Goal: Task Accomplishment & Management: Manage account settings

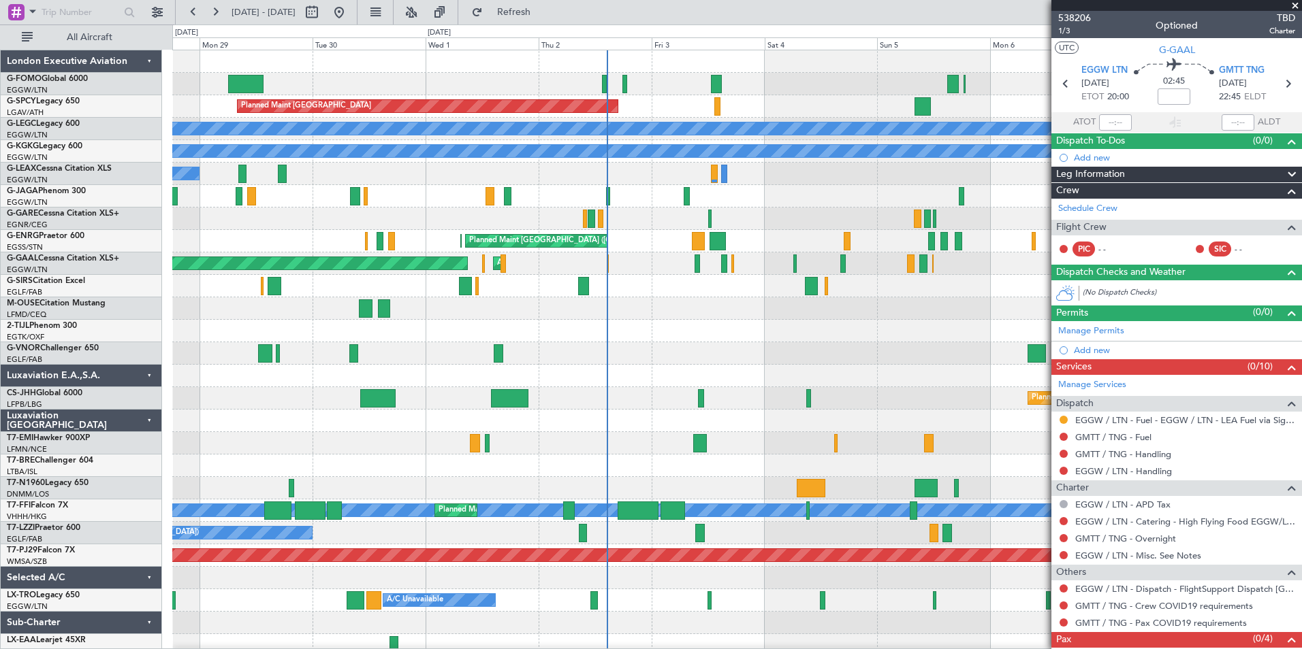
click at [634, 520] on div "[PERSON_NAME] [PERSON_NAME] Planned Maint [GEOGRAPHIC_DATA] ([GEOGRAPHIC_DATA])…" at bounding box center [736, 511] width 1129 height 22
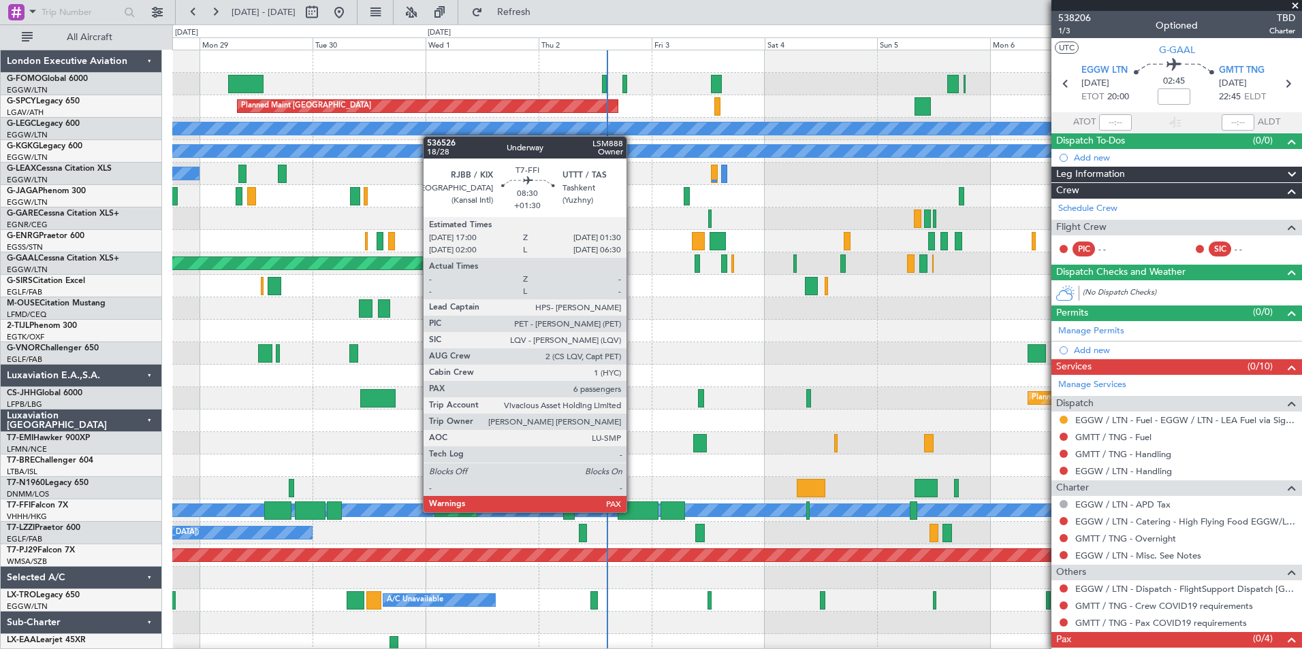
click at [632, 511] on div at bounding box center [637, 511] width 40 height 18
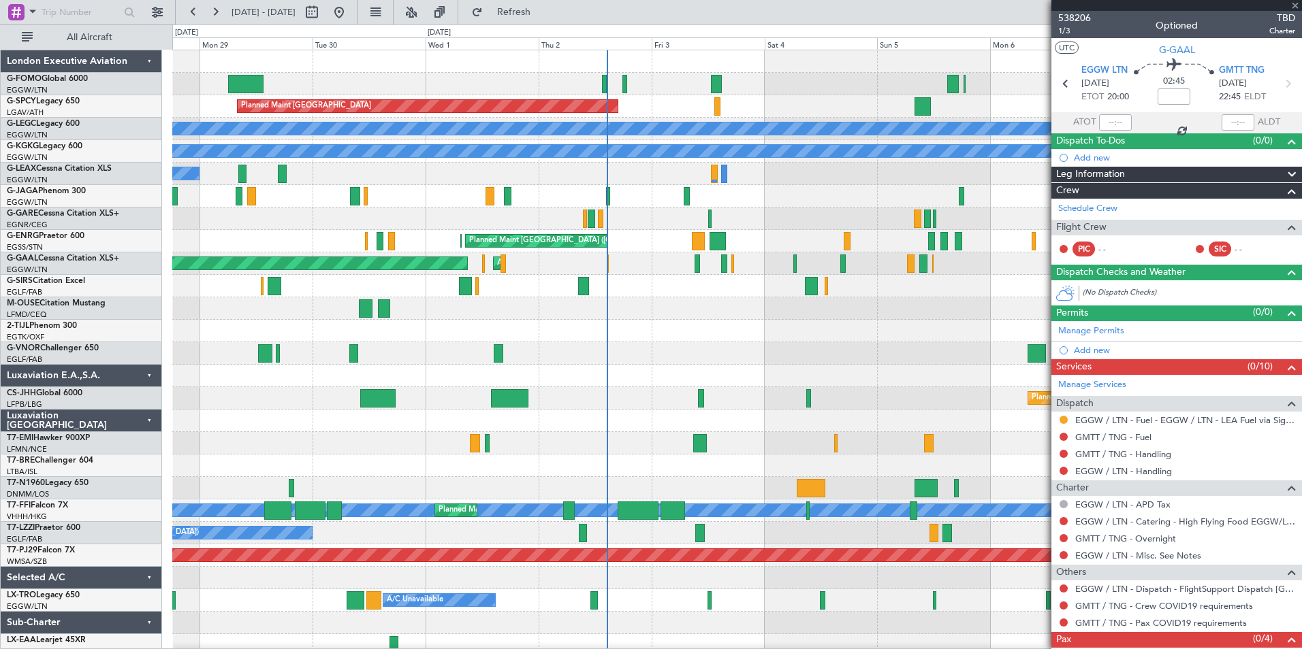
type input "+01:30"
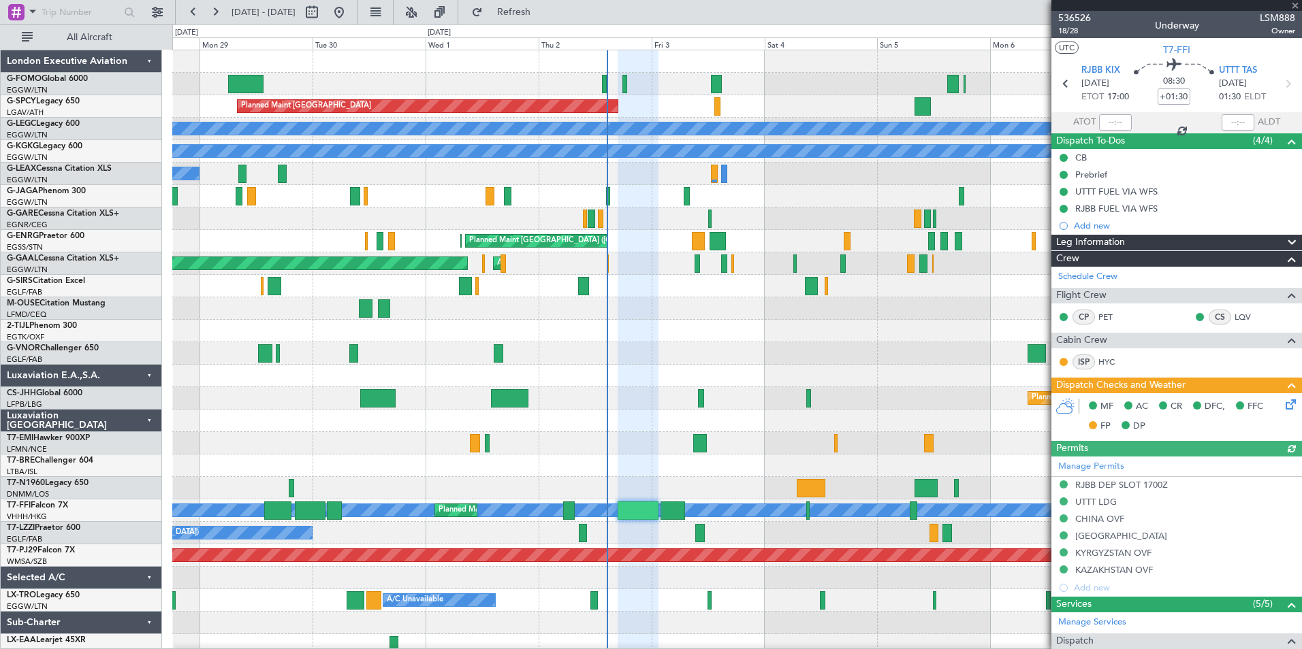
scroll to position [459, 0]
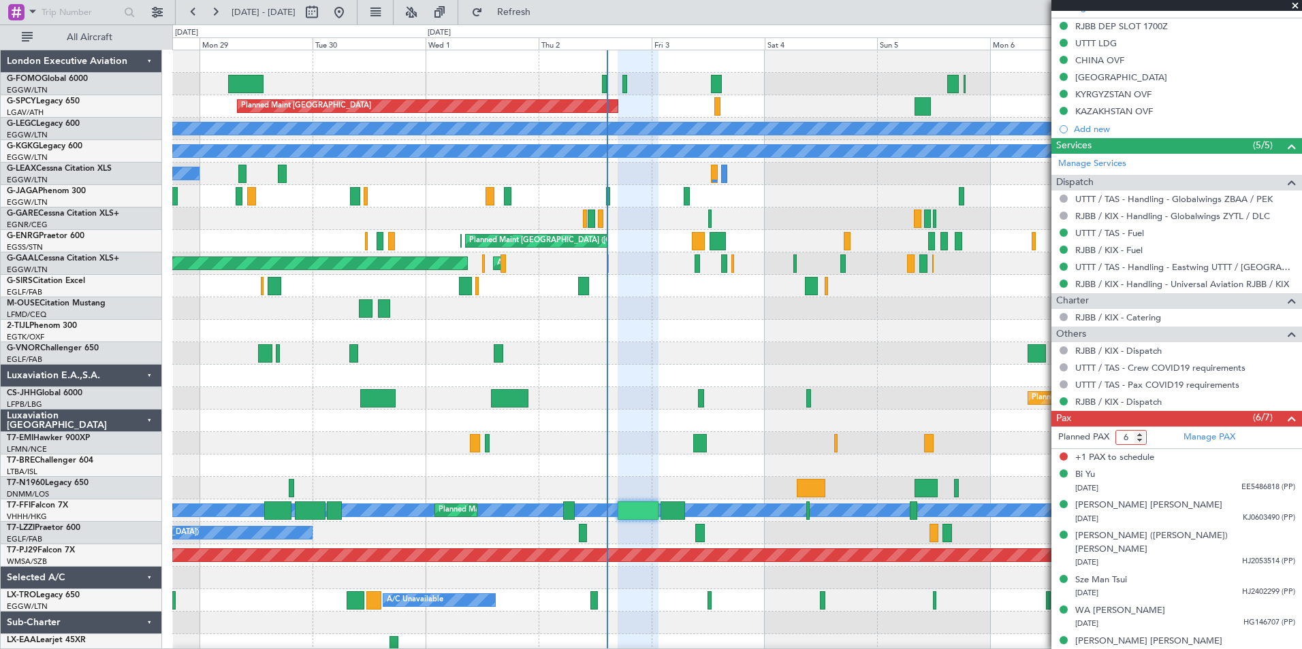
type input "6"
click at [1140, 442] on input "6" at bounding box center [1130, 437] width 31 height 15
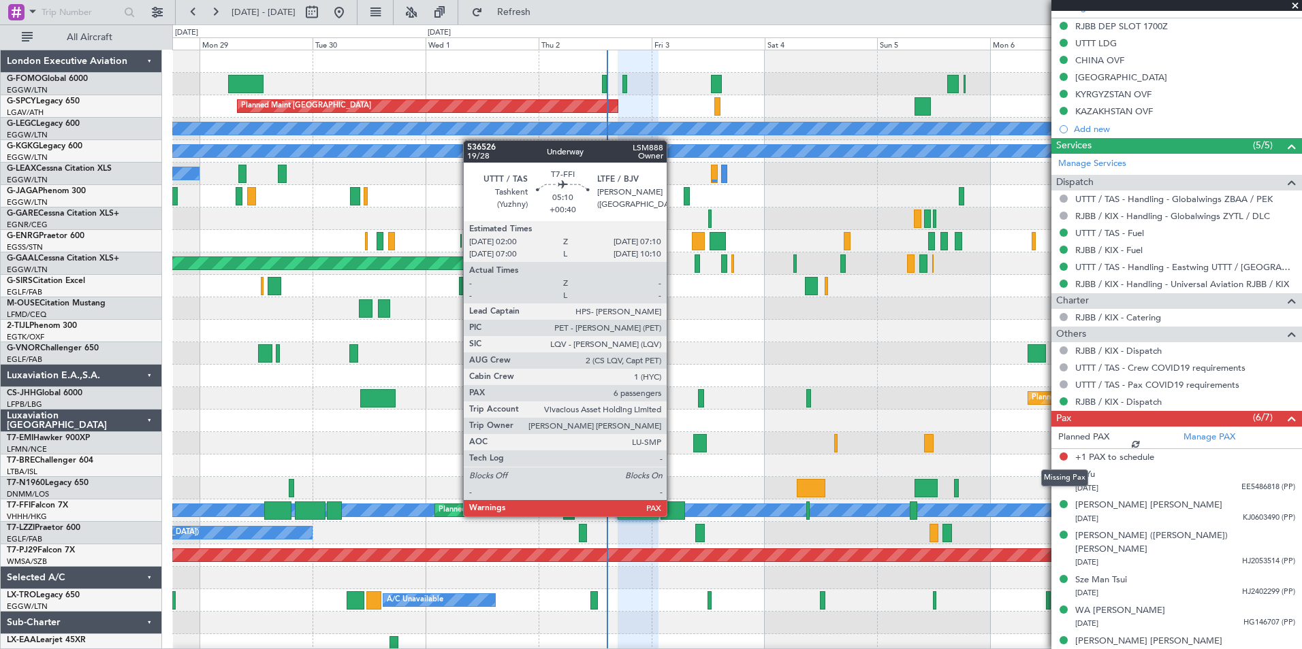
scroll to position [442, 0]
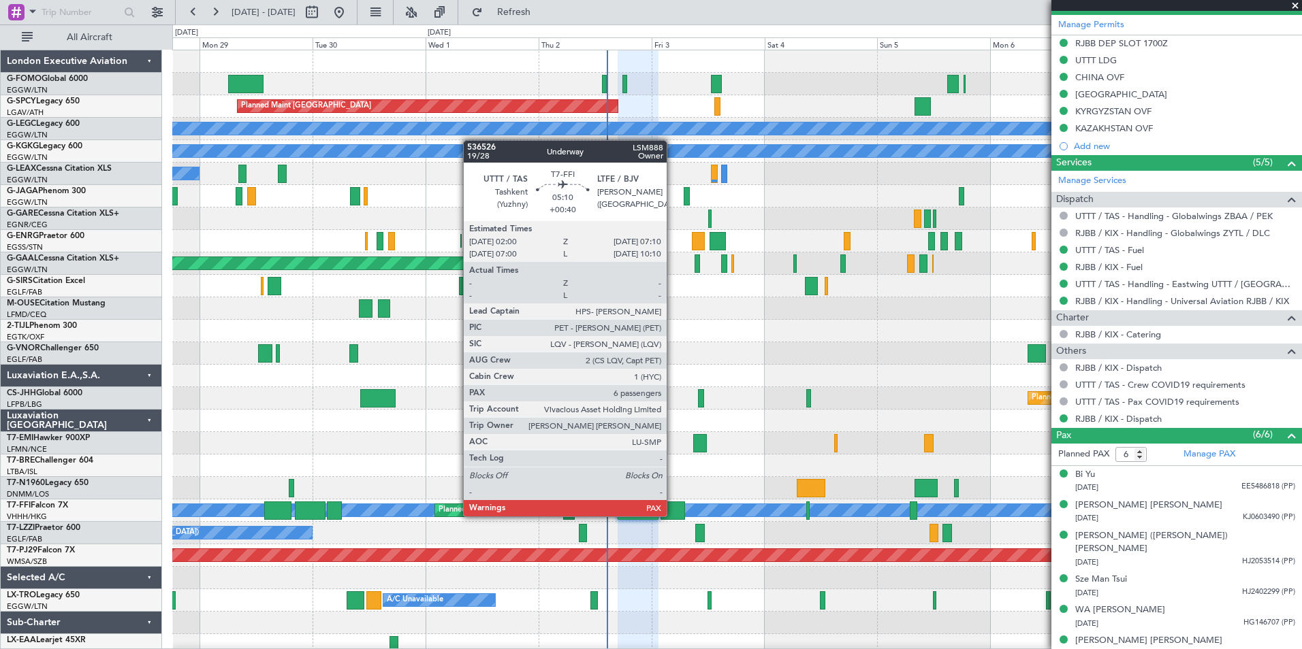
click at [673, 515] on div at bounding box center [672, 511] width 25 height 18
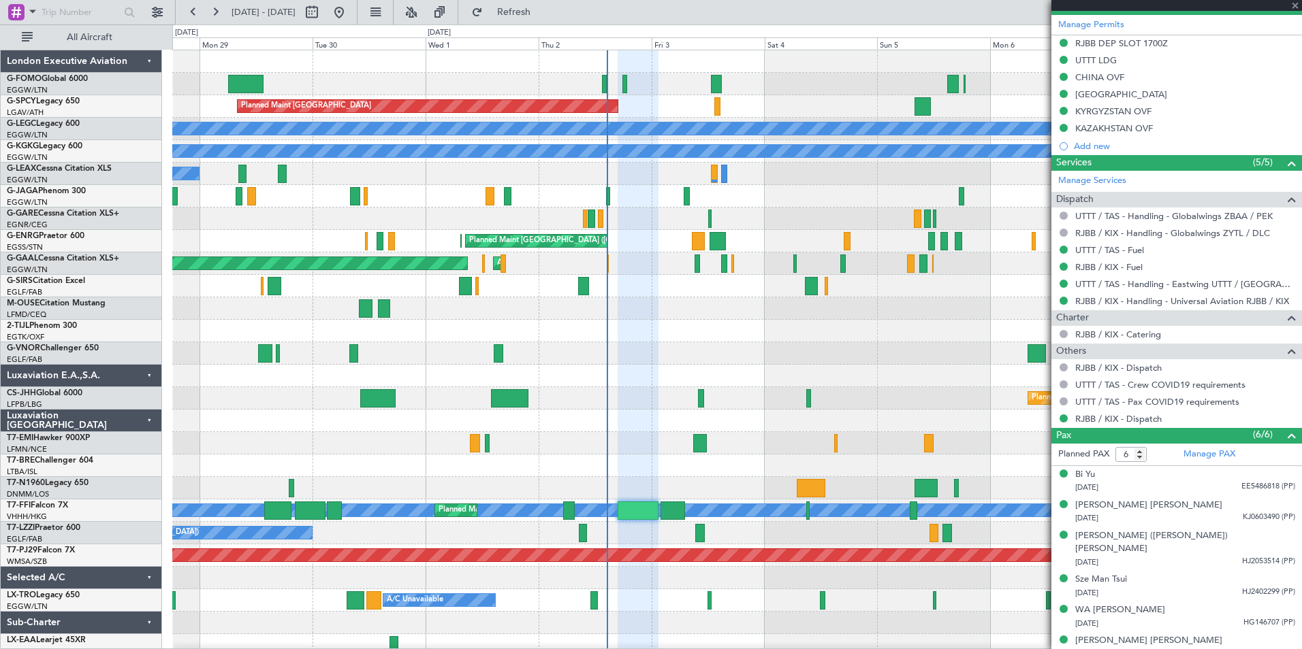
type input "+00:40"
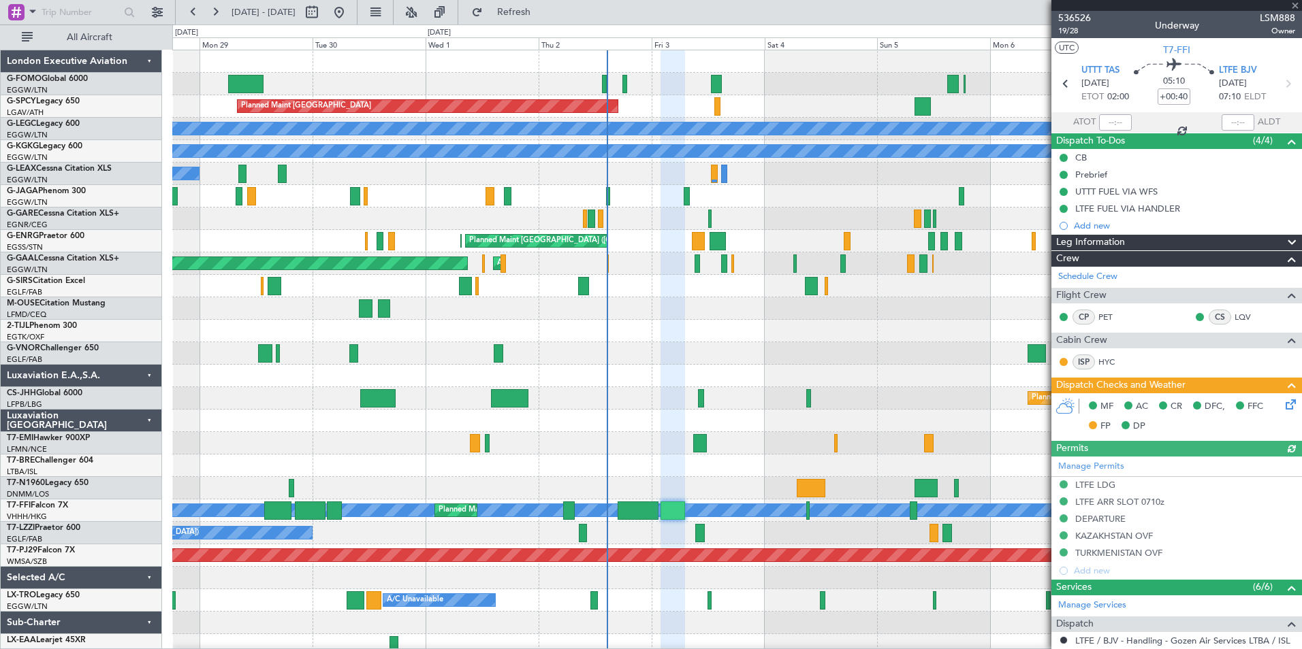
scroll to position [425, 0]
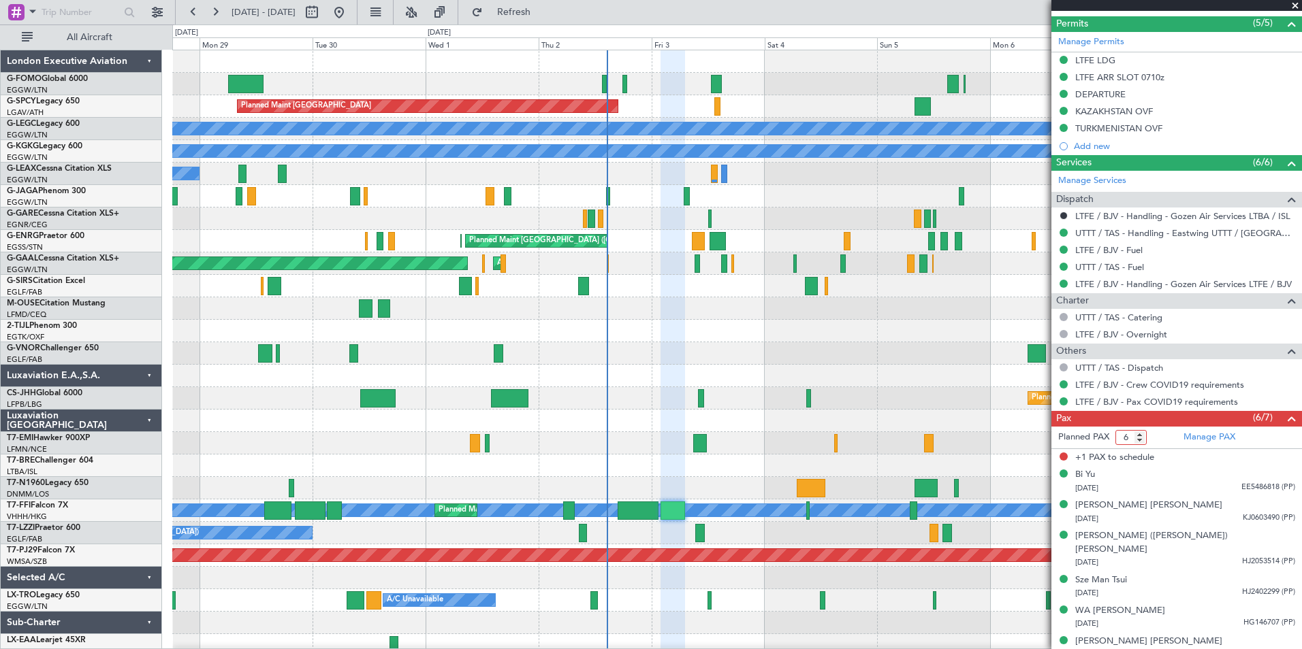
type input "6"
click at [1137, 439] on input "6" at bounding box center [1130, 437] width 31 height 15
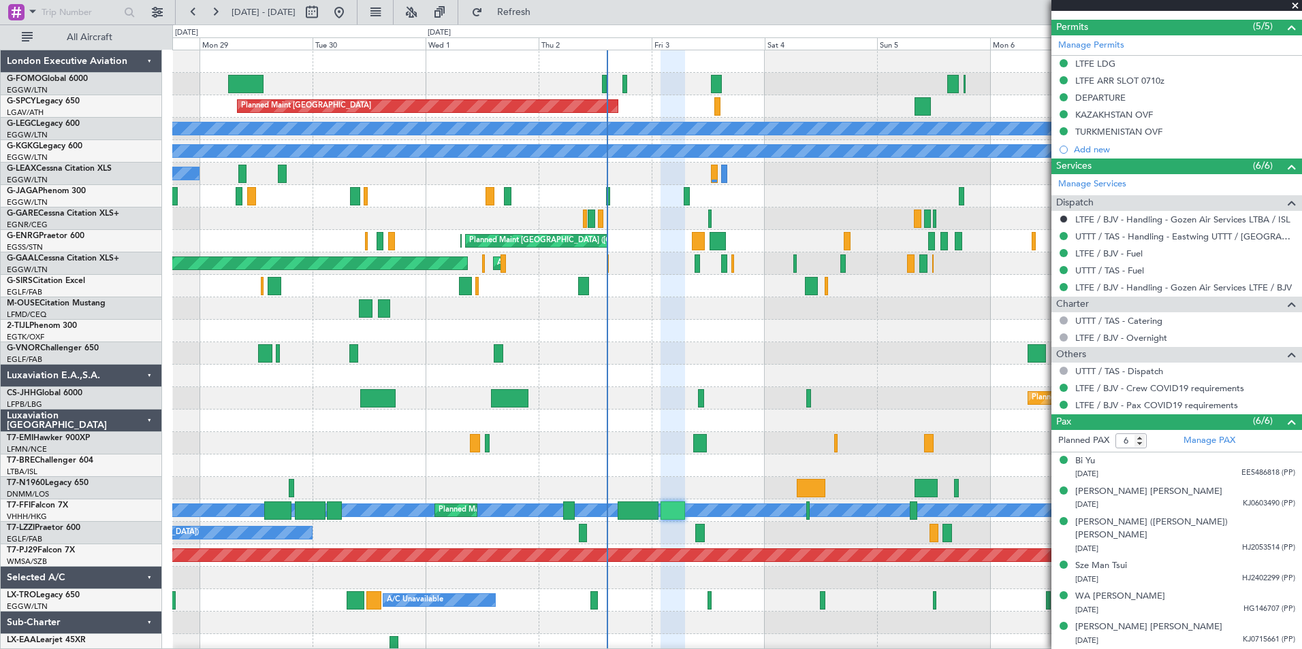
scroll to position [408, 0]
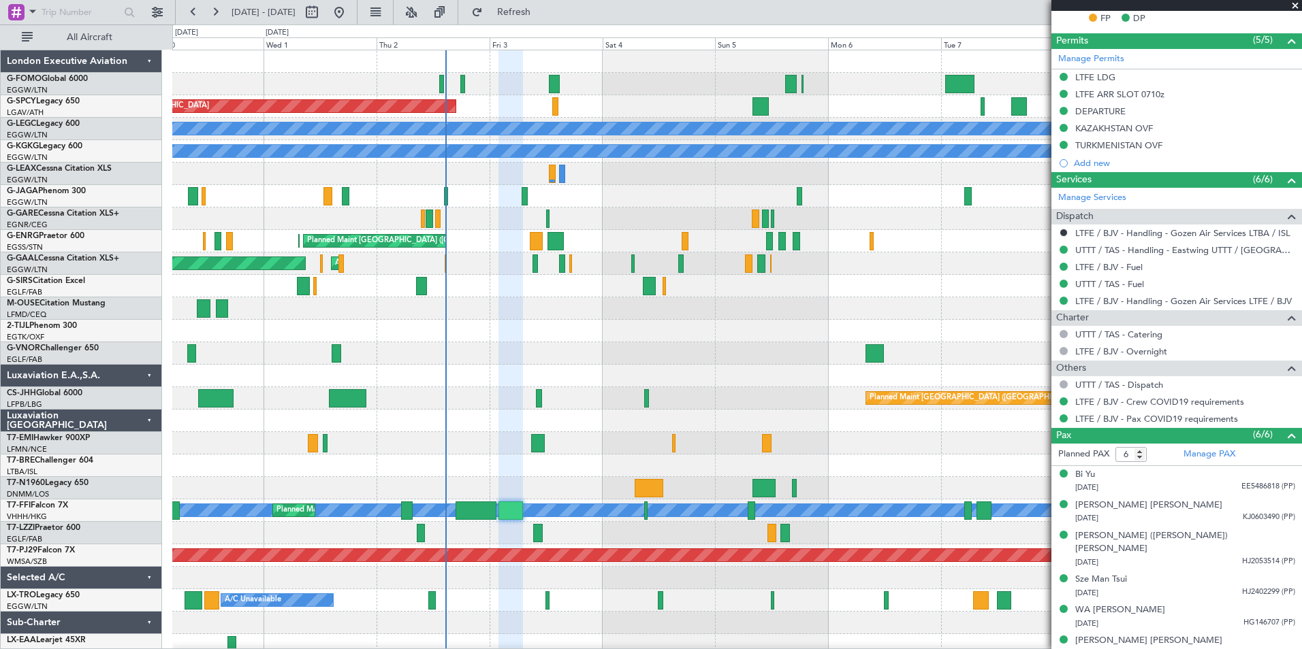
click at [502, 503] on div "Planned Maint [GEOGRAPHIC_DATA] A/C Unavailable [GEOGRAPHIC_DATA] ([GEOGRAPHIC_…" at bounding box center [736, 353] width 1129 height 607
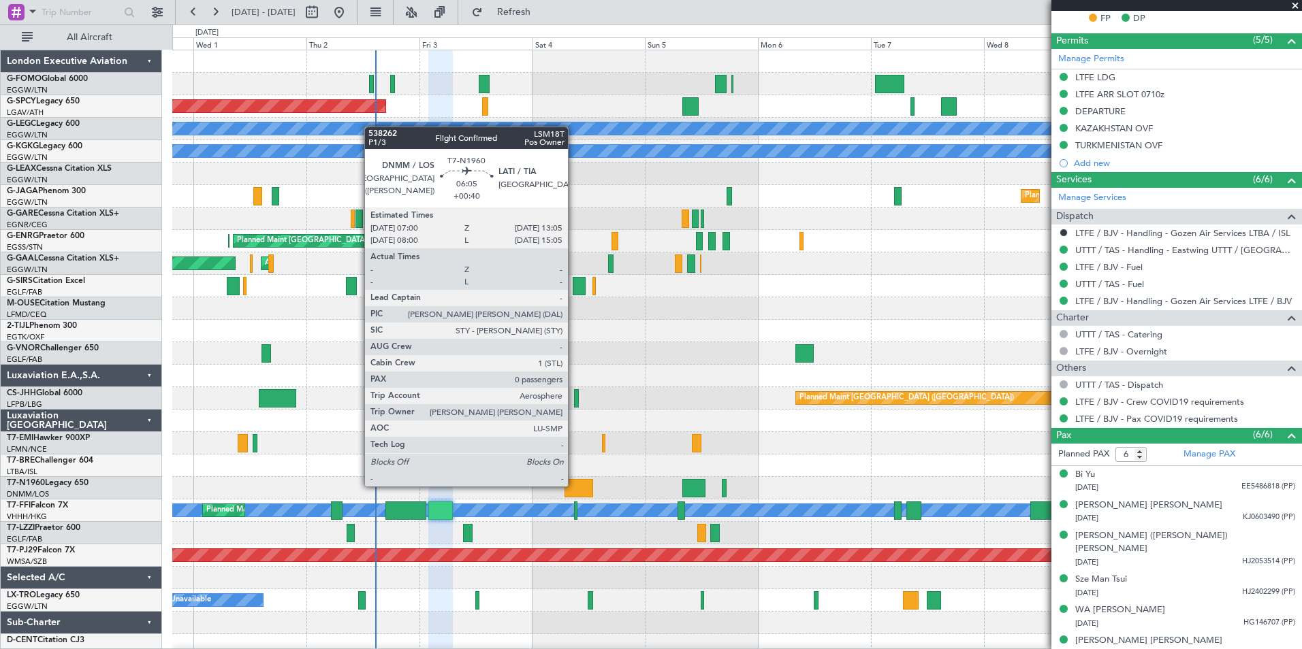
click at [574, 485] on div at bounding box center [578, 488] width 29 height 18
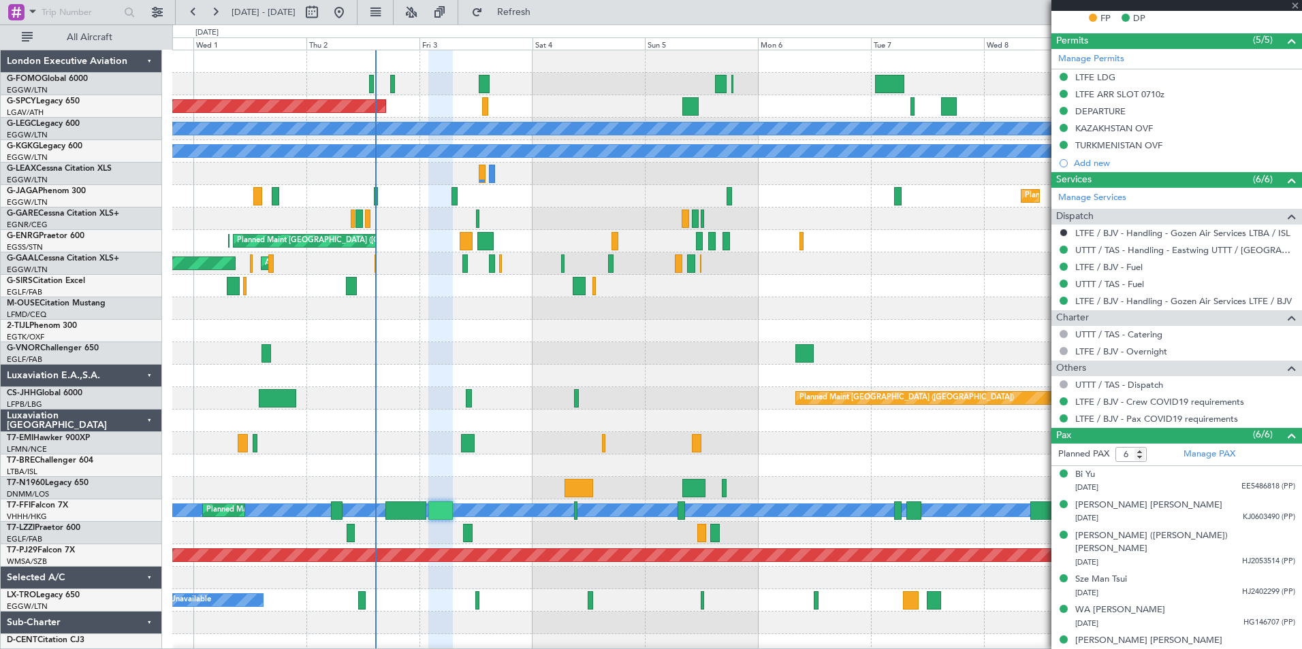
type input "0"
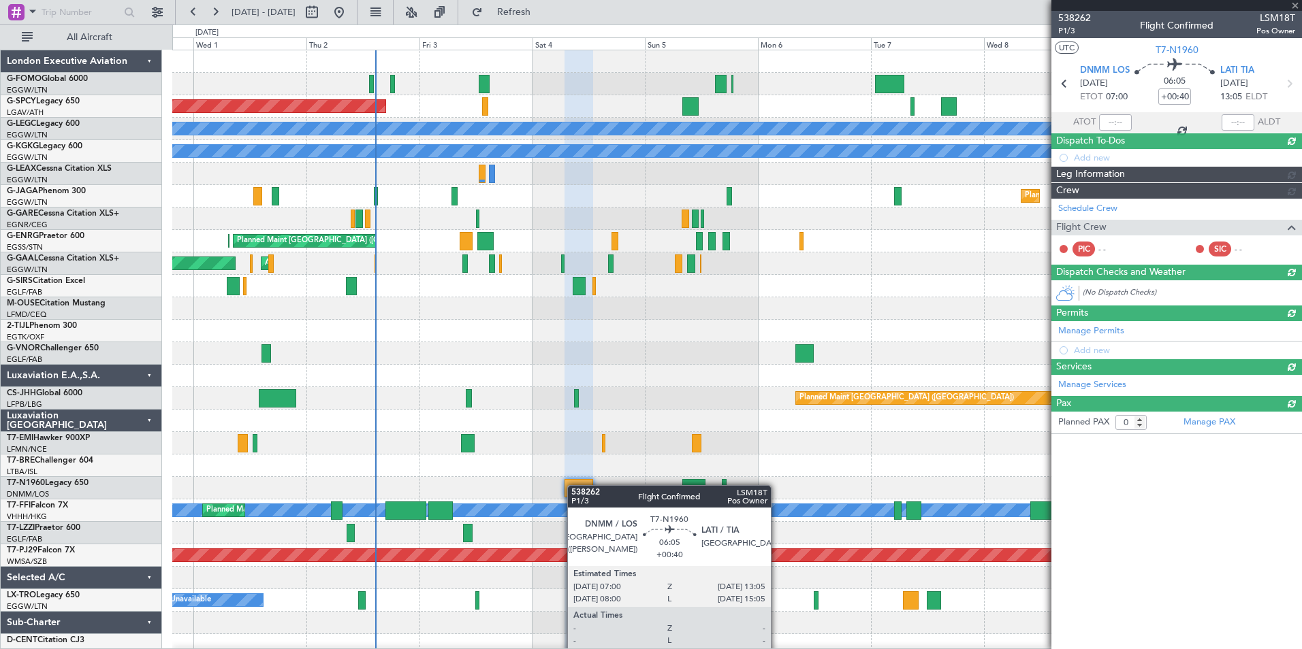
scroll to position [0, 0]
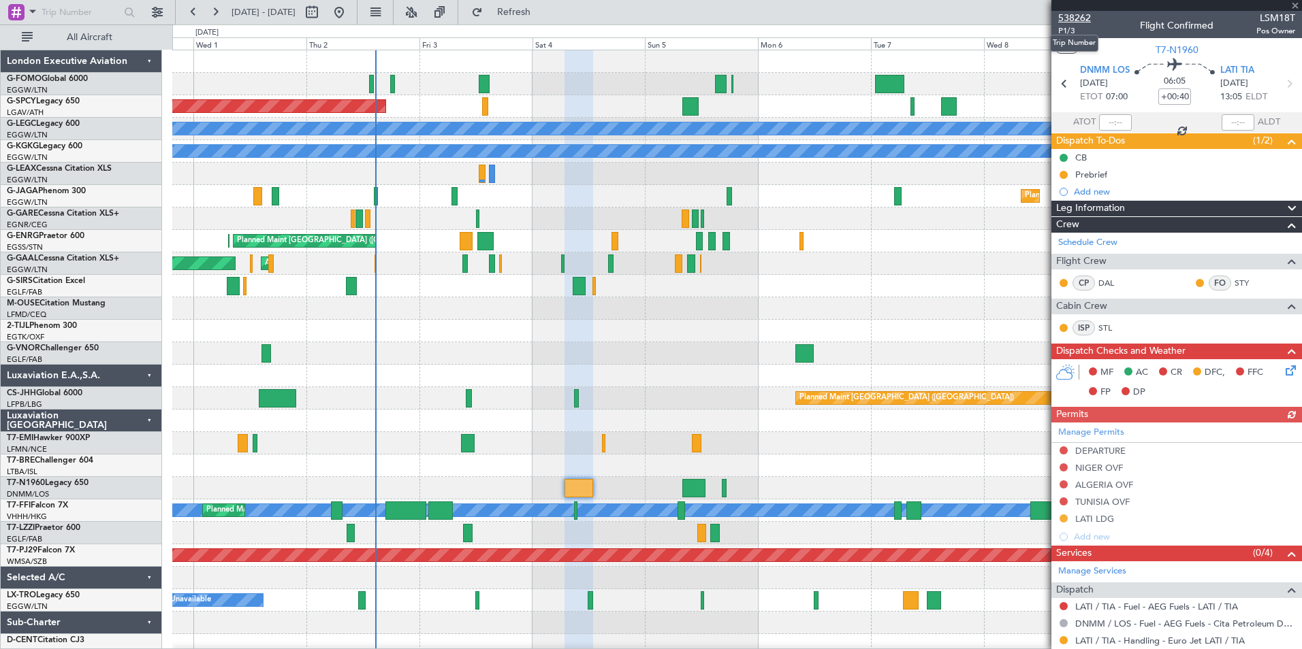
click at [1076, 19] on span "538262" at bounding box center [1074, 18] width 33 height 14
click at [543, 16] on span "Refresh" at bounding box center [513, 12] width 57 height 10
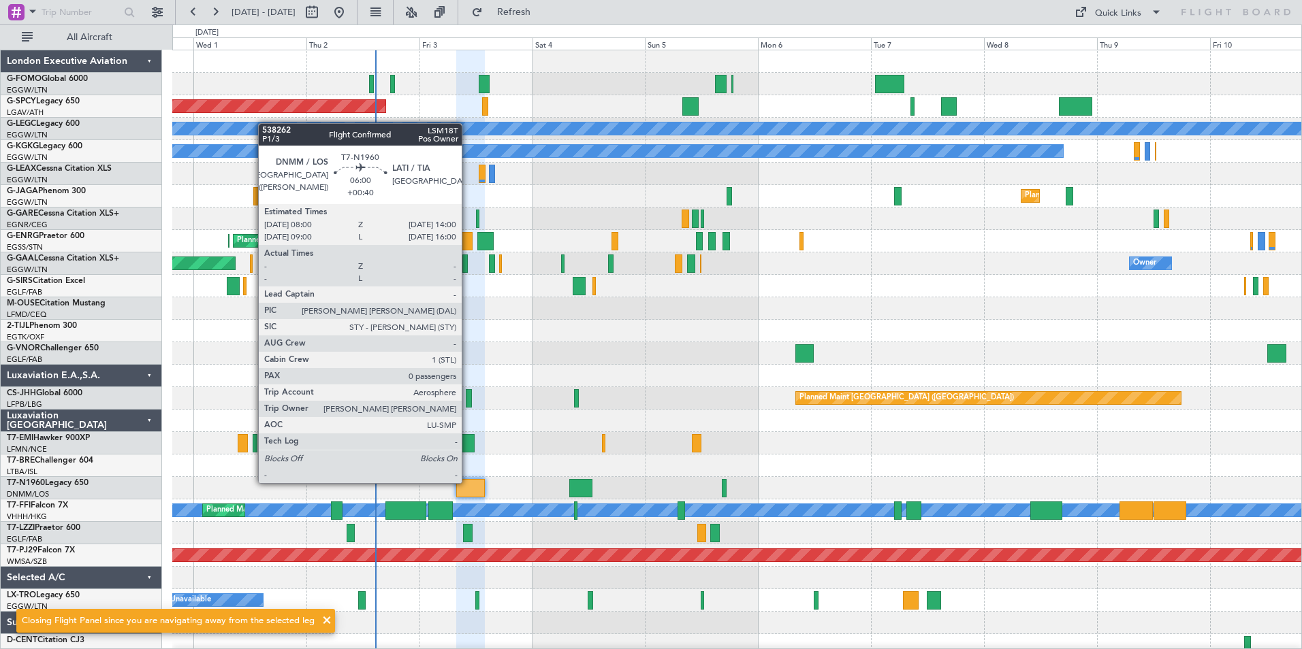
click at [468, 482] on div at bounding box center [470, 488] width 29 height 18
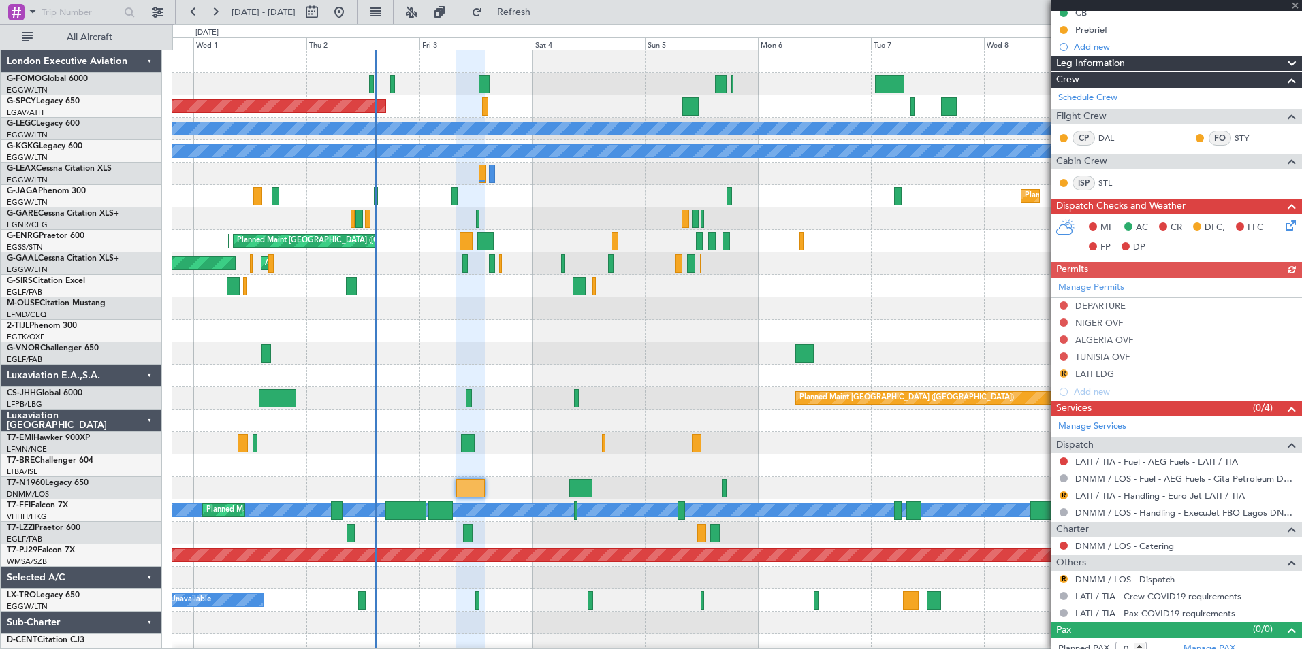
scroll to position [156, 0]
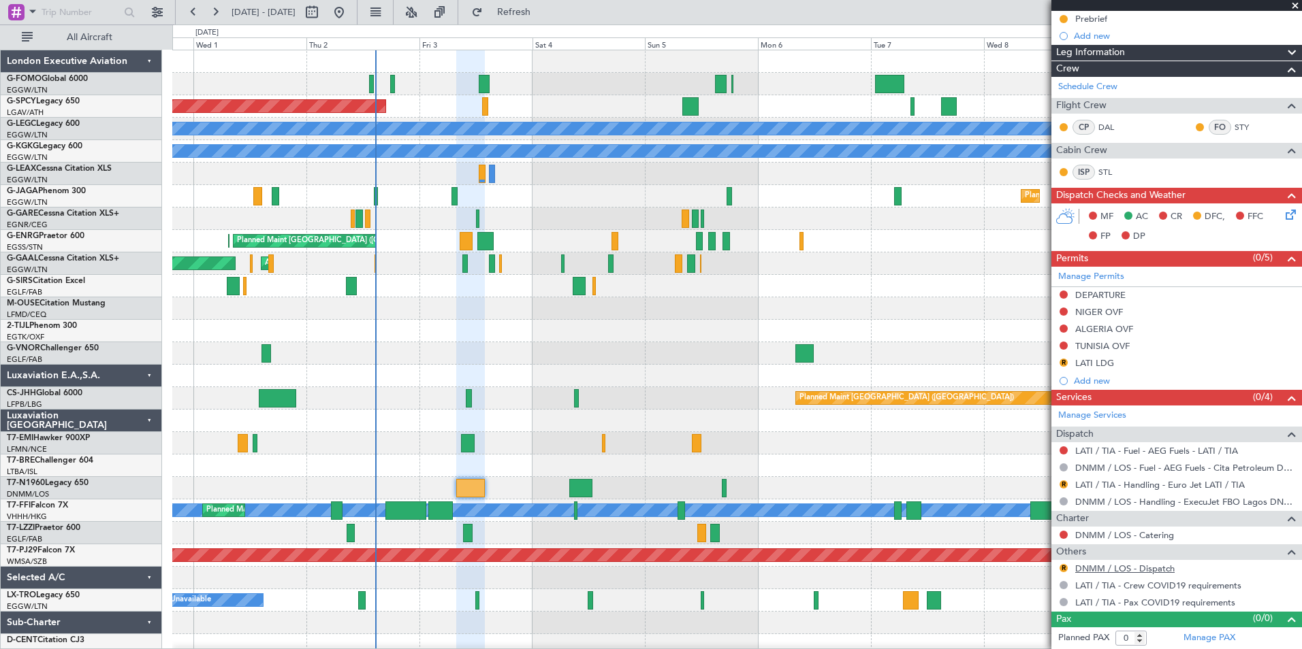
click at [1113, 565] on link "DNMM / LOS - Dispatch" at bounding box center [1124, 569] width 99 height 12
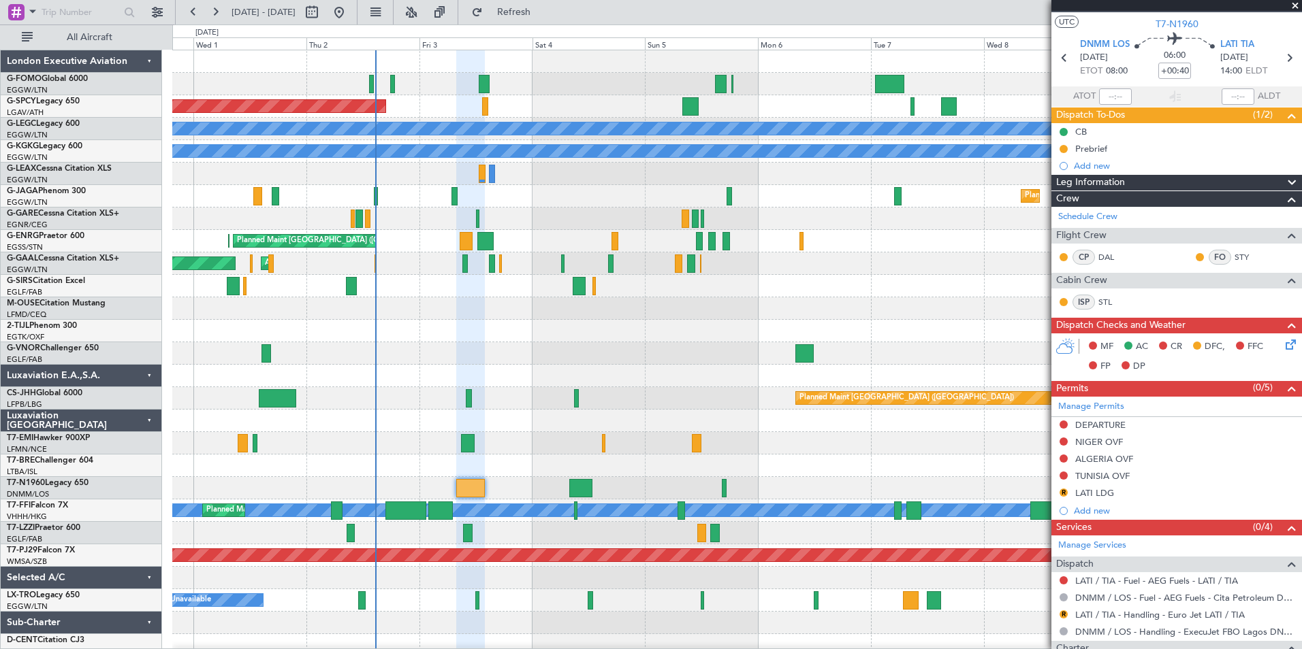
scroll to position [0, 0]
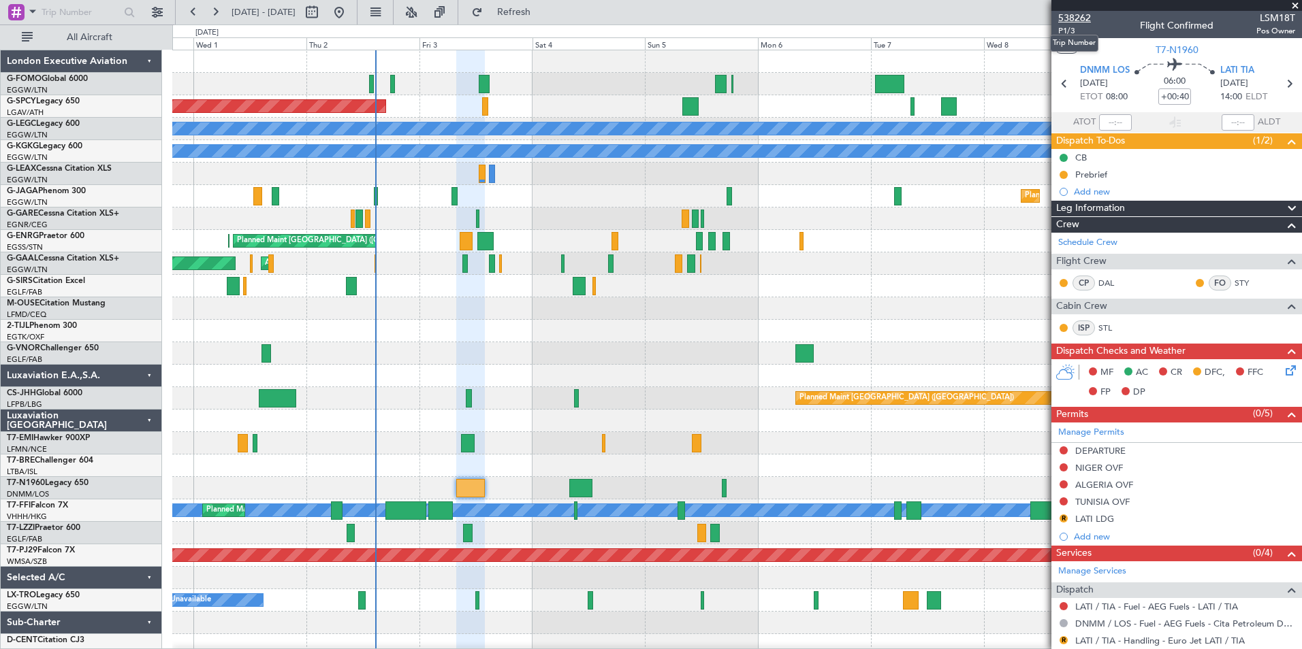
click at [1080, 18] on span "538262" at bounding box center [1074, 18] width 33 height 14
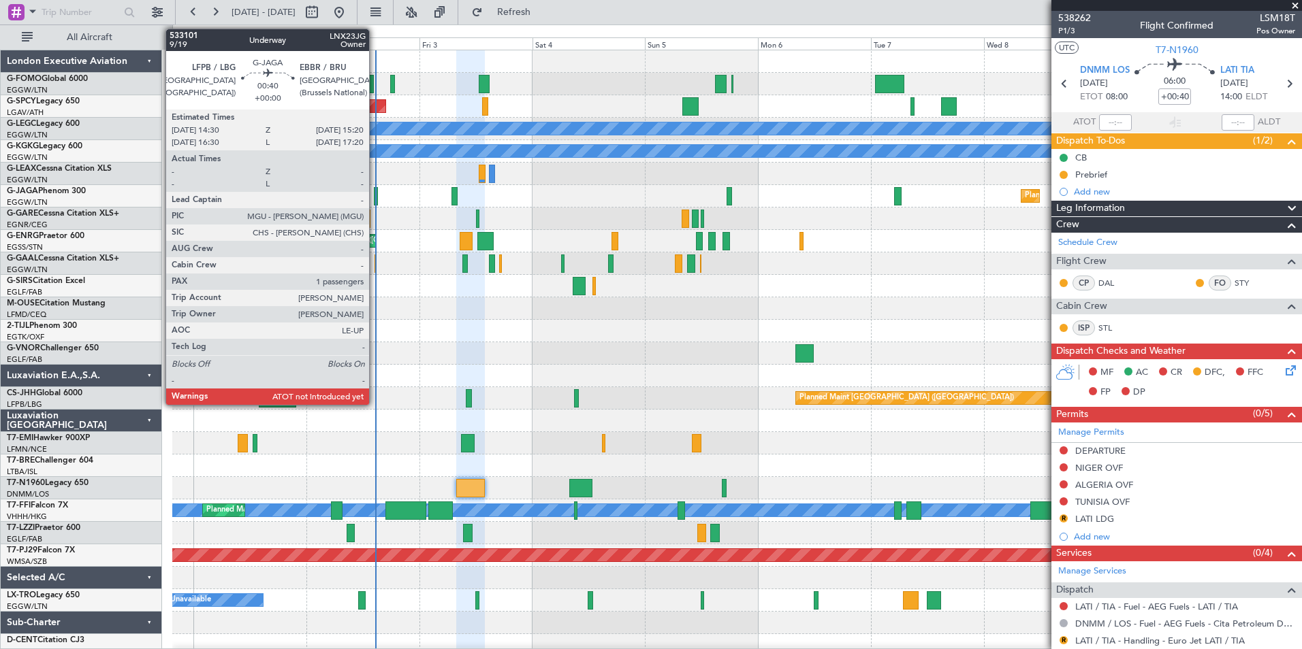
click at [375, 197] on div at bounding box center [376, 196] width 4 height 18
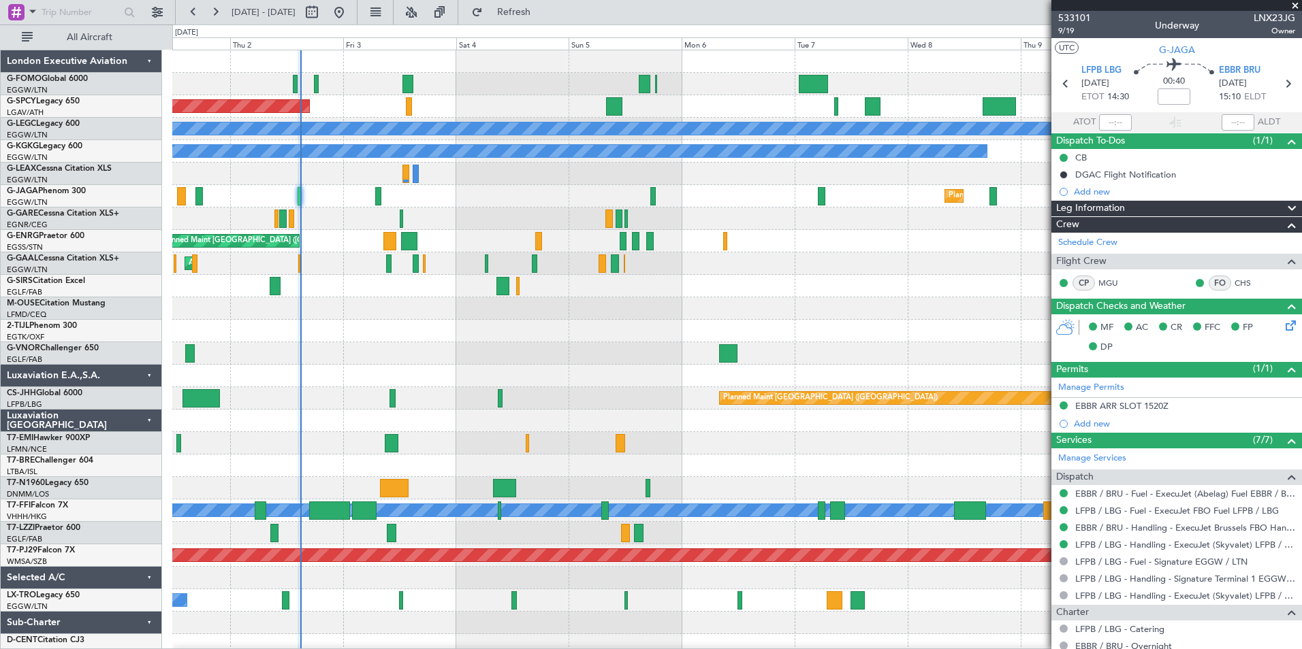
click at [367, 493] on div "Planned Maint [GEOGRAPHIC_DATA] A/C Unavailable [GEOGRAPHIC_DATA] ([GEOGRAPHIC_…" at bounding box center [736, 353] width 1129 height 607
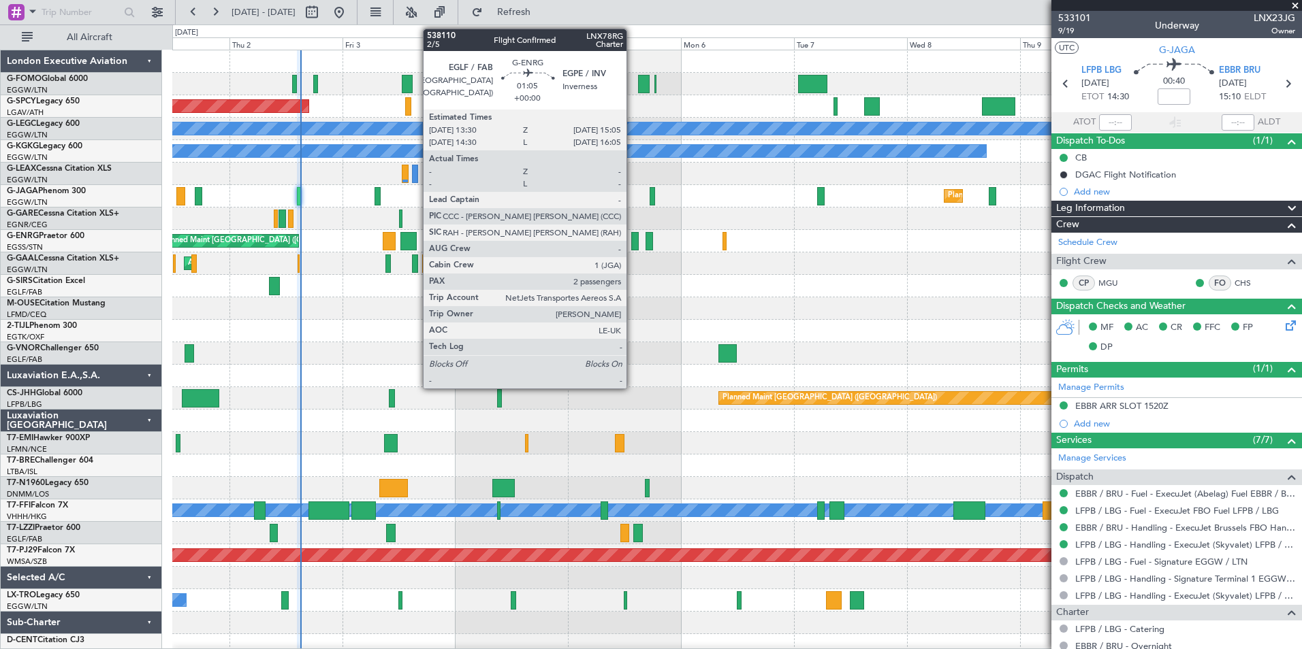
click at [632, 240] on div at bounding box center [634, 241] width 7 height 18
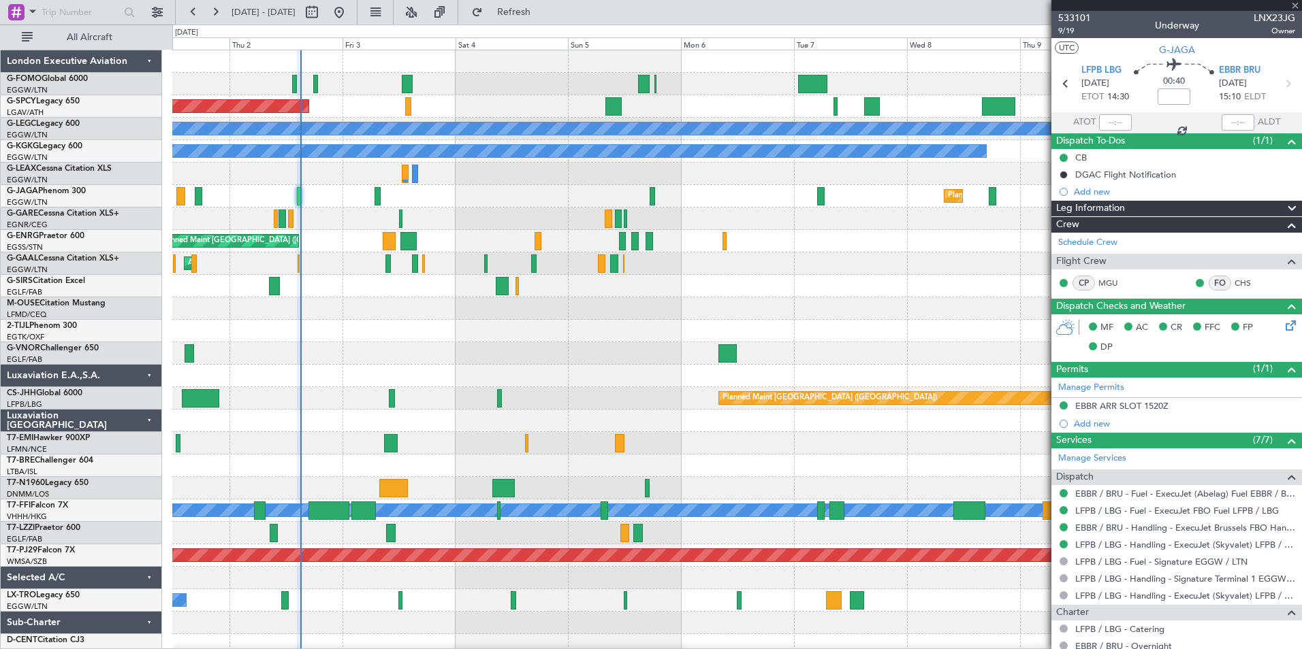
type input "2"
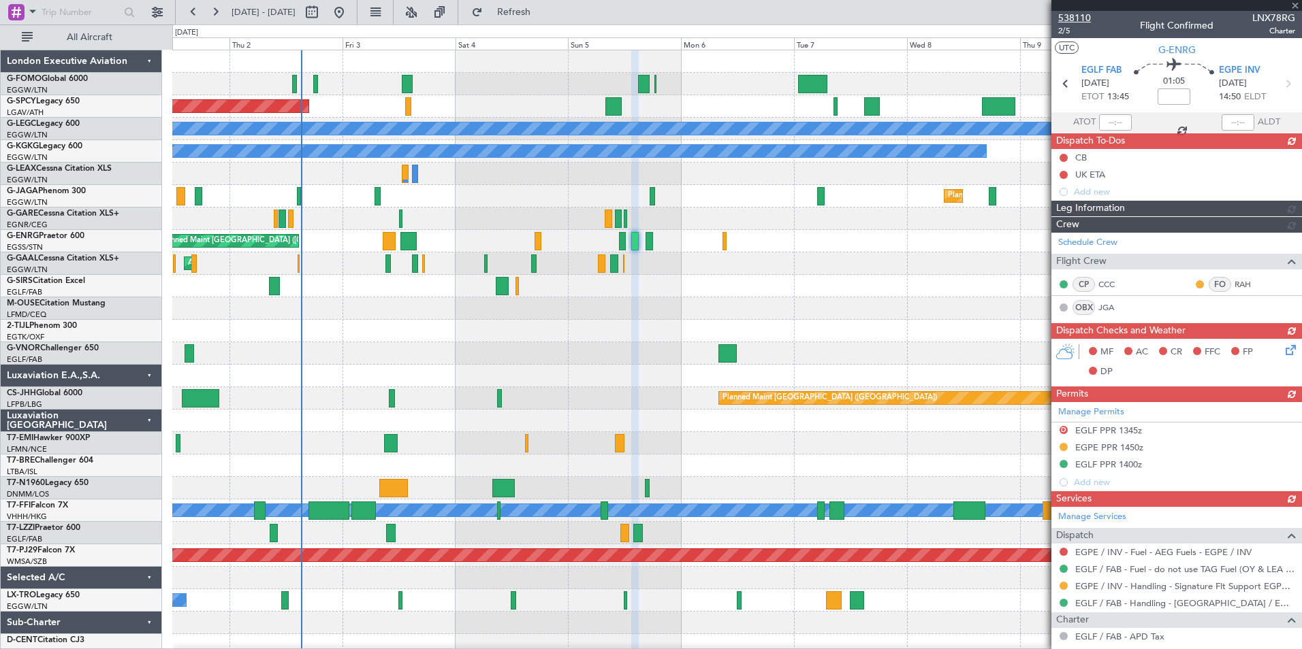
click at [1078, 20] on span "538110" at bounding box center [1074, 18] width 33 height 14
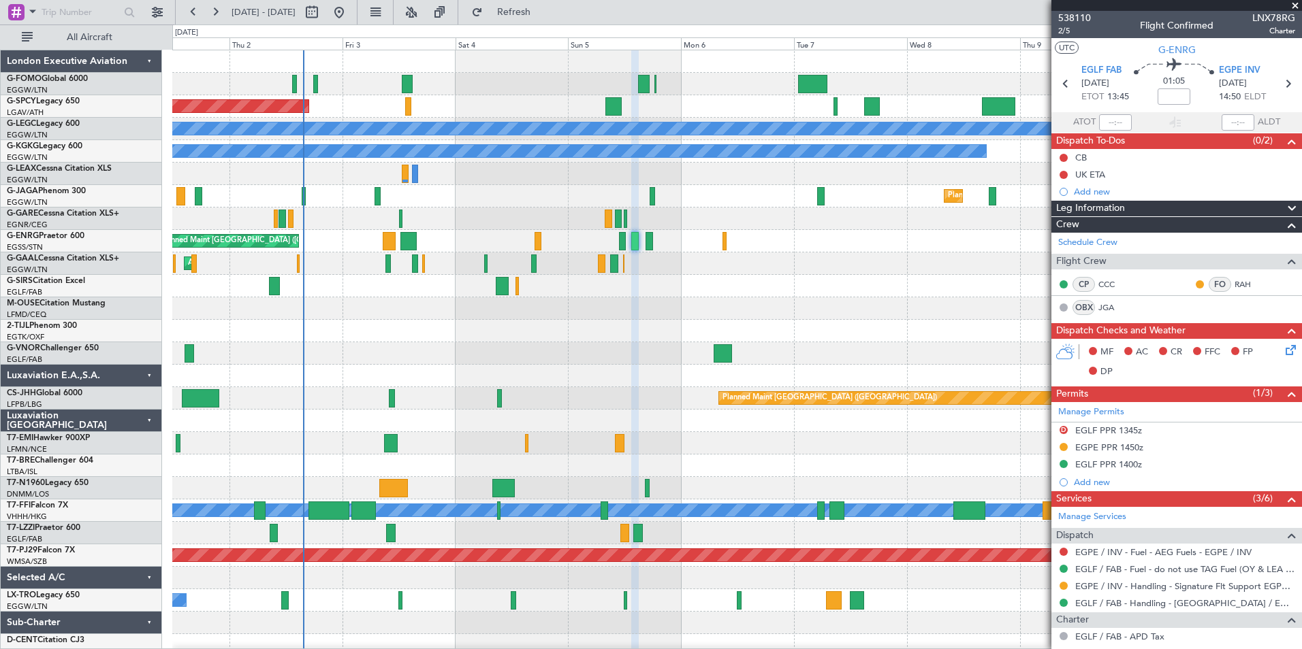
click at [726, 227] on div at bounding box center [736, 219] width 1129 height 22
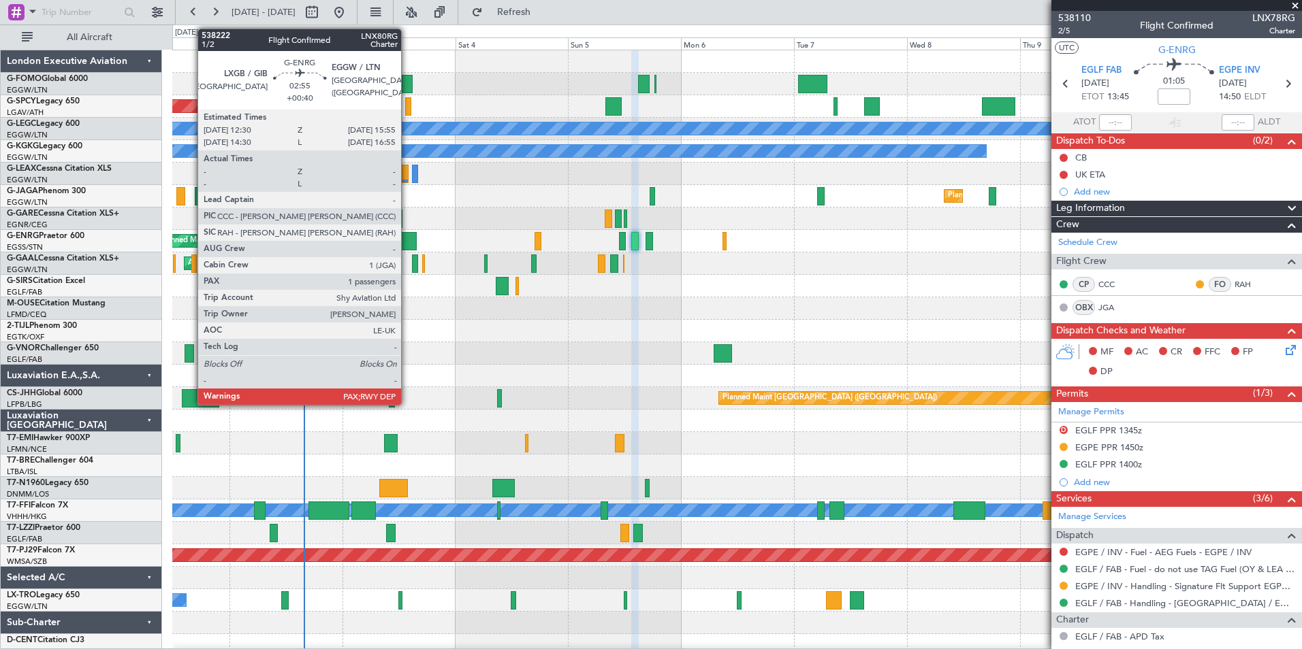
click at [407, 242] on div at bounding box center [408, 241] width 16 height 18
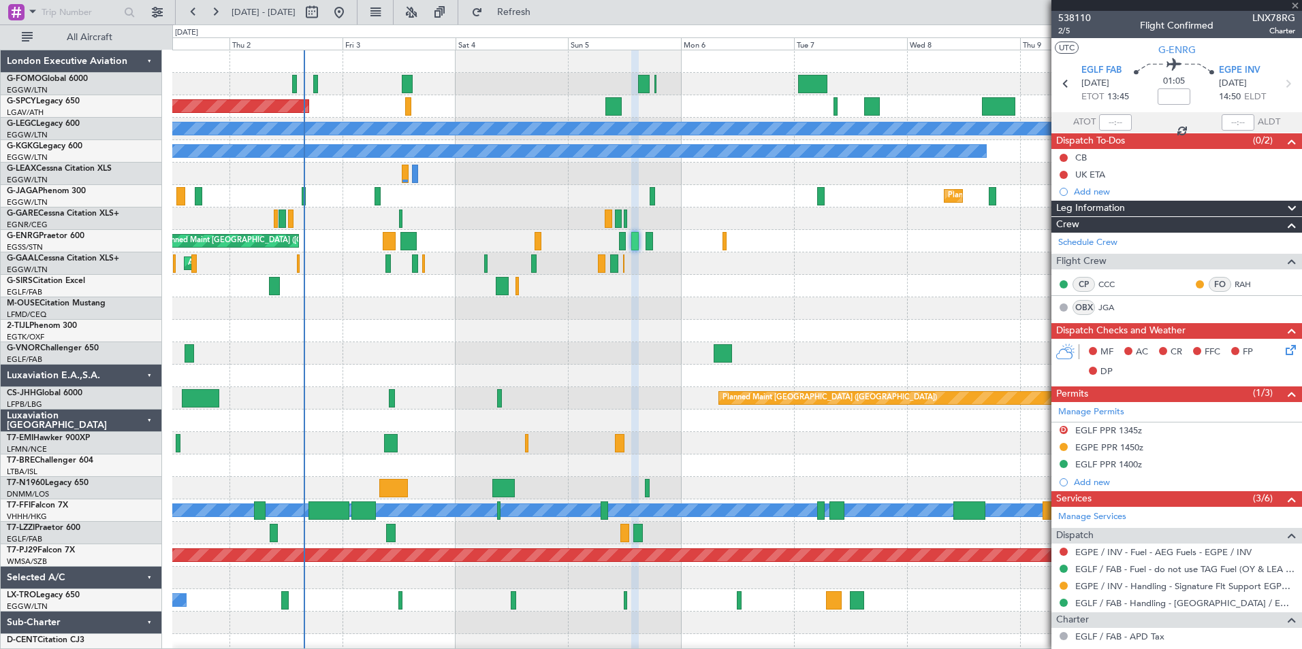
type input "+00:40"
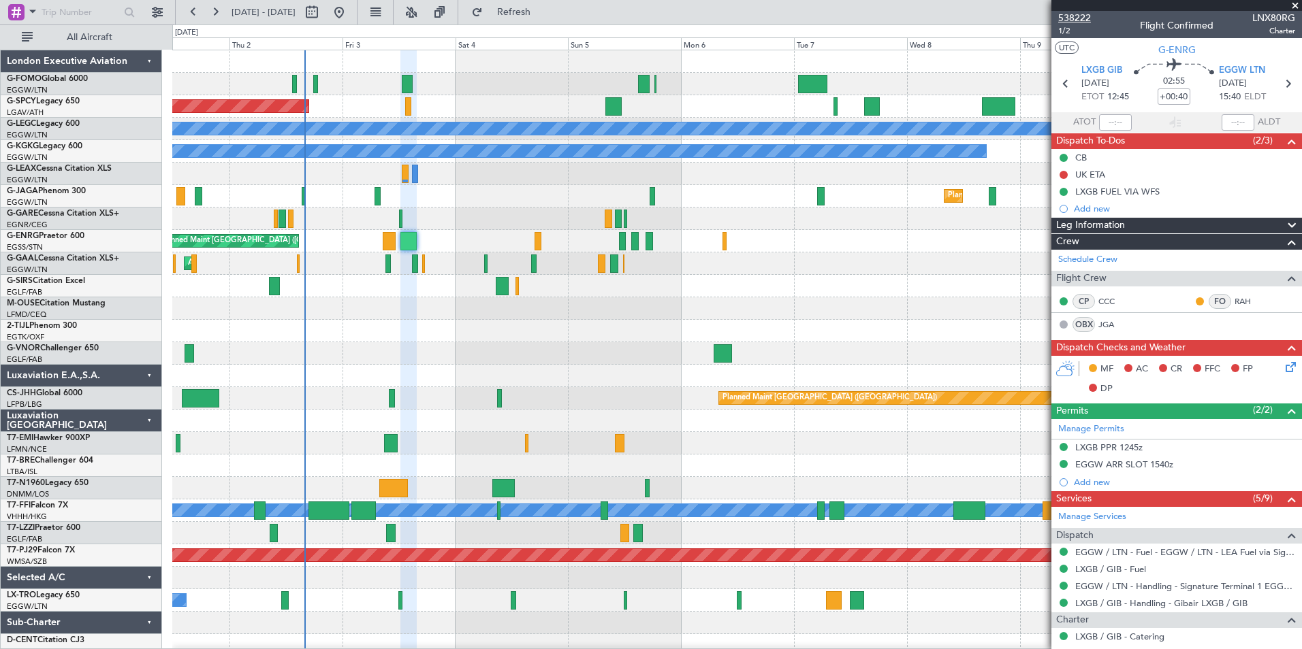
click at [1082, 16] on span "538222" at bounding box center [1074, 18] width 33 height 14
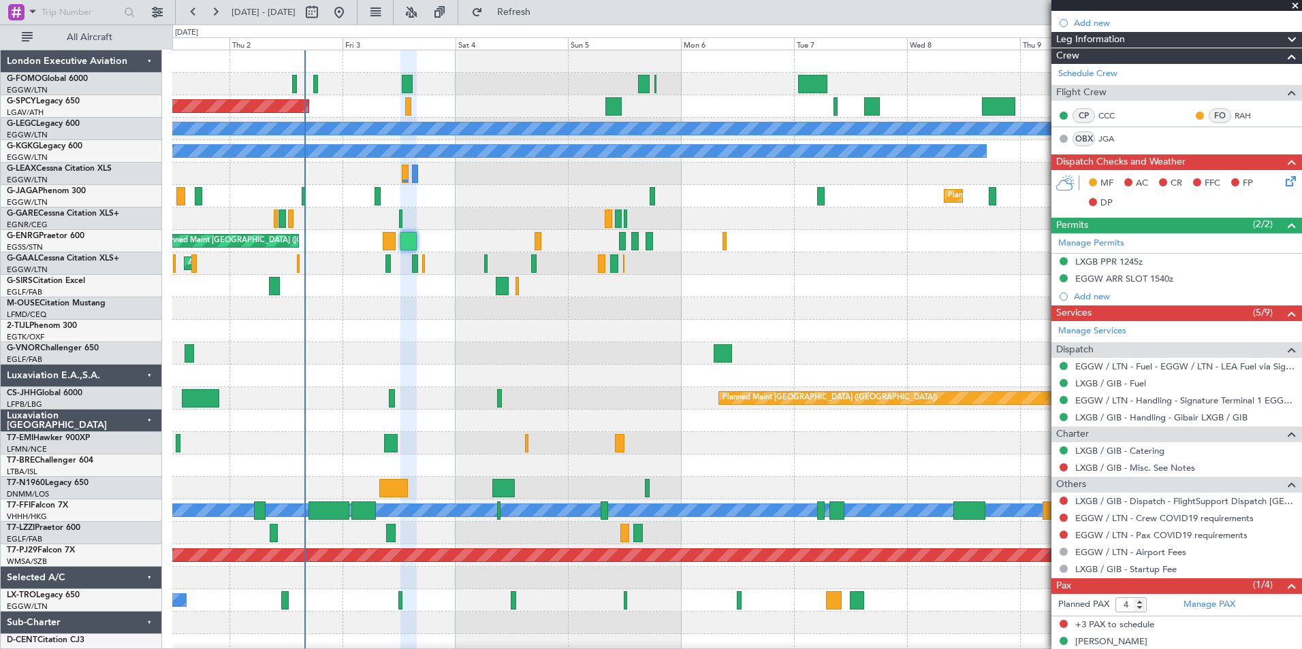
scroll to position [200, 0]
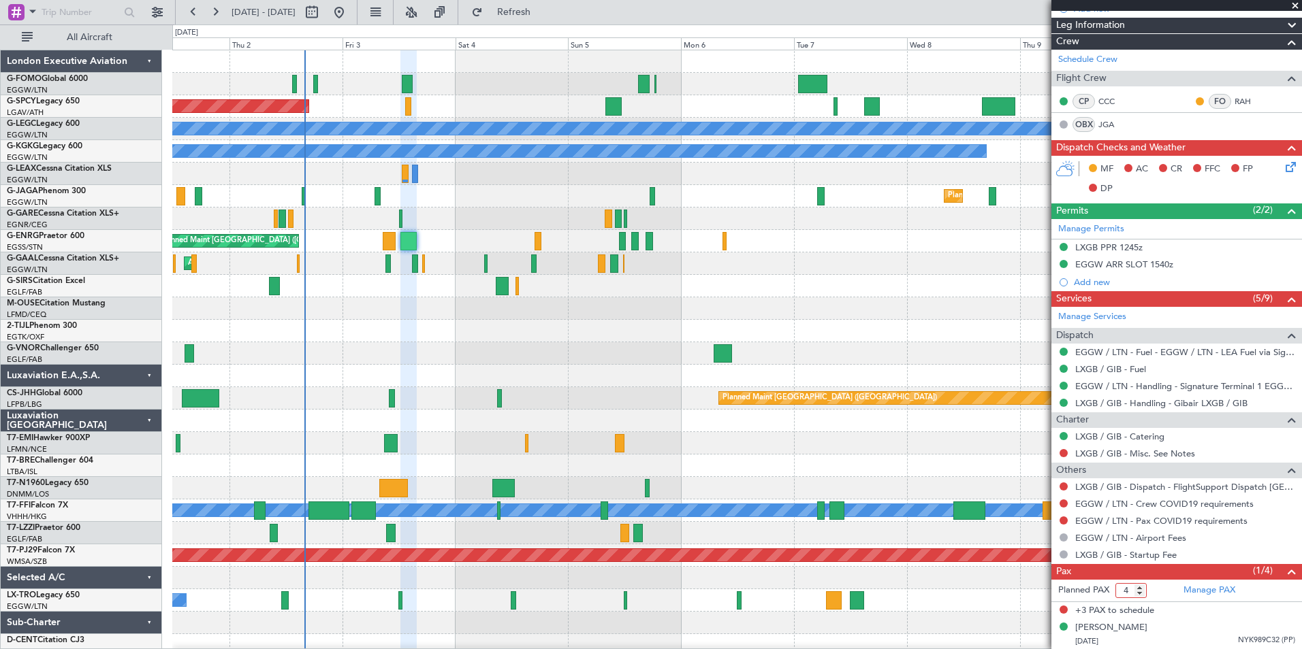
click at [1139, 596] on input "4" at bounding box center [1130, 590] width 31 height 15
click at [1140, 592] on input "3" at bounding box center [1130, 590] width 31 height 15
click at [1140, 592] on input "2" at bounding box center [1130, 590] width 31 height 15
type input "1"
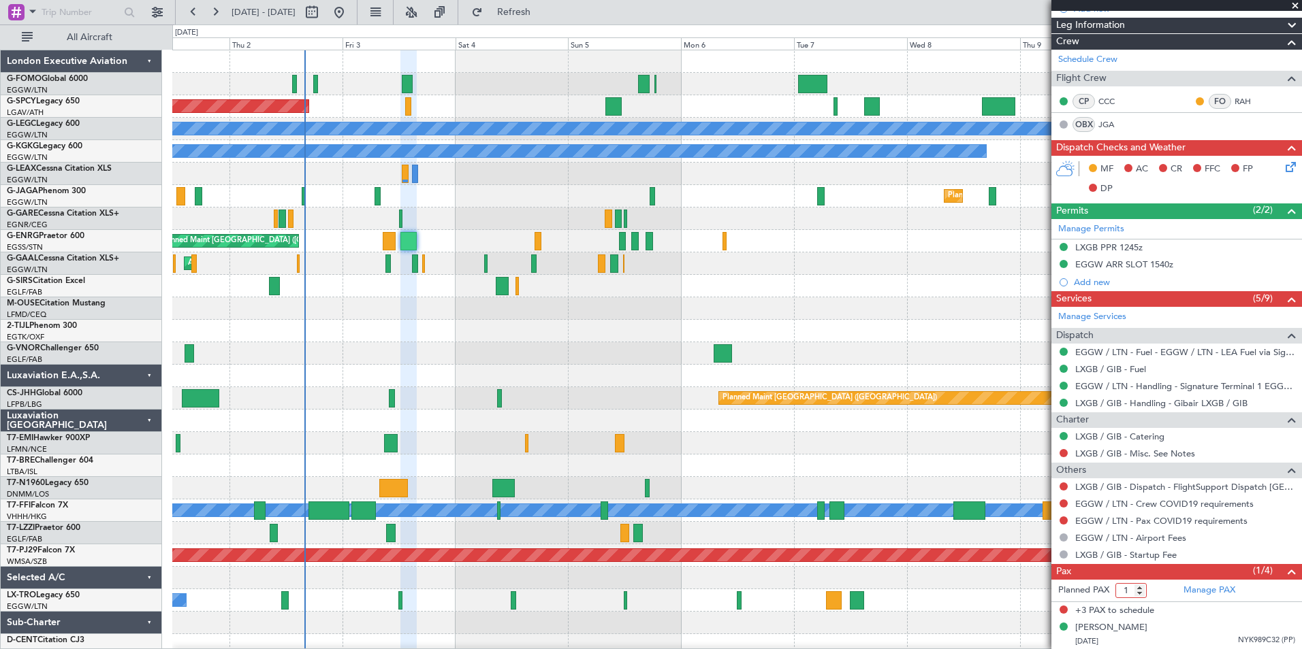
click at [1140, 592] on input "1" at bounding box center [1130, 590] width 31 height 15
click at [990, 600] on div "A/C Unavailable Planned Maint [GEOGRAPHIC_DATA] (Riga Intl)" at bounding box center [736, 601] width 1129 height 22
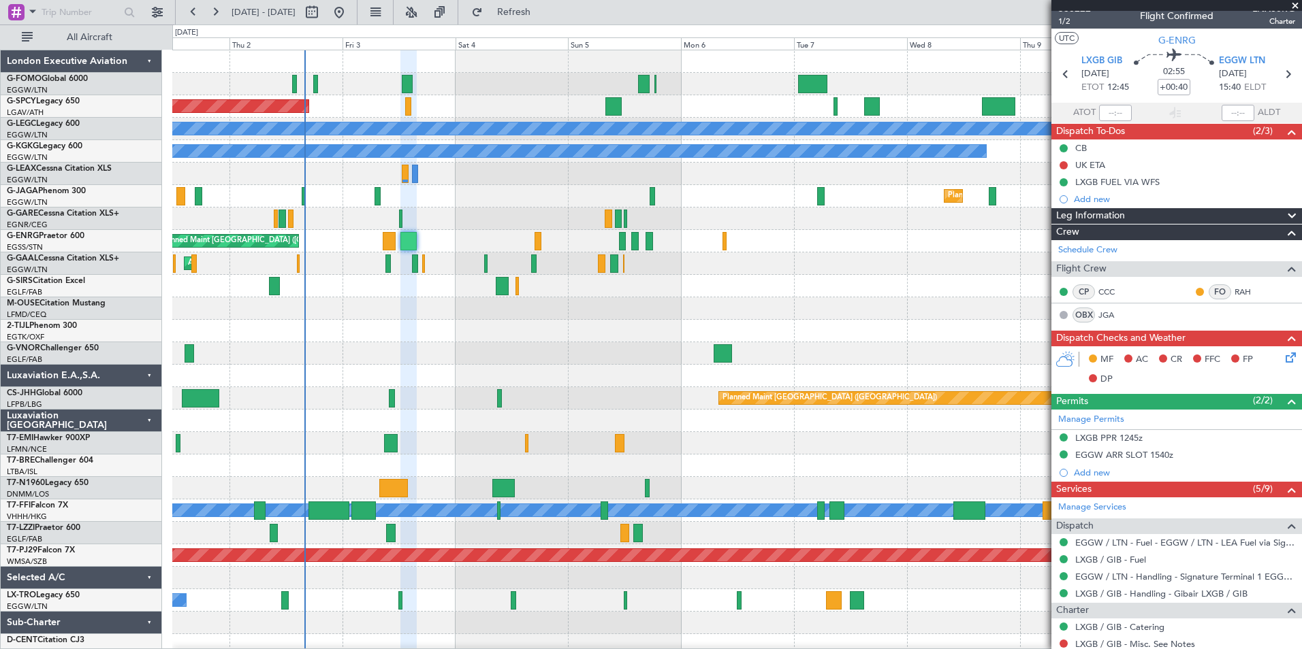
scroll to position [0, 0]
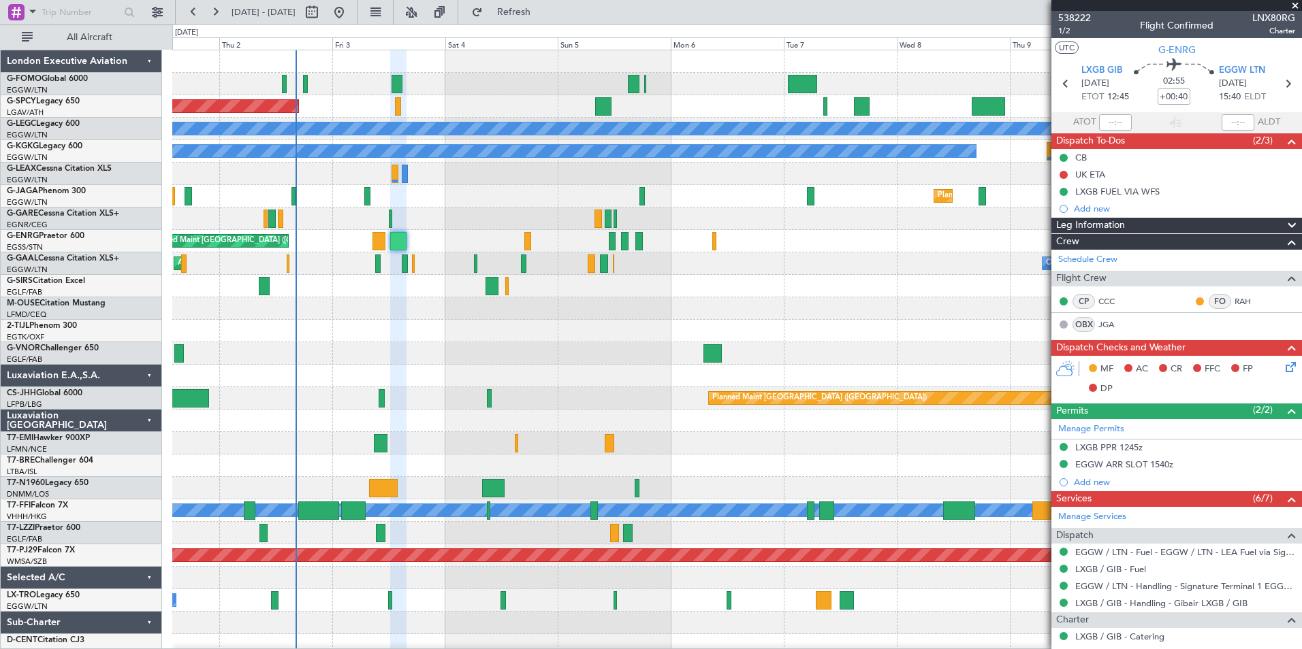
click at [555, 459] on div "Planned Maint [GEOGRAPHIC_DATA] A/C Unavailable [GEOGRAPHIC_DATA] ([GEOGRAPHIC_…" at bounding box center [736, 353] width 1129 height 607
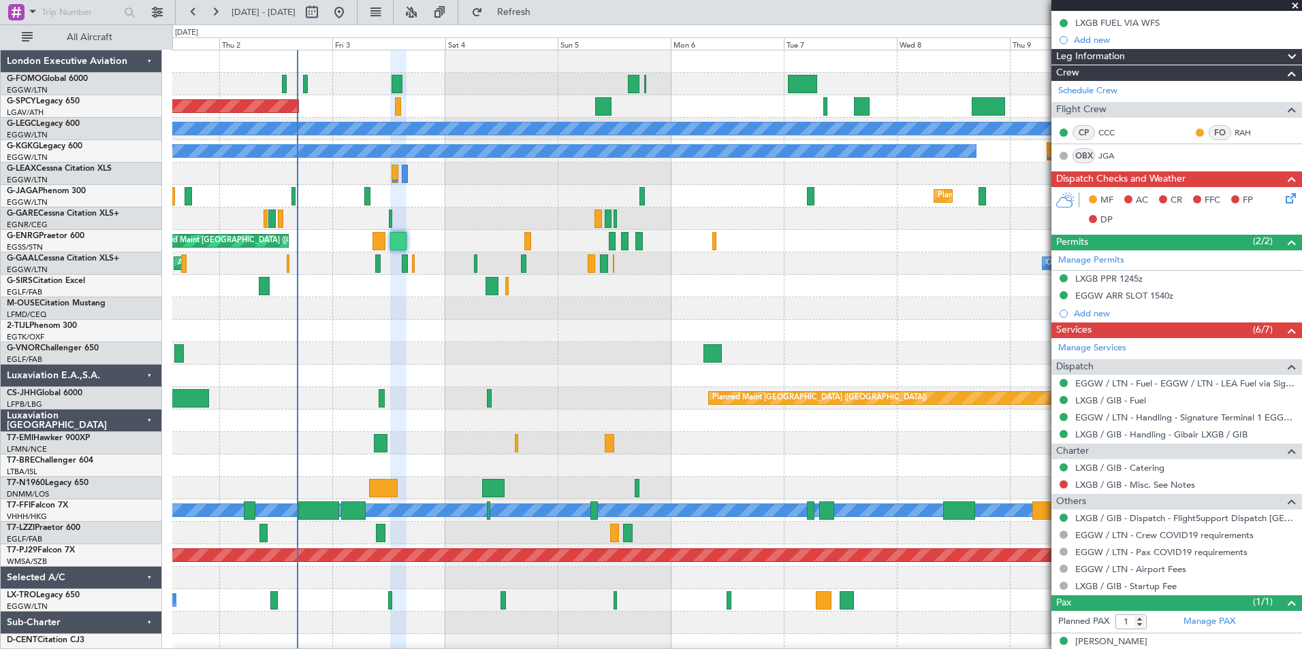
scroll to position [183, 0]
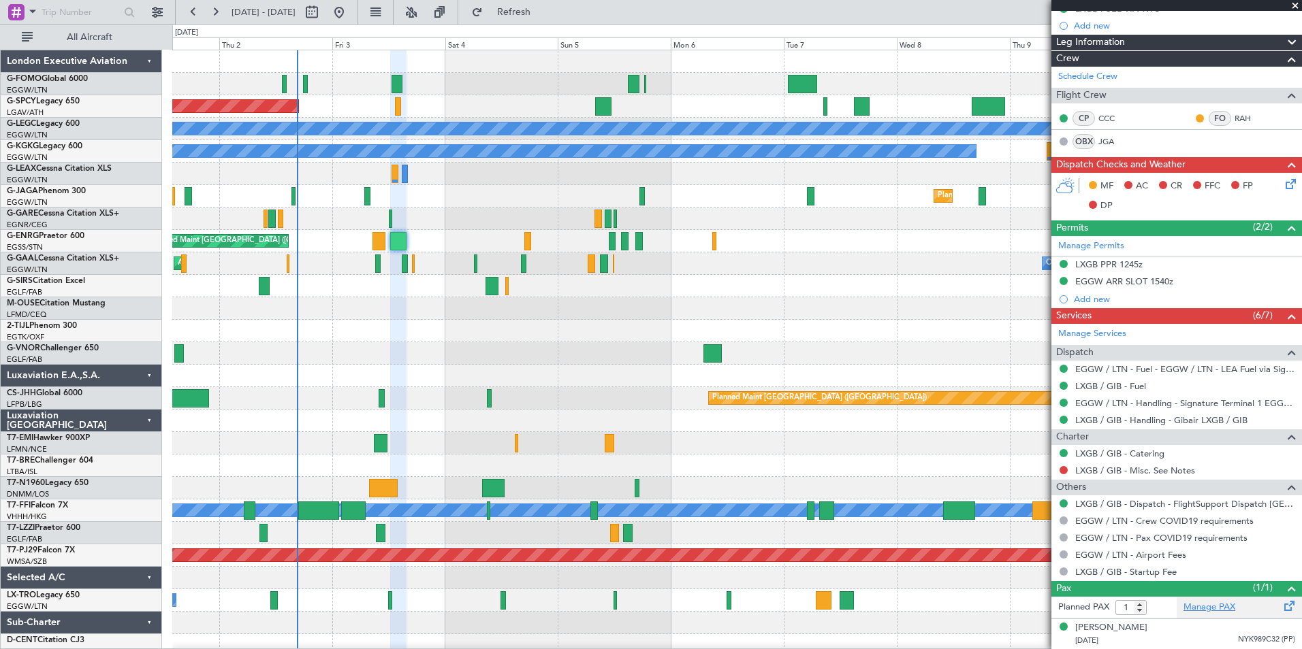
click at [1197, 604] on link "Manage PAX" at bounding box center [1209, 608] width 52 height 14
click at [543, 13] on span "Refresh" at bounding box center [513, 12] width 57 height 10
type input "2"
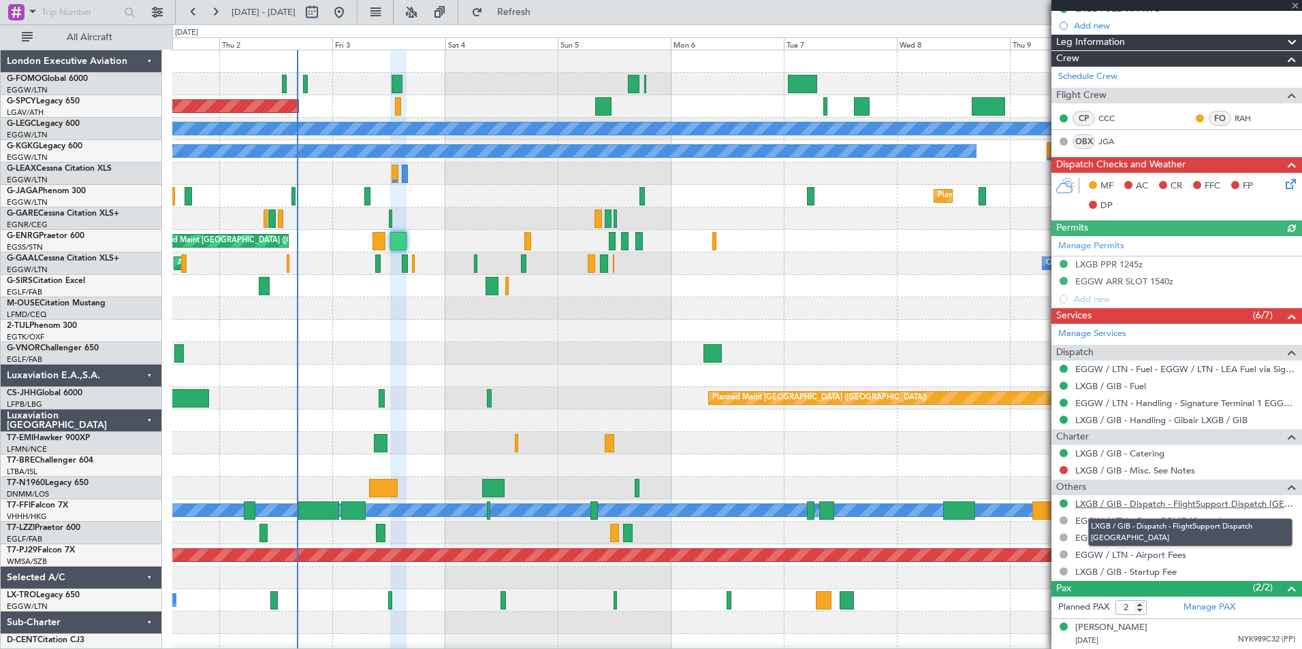
click at [1251, 507] on link "LXGB / GIB - Dispatch - FlightSupport Dispatch [GEOGRAPHIC_DATA]" at bounding box center [1185, 504] width 220 height 12
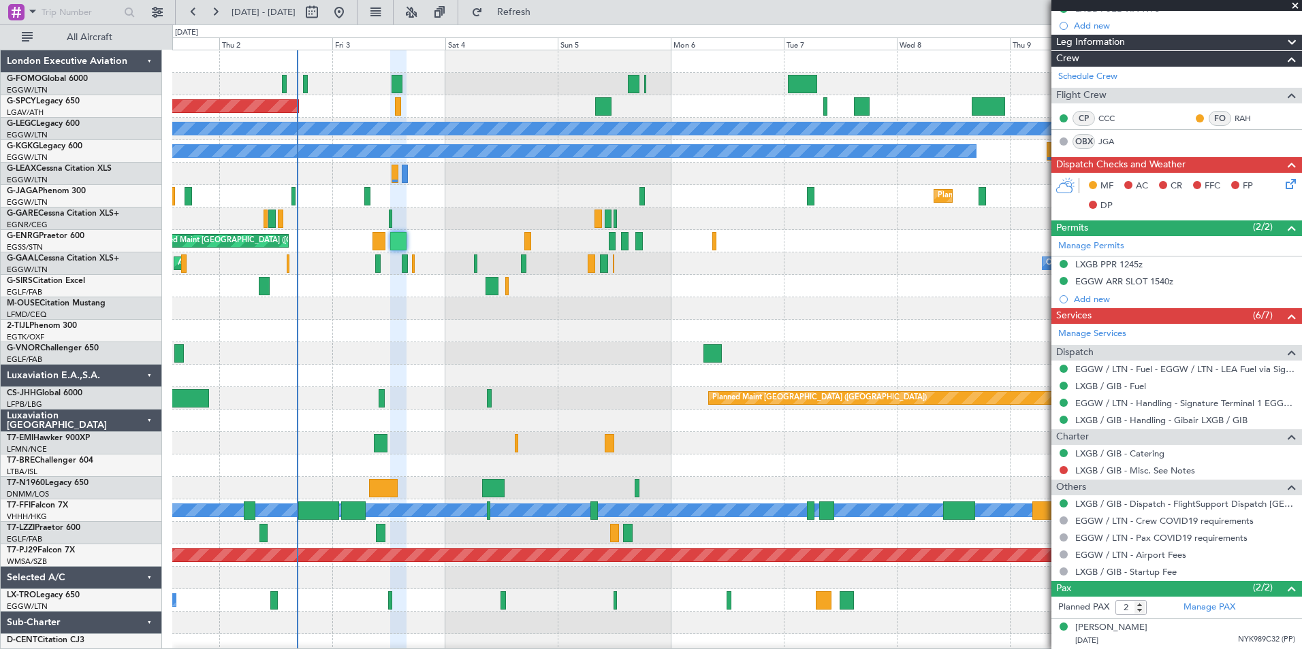
scroll to position [0, 0]
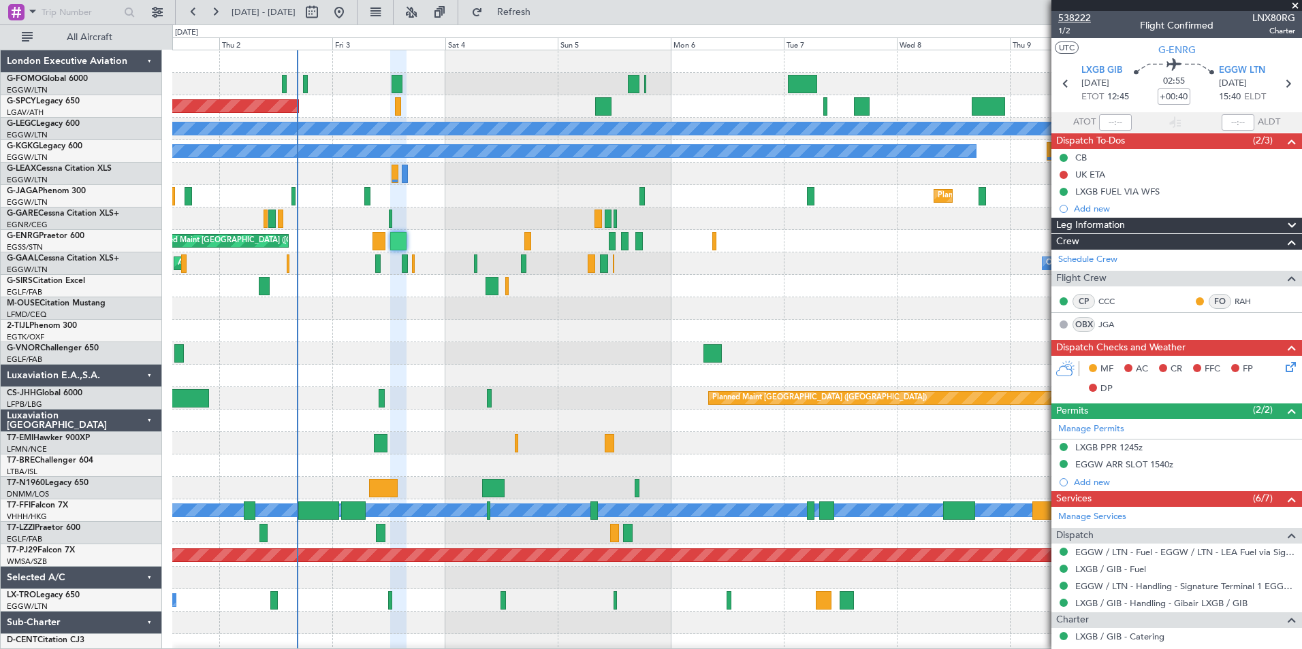
click at [1080, 16] on span "538222" at bounding box center [1074, 18] width 33 height 14
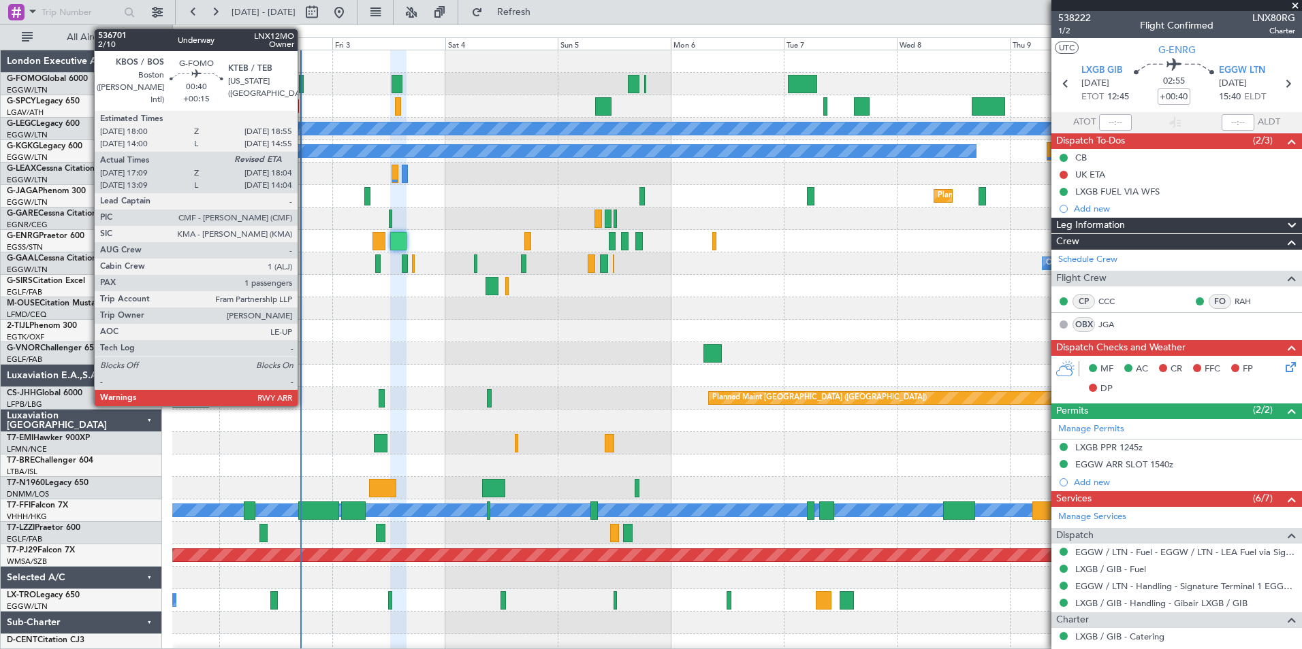
click at [304, 84] on div at bounding box center [301, 84] width 5 height 18
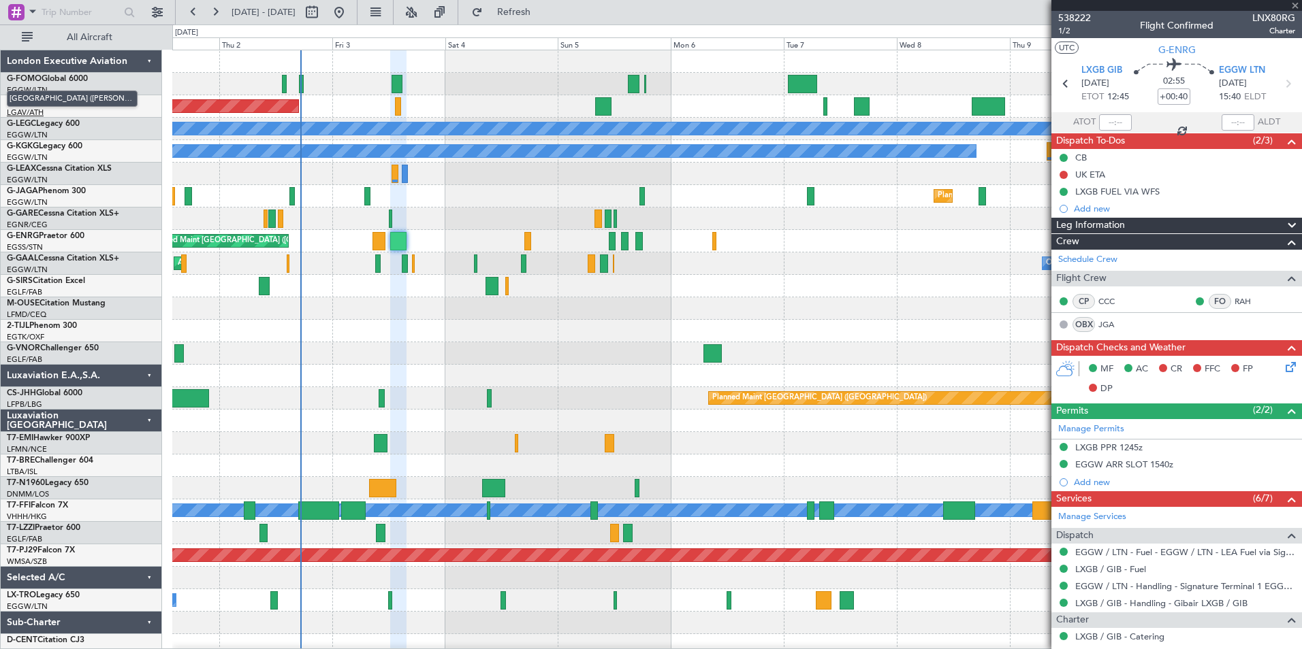
type input "+00:15"
type input "17:09"
type input "1"
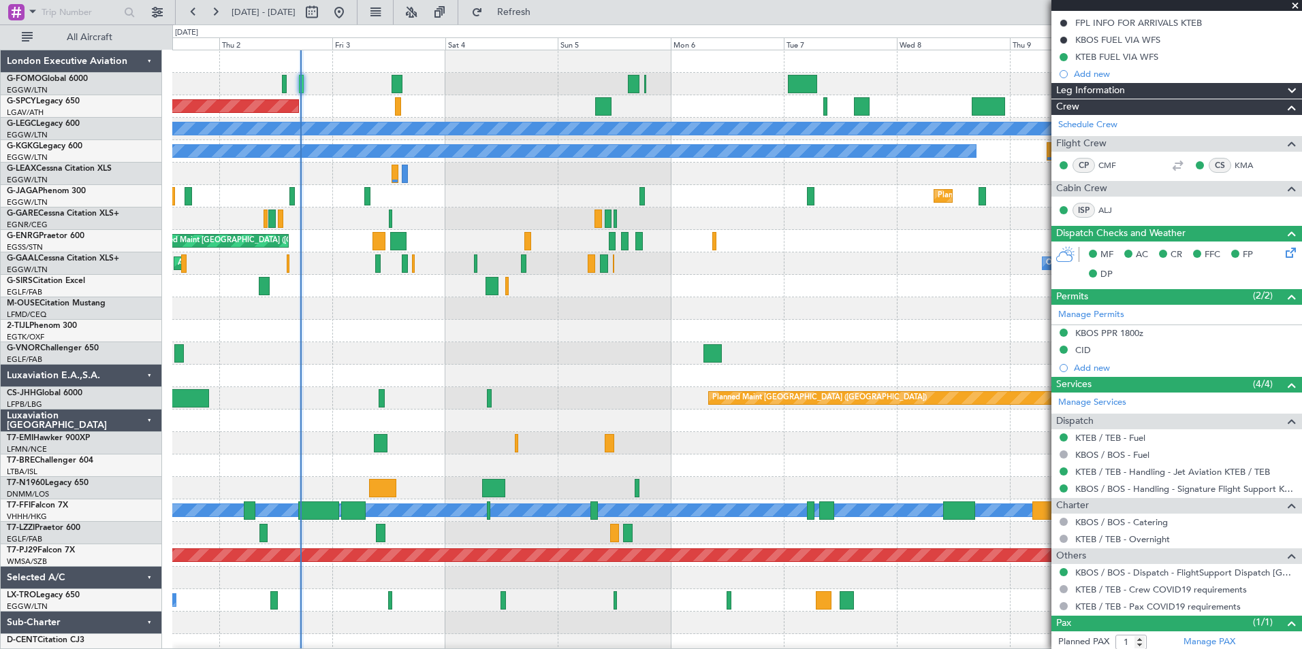
scroll to position [204, 0]
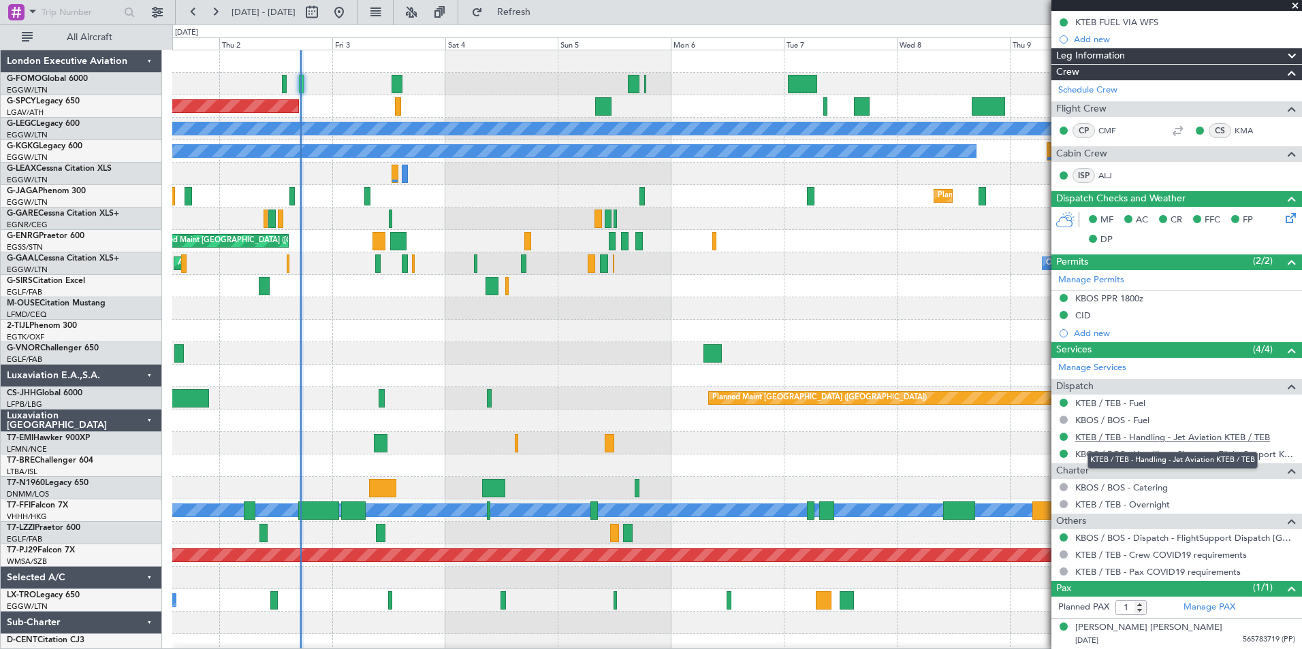
click at [1209, 440] on link "KTEB / TEB - Handling - Jet Aviation KTEB / TEB" at bounding box center [1172, 438] width 195 height 12
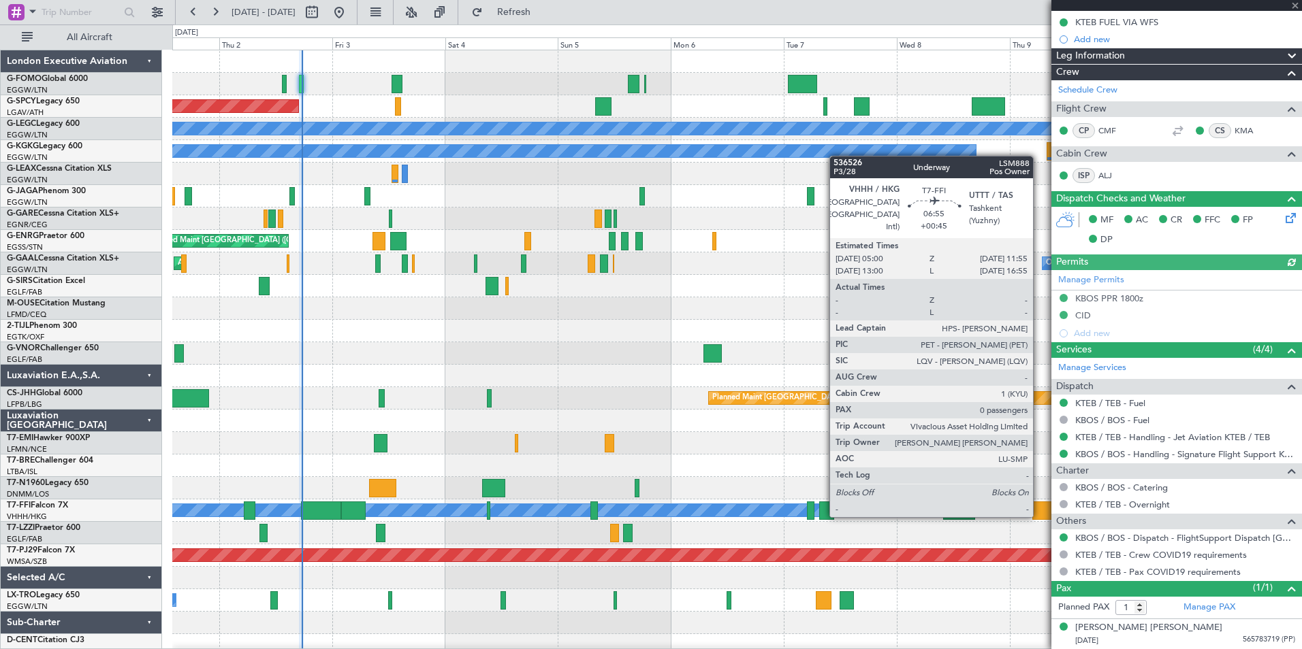
click at [1039, 516] on div at bounding box center [1048, 511] width 33 height 18
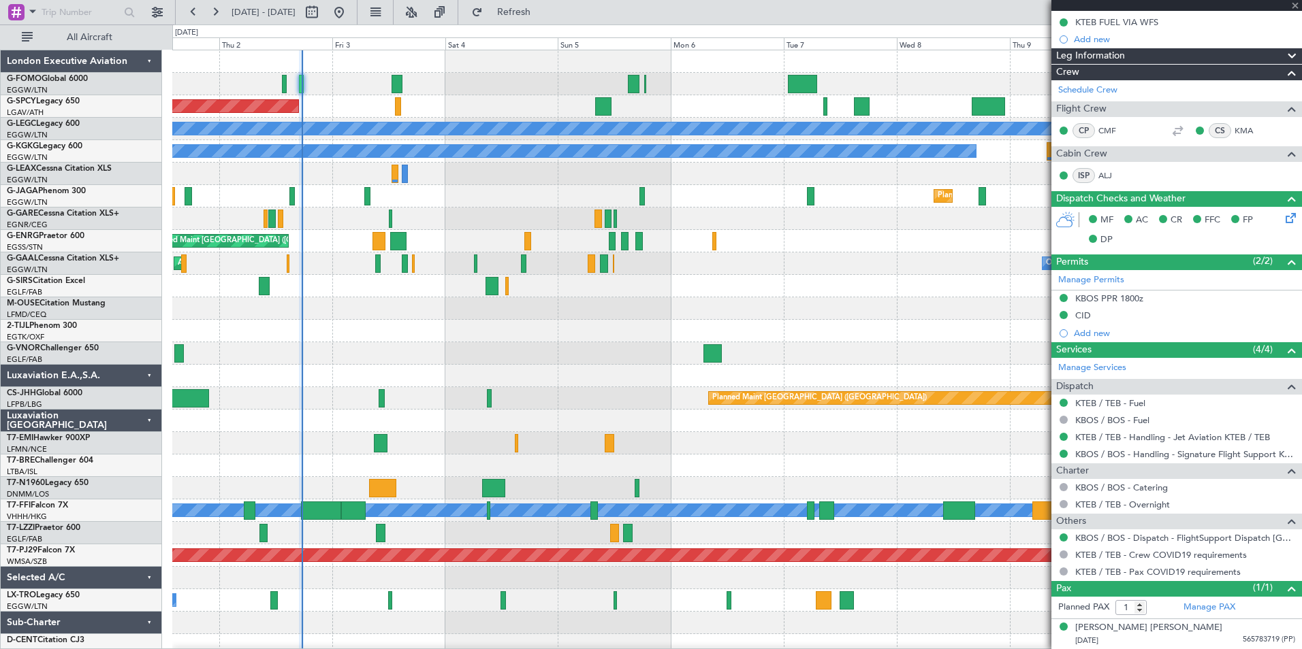
type input "+00:45"
type input "0"
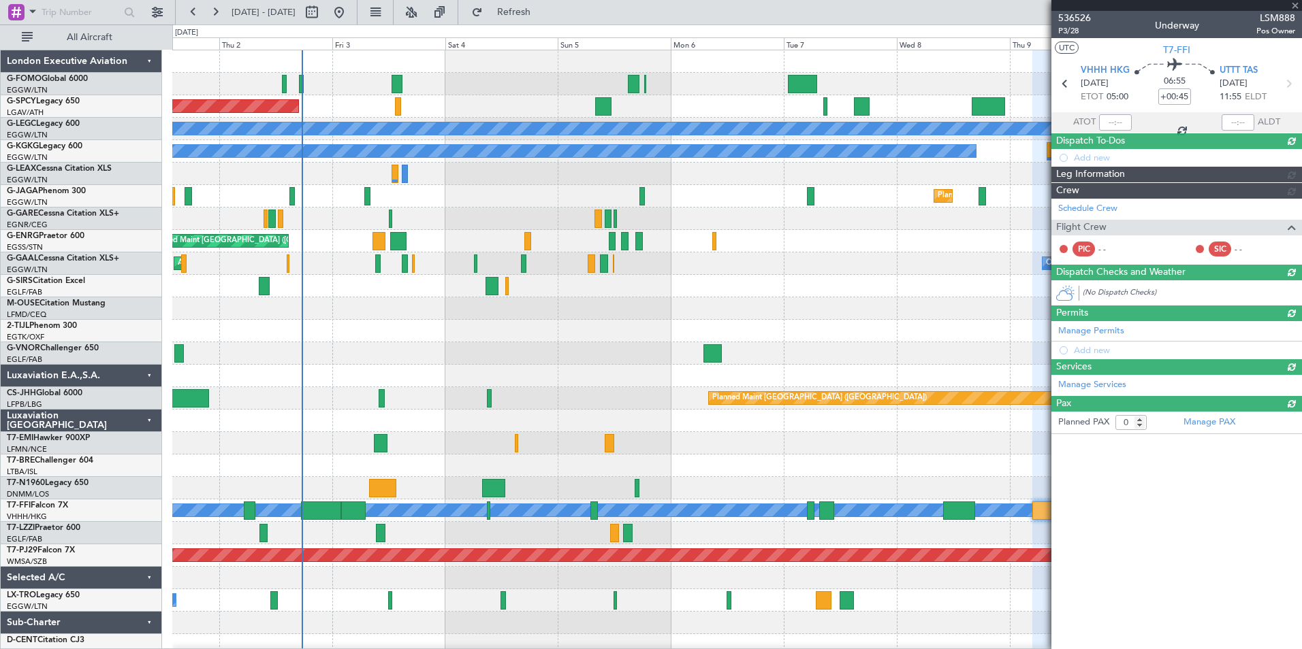
scroll to position [0, 0]
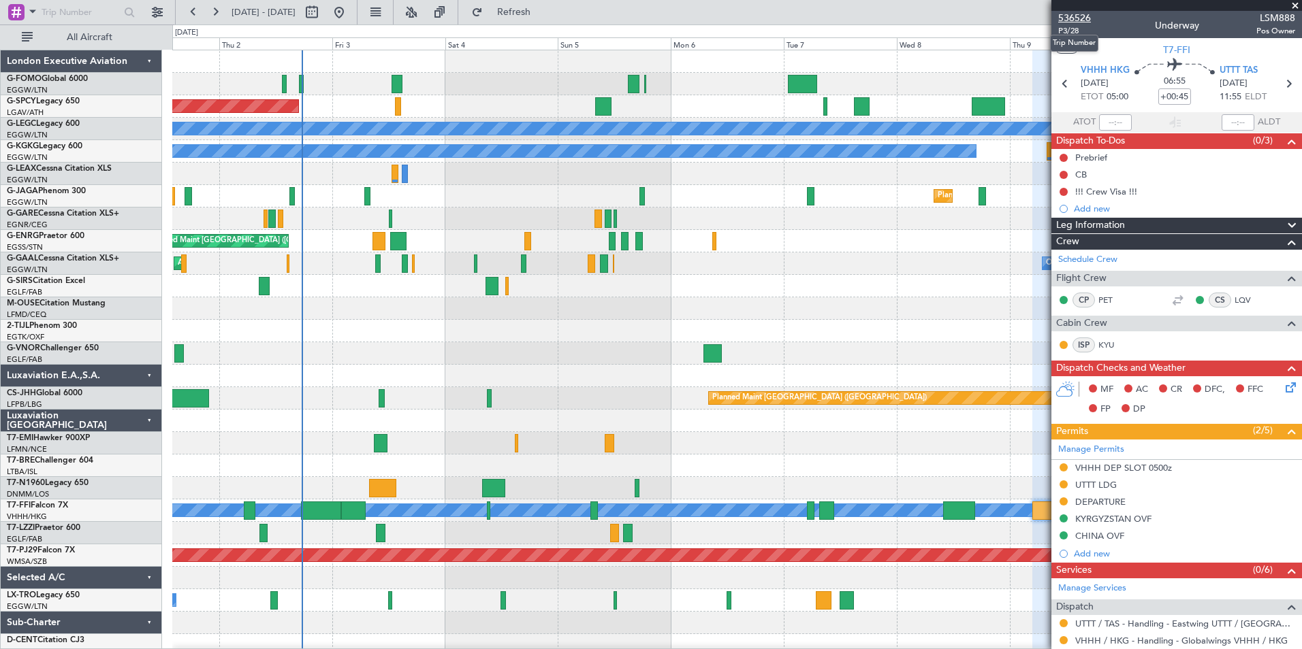
click at [1080, 16] on span "536526" at bounding box center [1074, 18] width 33 height 14
click at [543, 13] on span "Refresh" at bounding box center [513, 12] width 57 height 10
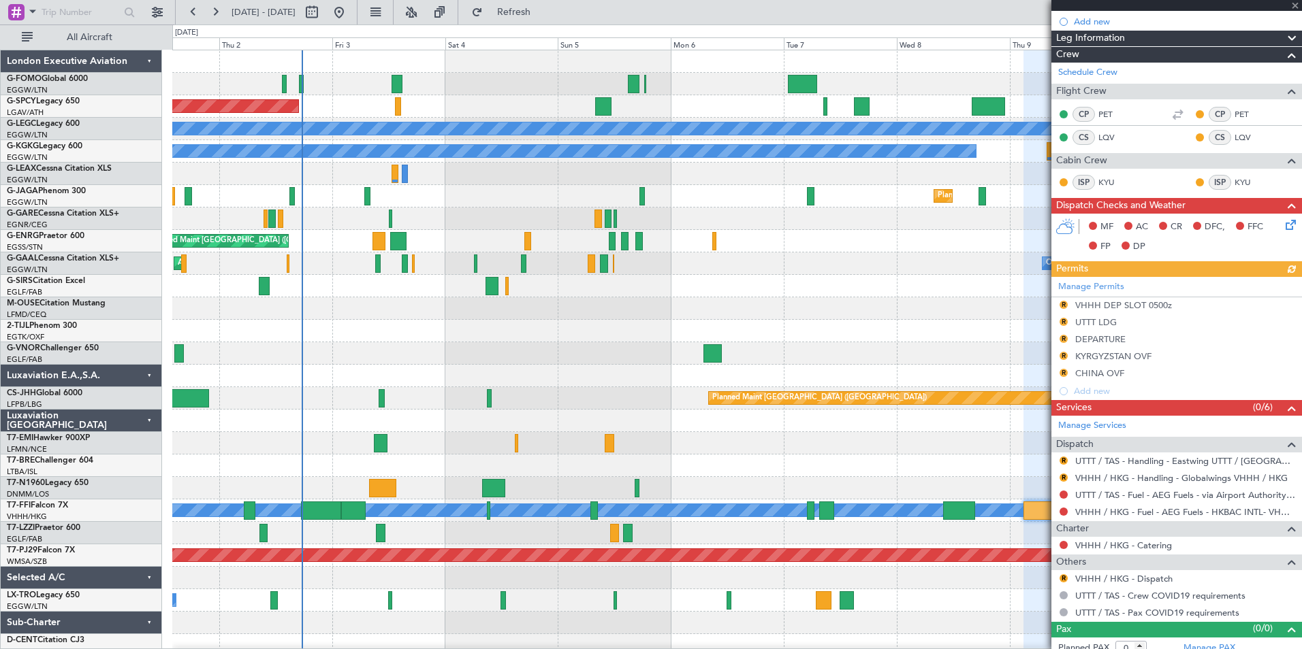
scroll to position [197, 0]
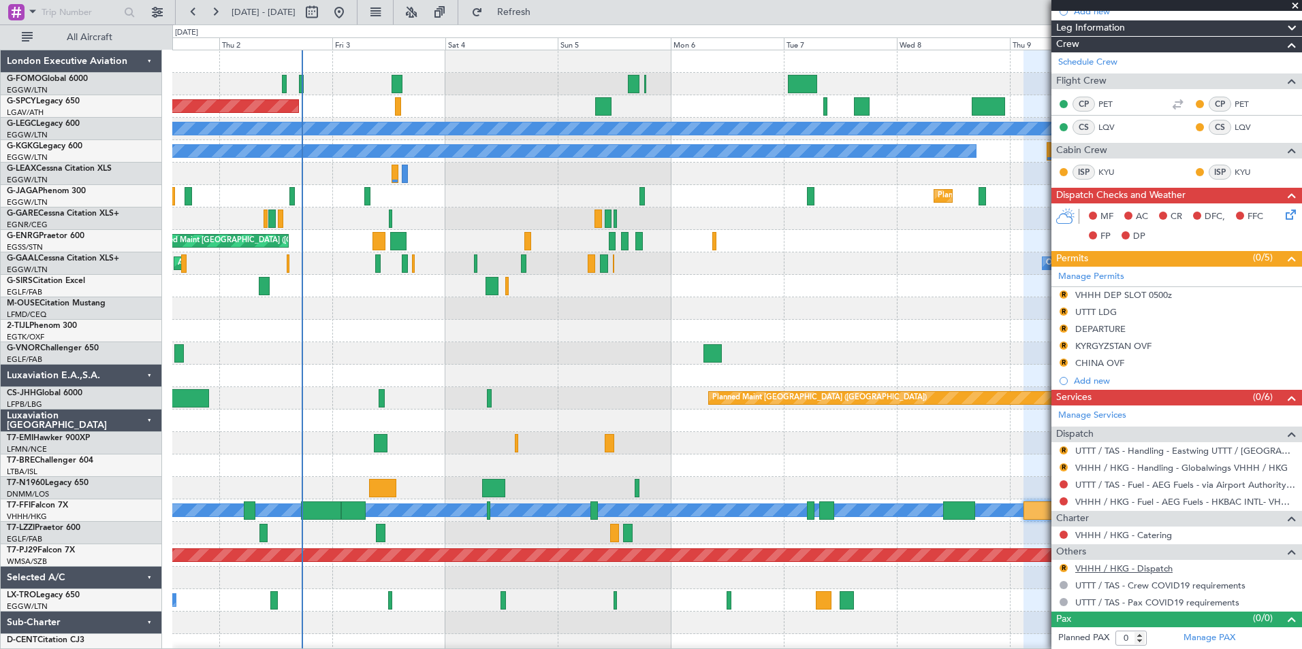
click at [1135, 571] on link "VHHH / HKG - Dispatch" at bounding box center [1123, 569] width 97 height 12
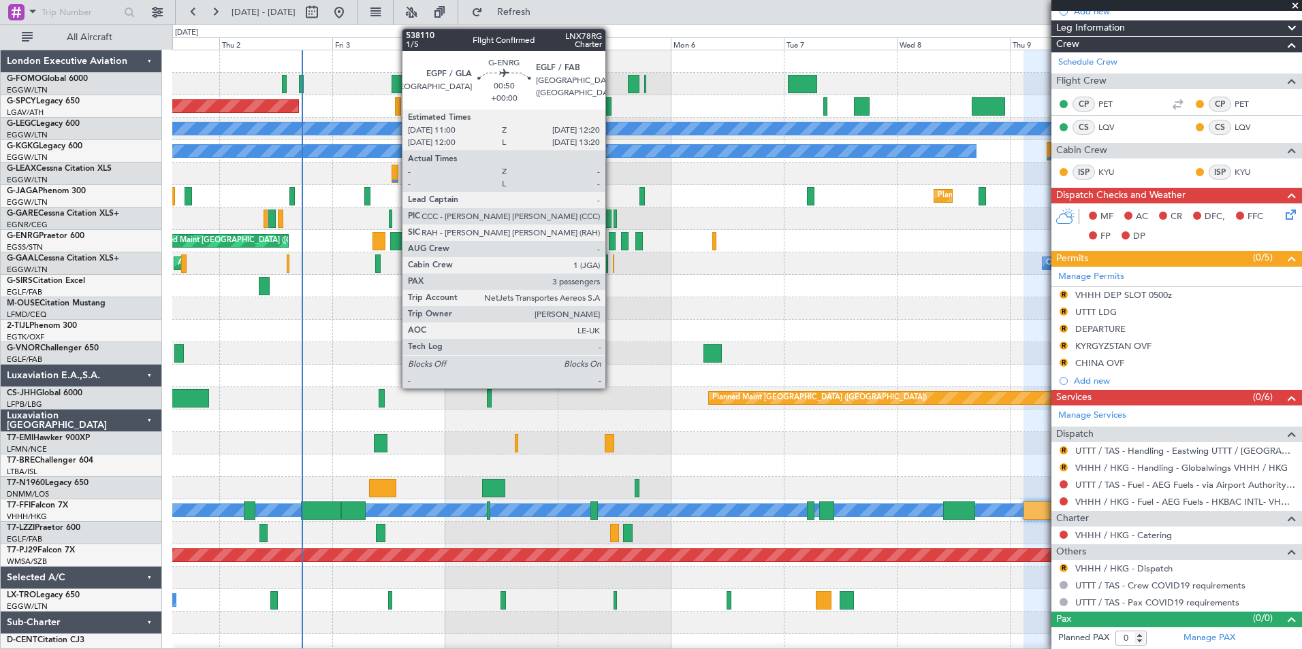
click at [611, 247] on div at bounding box center [612, 241] width 7 height 18
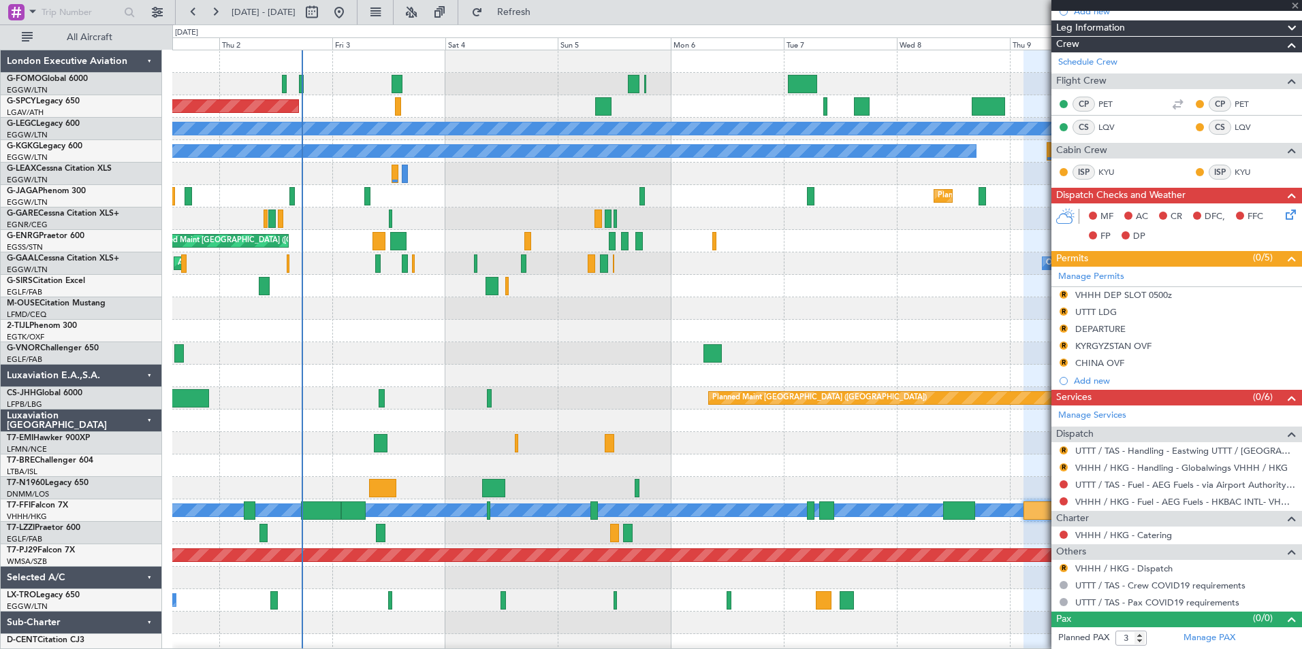
scroll to position [0, 0]
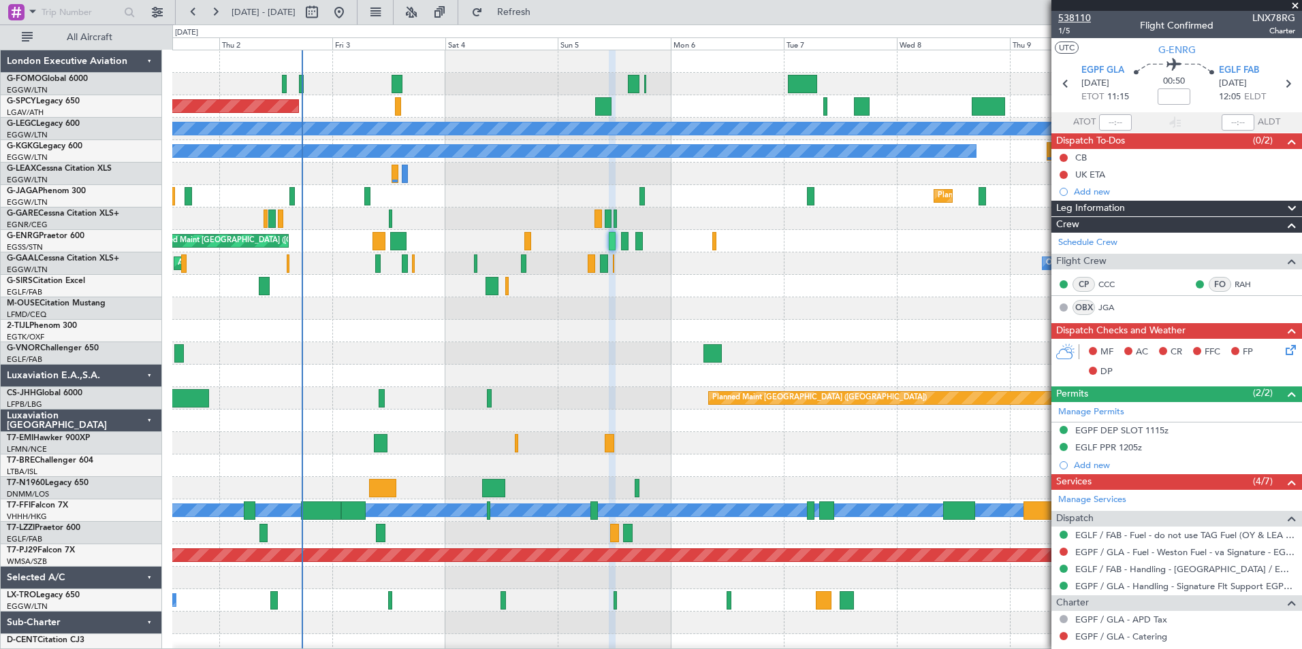
click at [1088, 16] on span "538110" at bounding box center [1074, 18] width 33 height 14
click at [1082, 20] on span "538110" at bounding box center [1074, 18] width 33 height 14
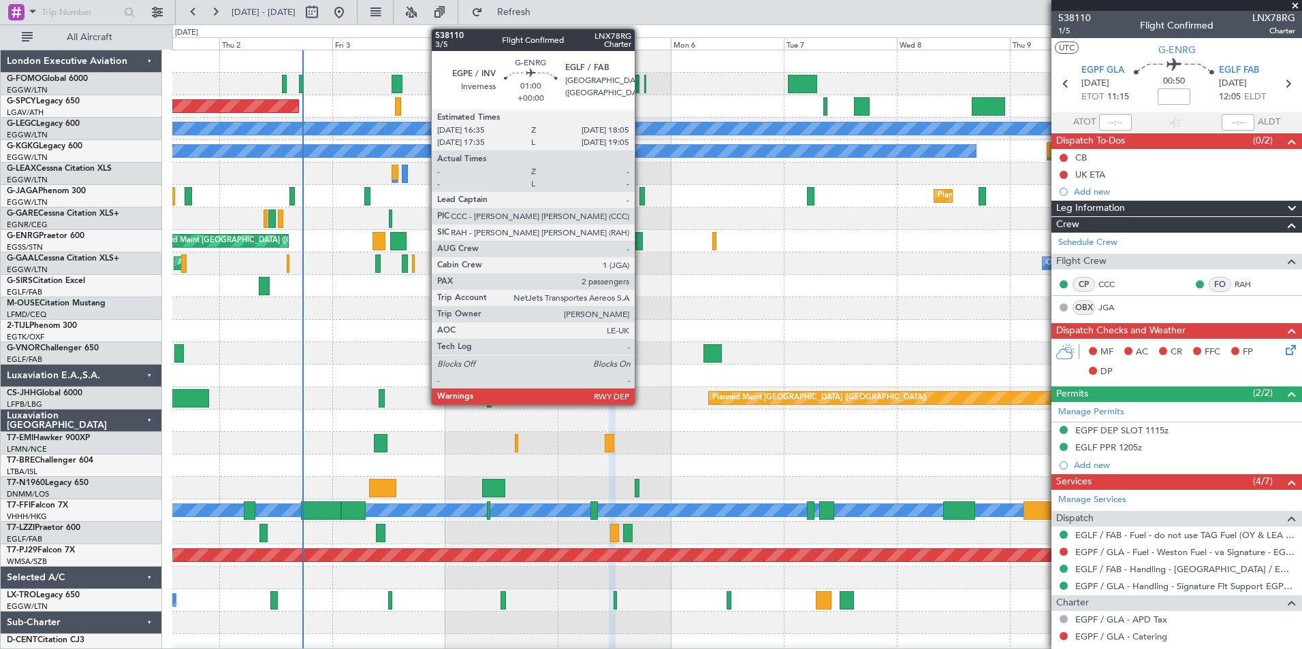
click at [641, 240] on div at bounding box center [638, 241] width 7 height 18
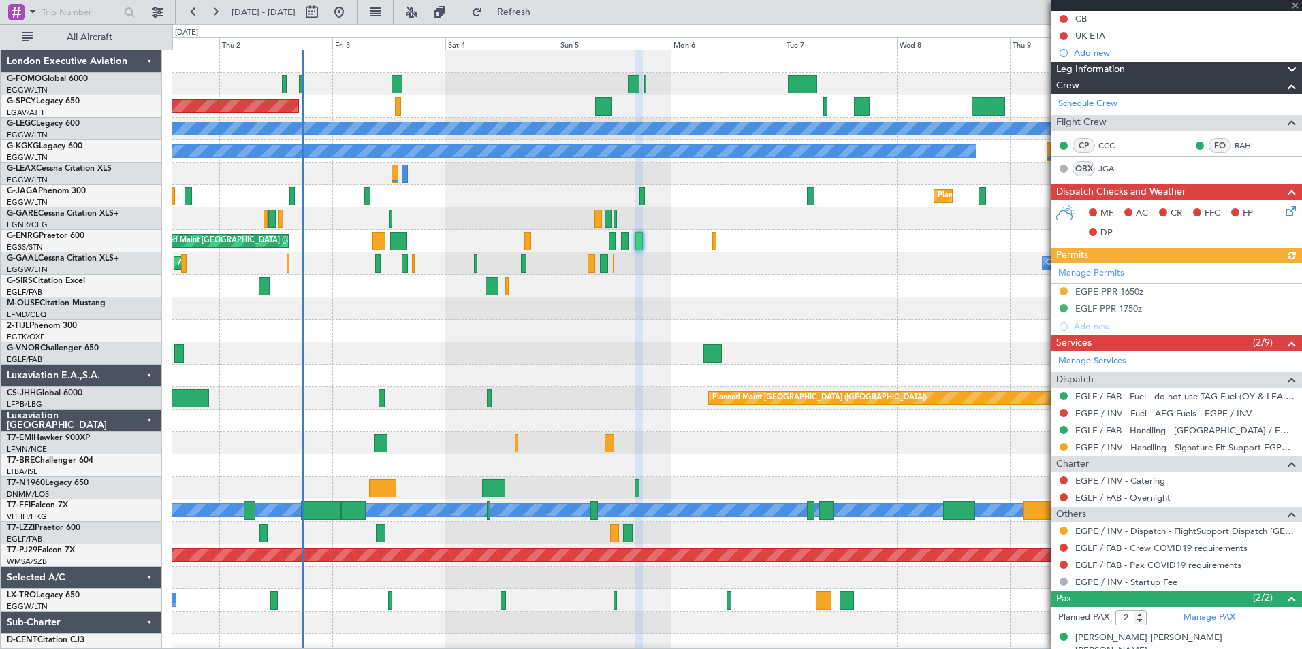
scroll to position [180, 0]
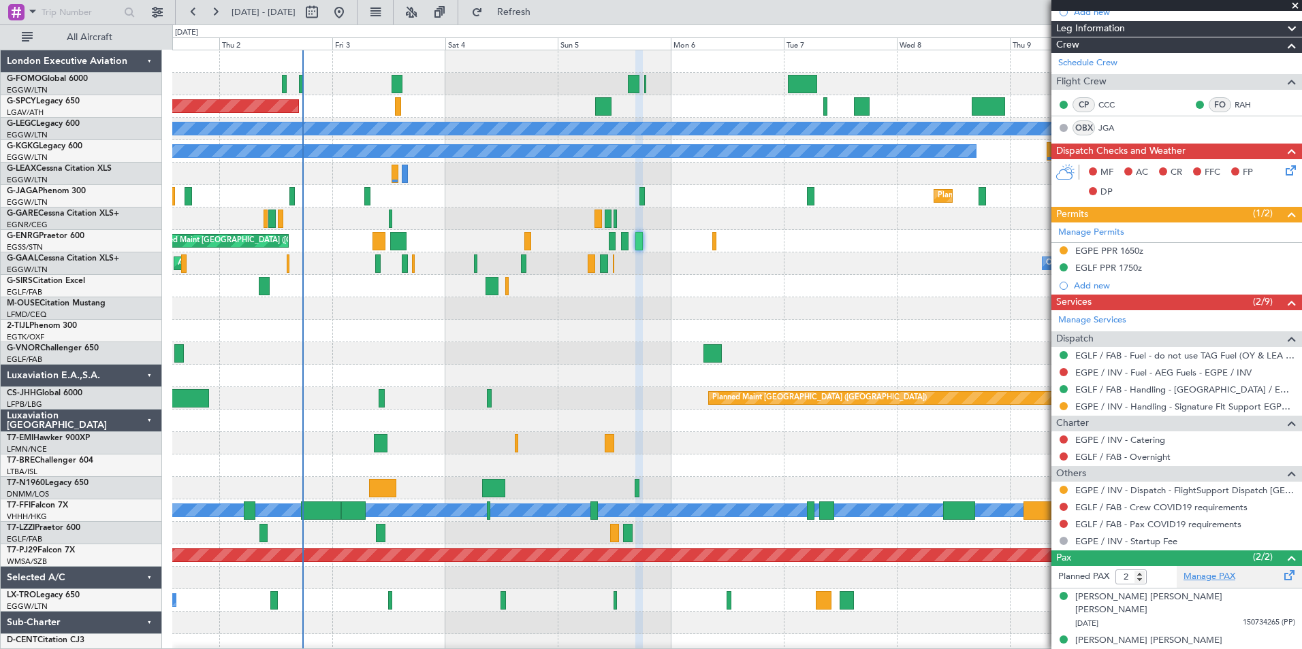
click at [1221, 575] on link "Manage PAX" at bounding box center [1209, 577] width 52 height 14
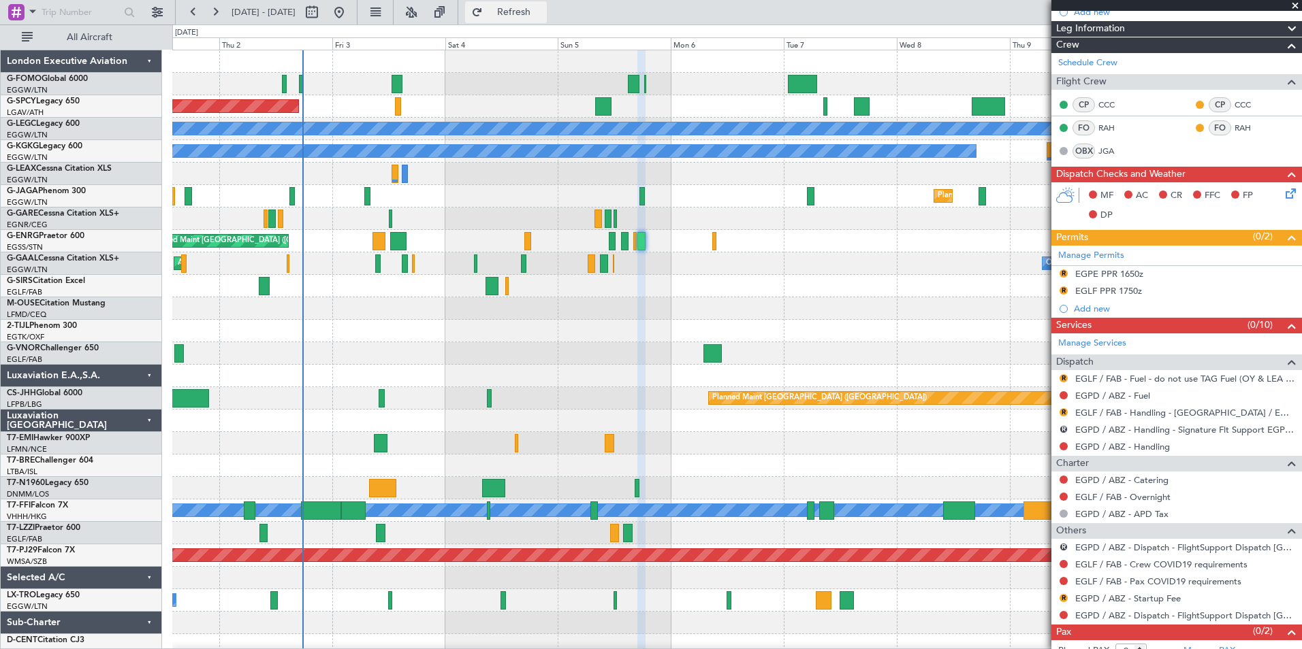
click at [543, 16] on span "Refresh" at bounding box center [513, 12] width 57 height 10
click at [543, 11] on span "Refresh" at bounding box center [513, 12] width 57 height 10
click at [543, 17] on span "Refresh" at bounding box center [513, 12] width 57 height 10
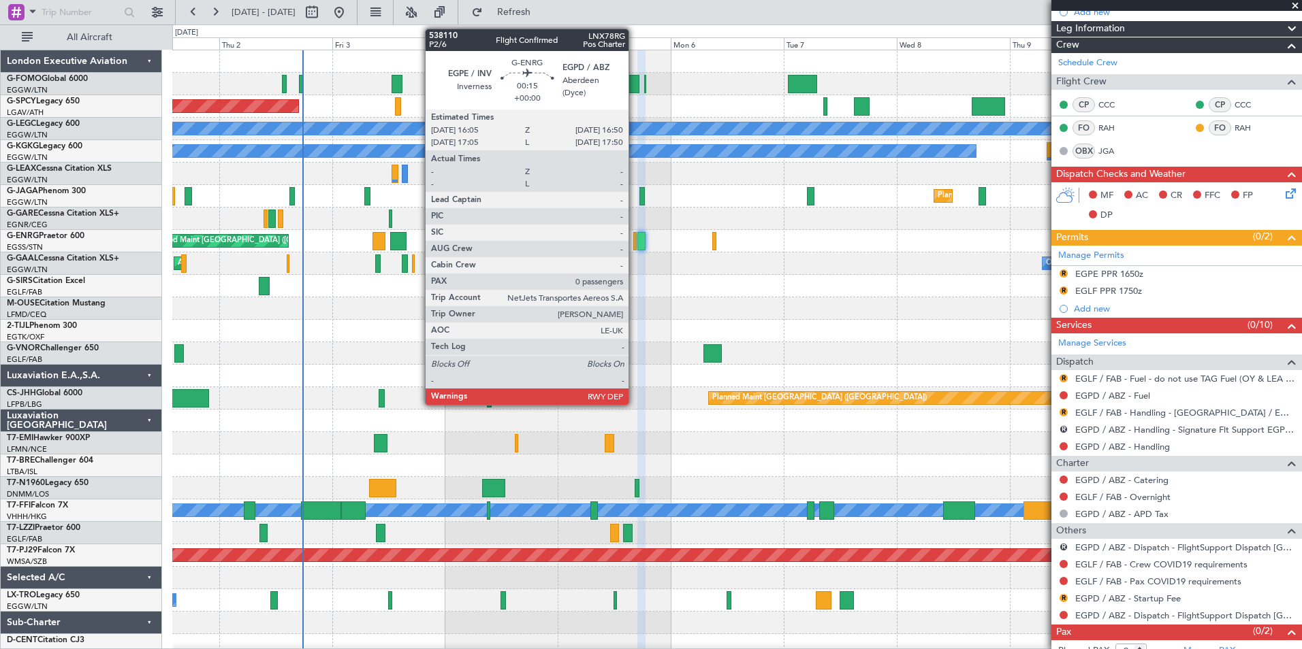
click at [634, 245] on div at bounding box center [635, 241] width 4 height 18
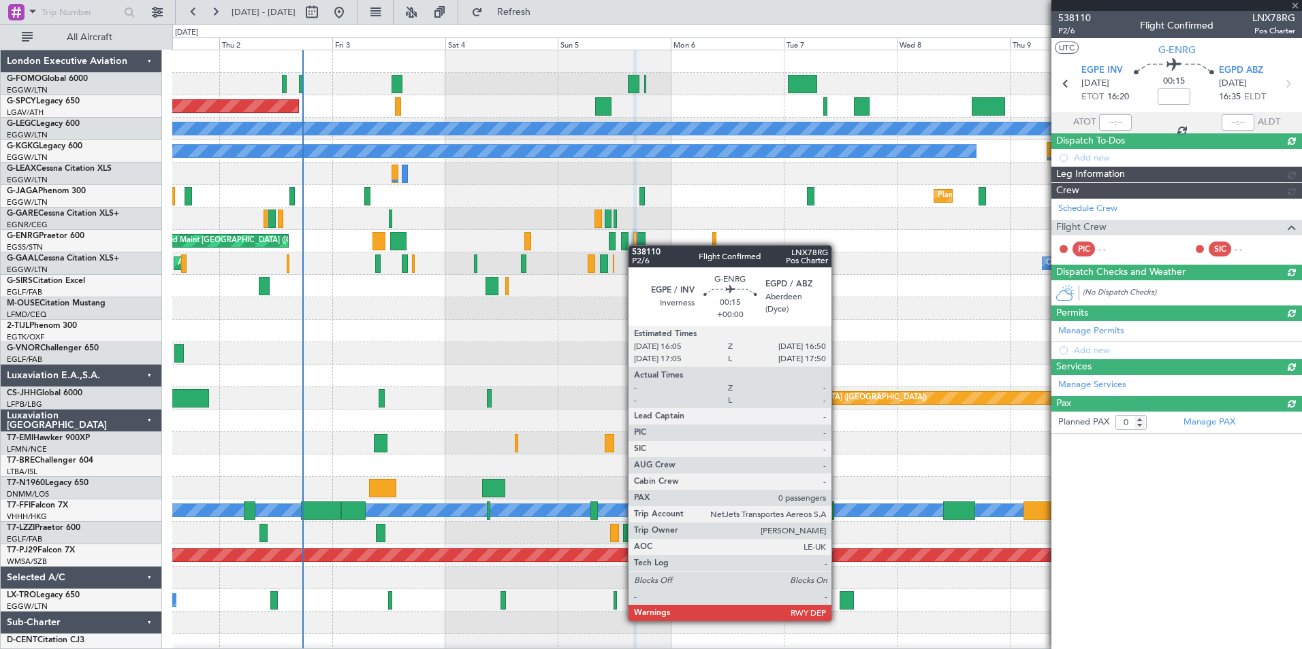
scroll to position [0, 0]
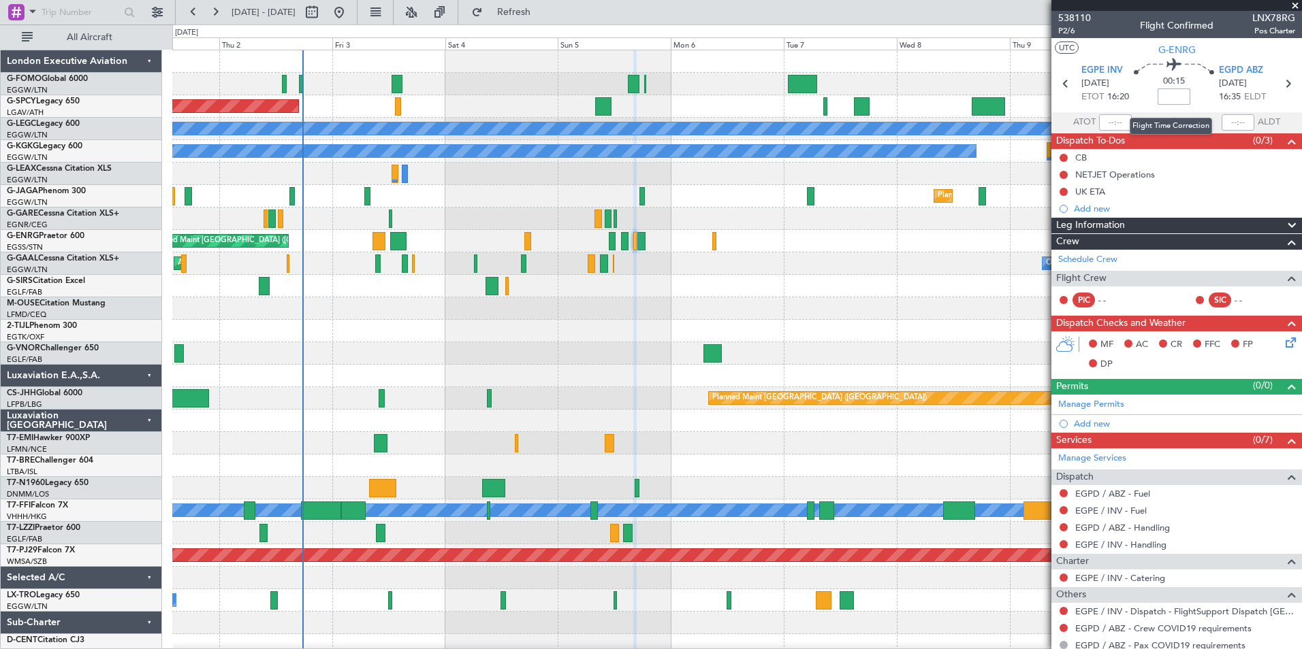
click at [1170, 100] on input at bounding box center [1173, 96] width 33 height 16
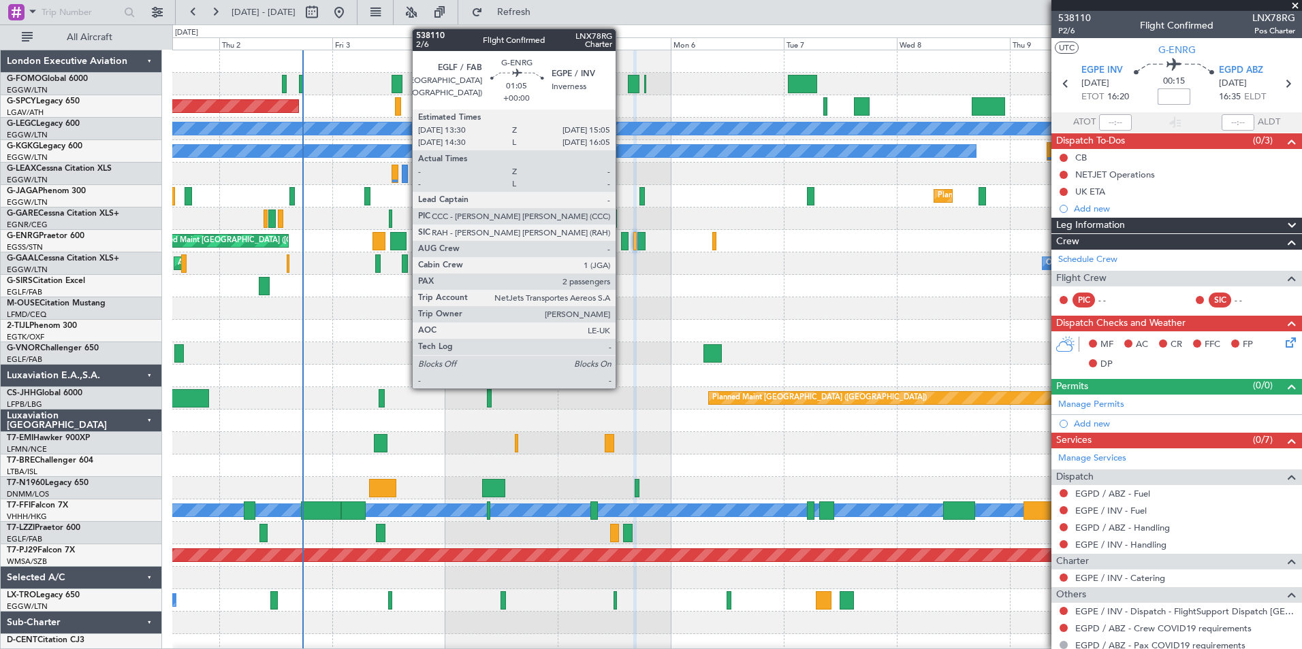
click at [622, 238] on div at bounding box center [624, 241] width 7 height 18
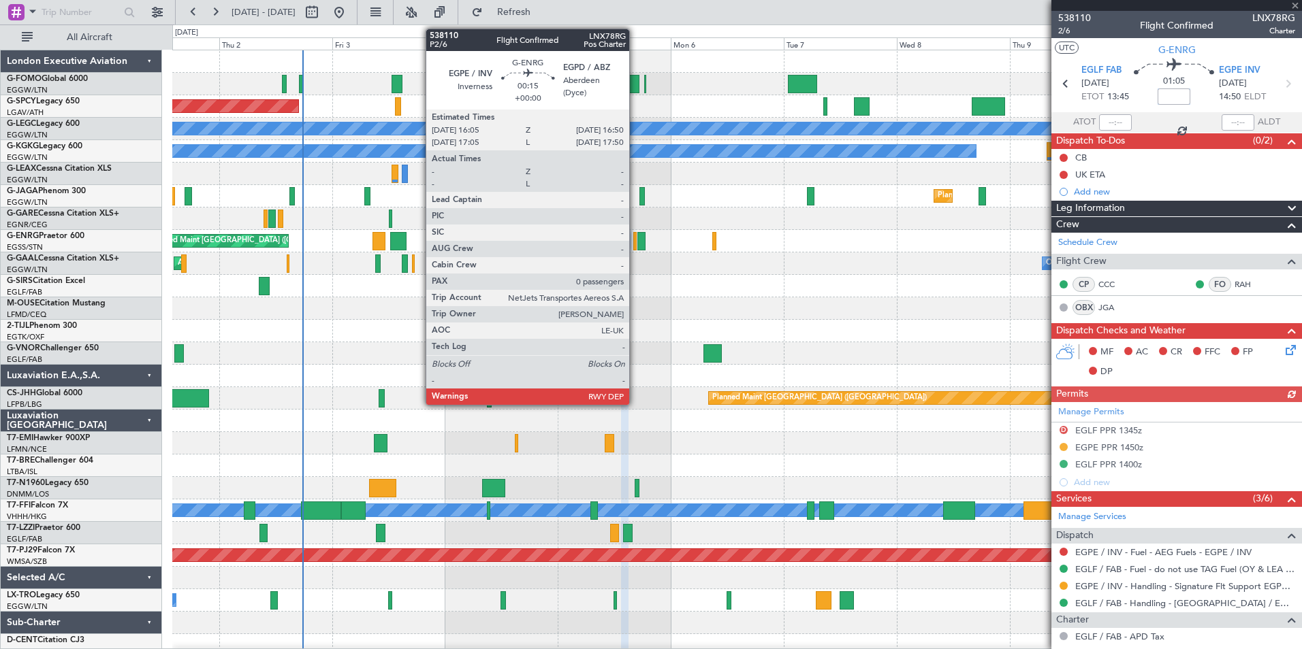
click at [635, 244] on div at bounding box center [635, 241] width 4 height 18
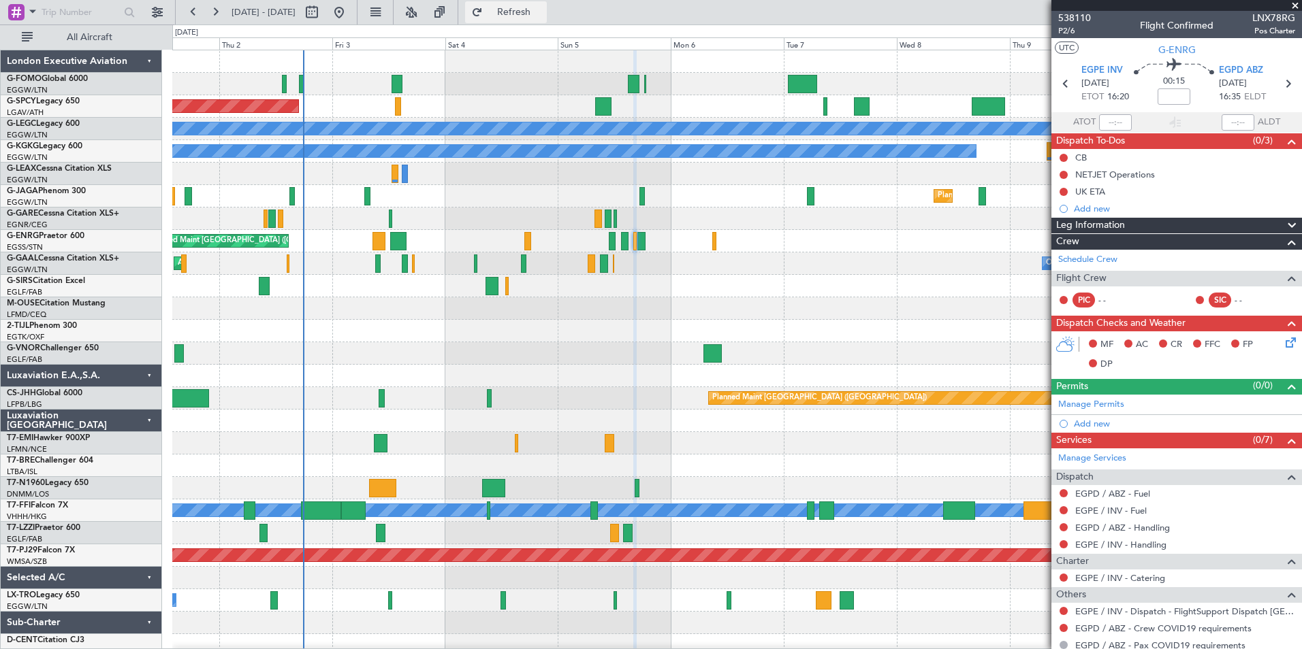
click at [543, 17] on span "Refresh" at bounding box center [513, 12] width 57 height 10
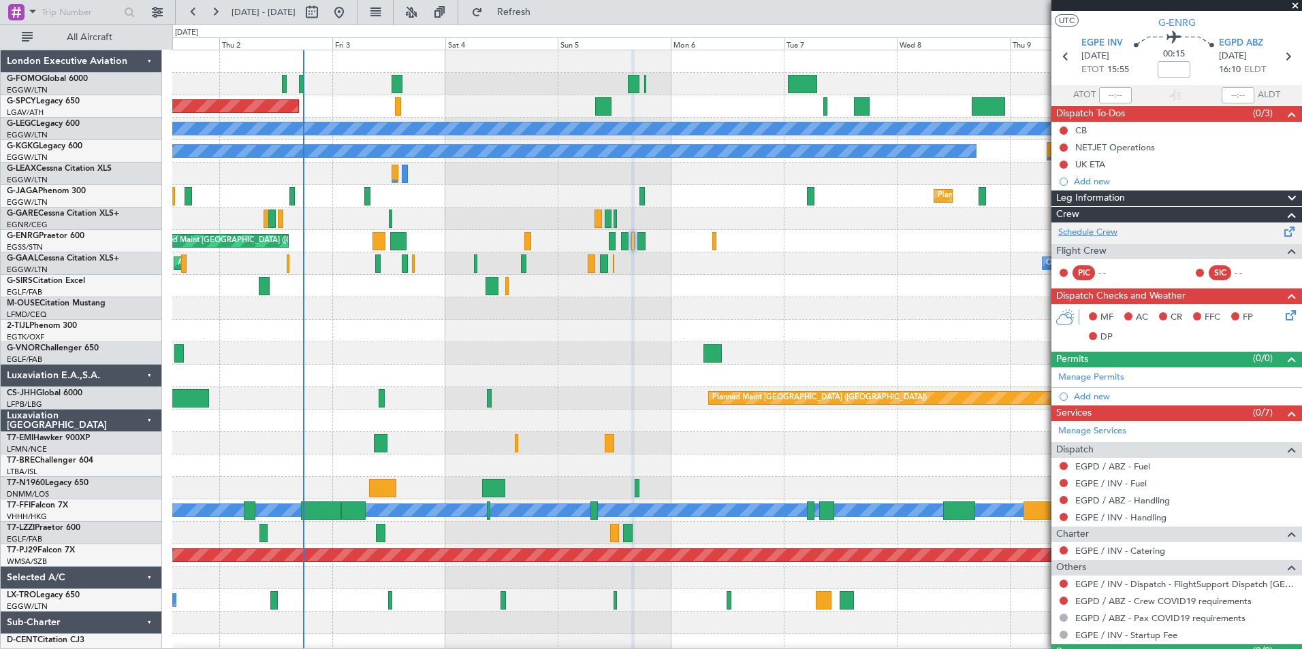
click at [1088, 233] on link "Schedule Crew" at bounding box center [1087, 233] width 59 height 14
click at [543, 16] on span "Refresh" at bounding box center [513, 12] width 57 height 10
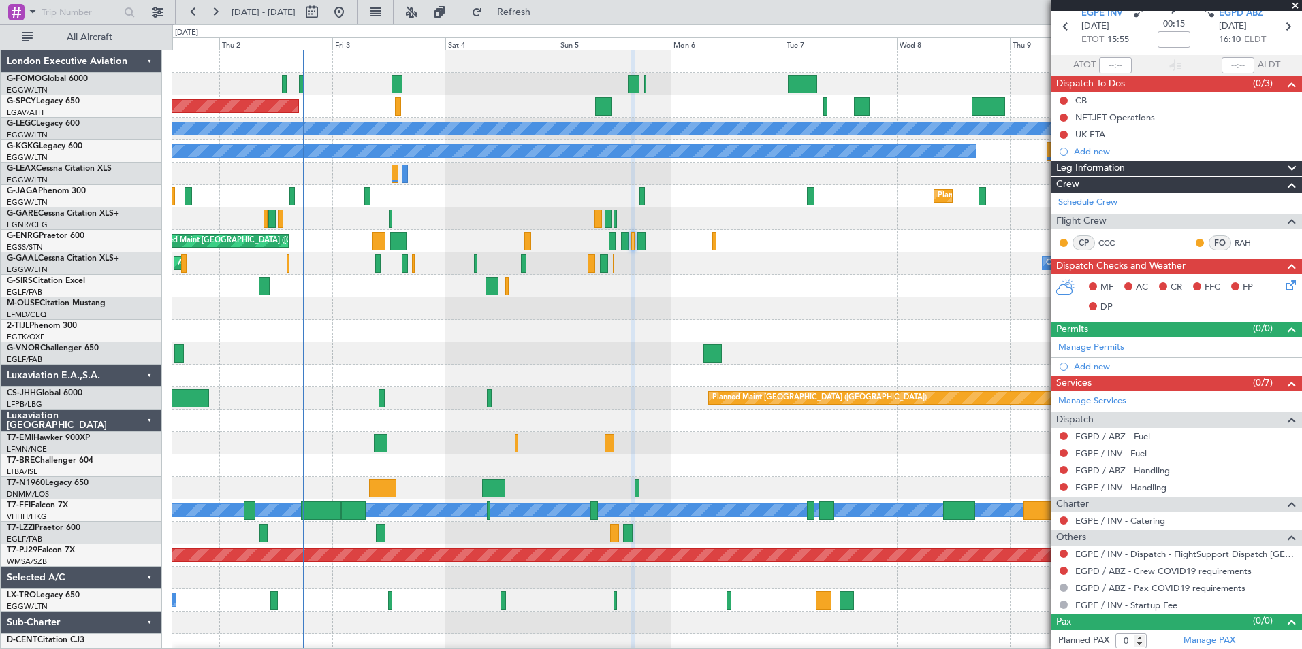
scroll to position [60, 0]
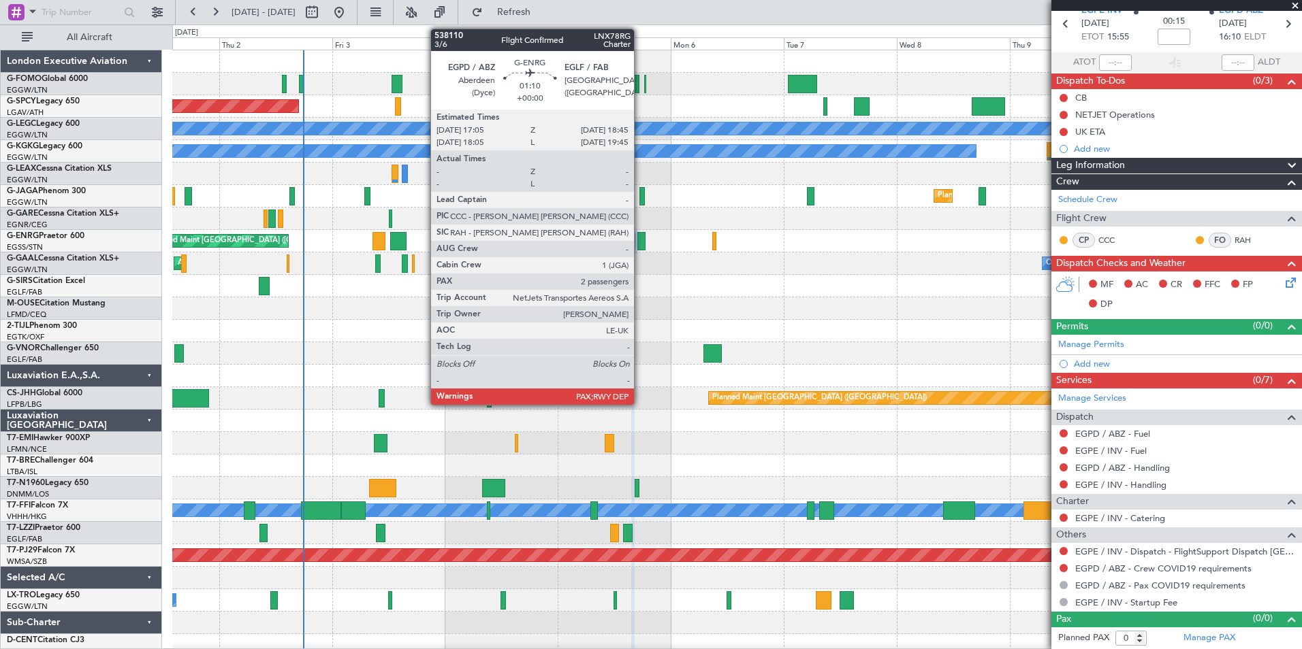
click at [640, 244] on div at bounding box center [641, 241] width 8 height 18
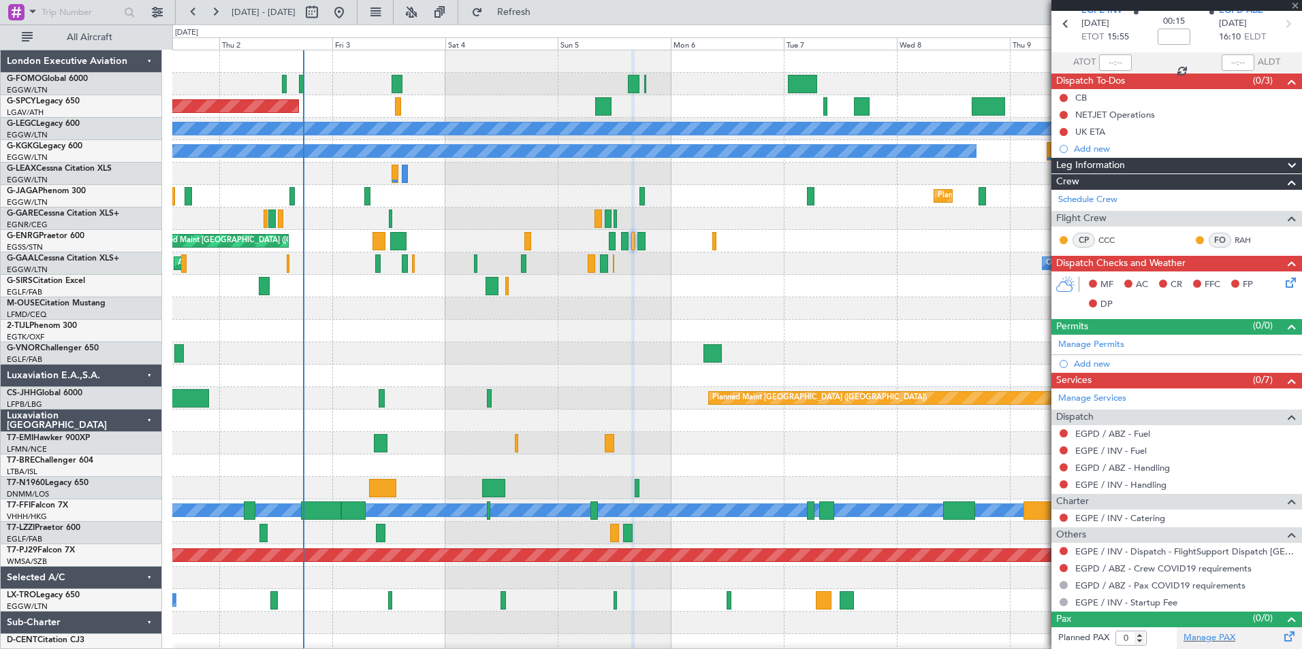
type input "2"
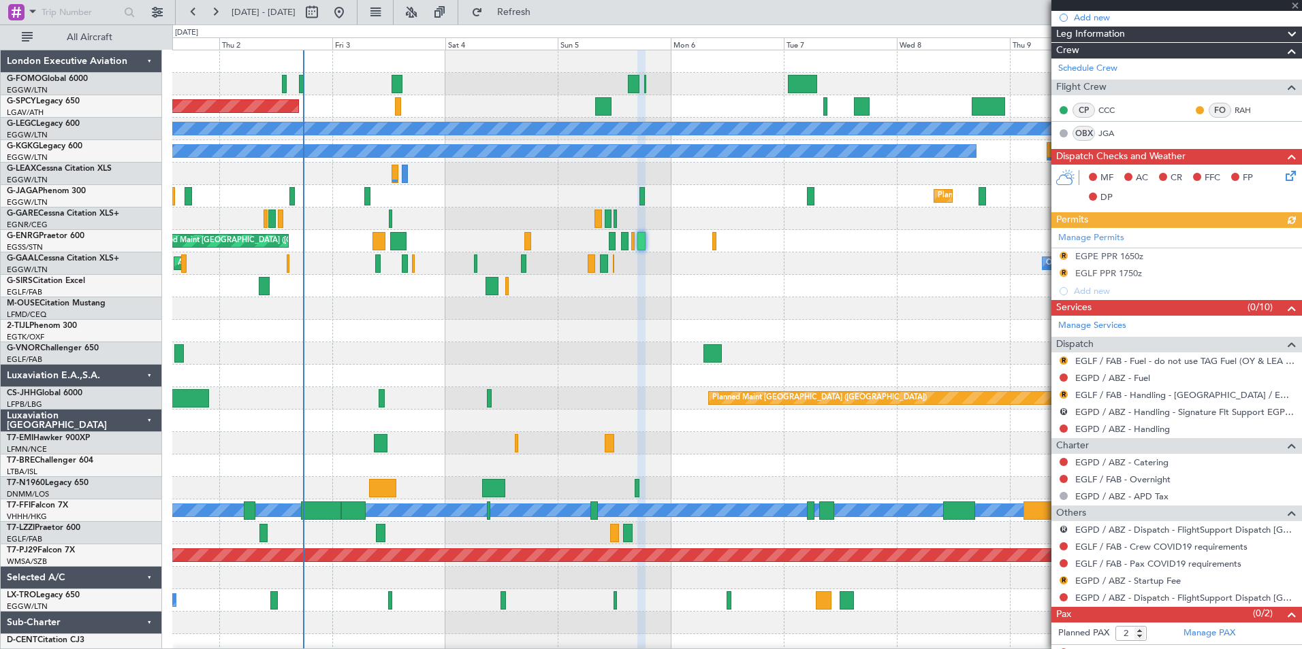
scroll to position [187, 0]
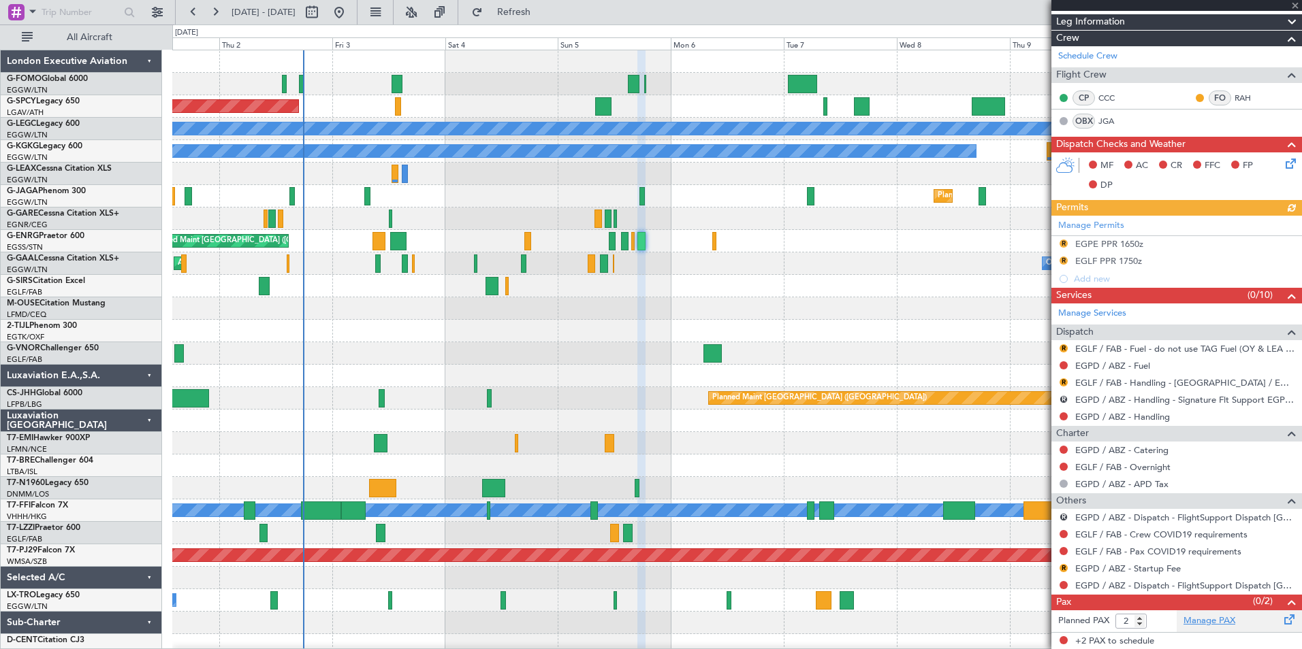
click at [1219, 618] on link "Manage PAX" at bounding box center [1209, 622] width 52 height 14
click at [531, 12] on span "Refresh" at bounding box center [513, 12] width 57 height 10
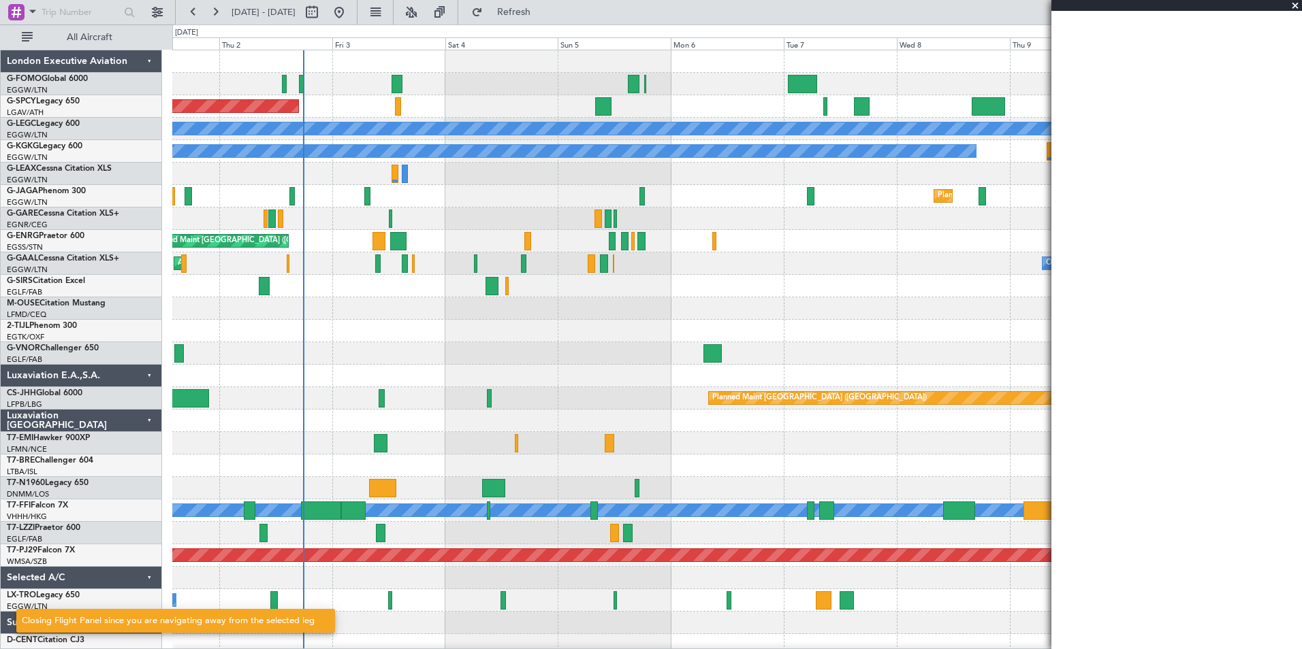
scroll to position [0, 0]
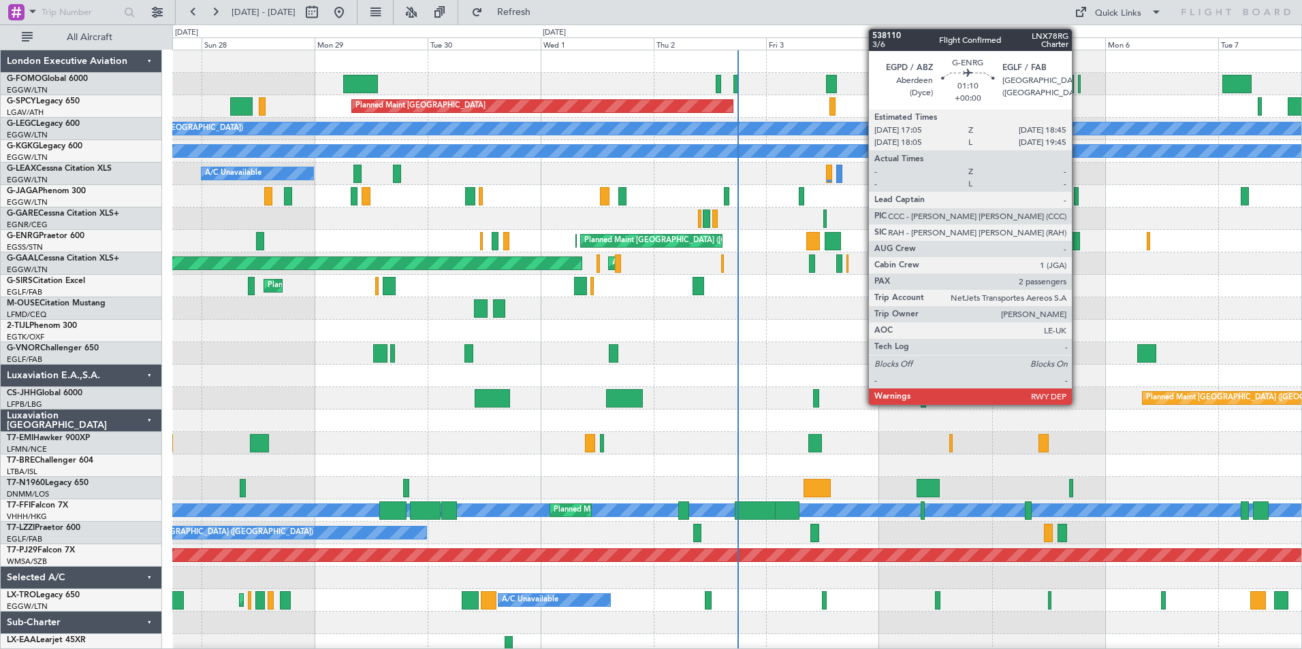
click at [1078, 246] on div at bounding box center [1076, 241] width 8 height 18
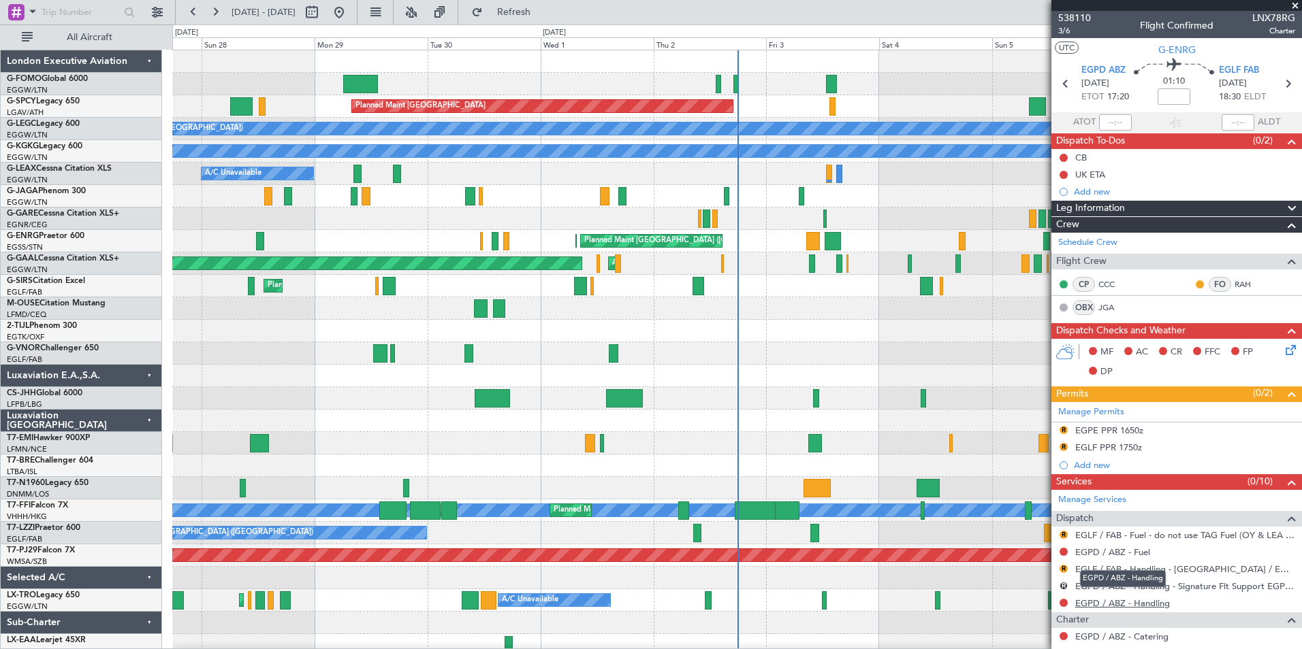
click at [1125, 605] on link "EGPD / ABZ - Handling" at bounding box center [1122, 604] width 95 height 12
click at [1093, 551] on link "EGPD / ABZ - Fuel" at bounding box center [1112, 553] width 75 height 12
click at [538, 5] on button "Refresh" at bounding box center [506, 12] width 82 height 22
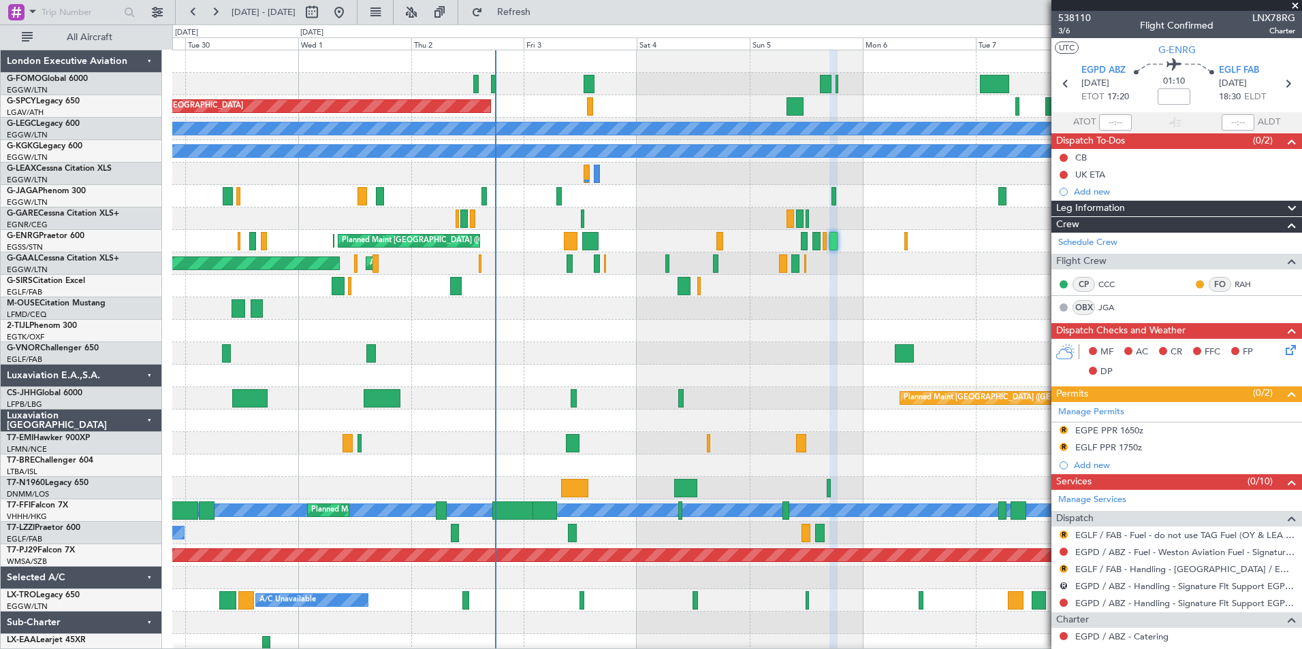
click at [662, 443] on div "Planned Maint [GEOGRAPHIC_DATA] A/C Unavailable [GEOGRAPHIC_DATA] ([GEOGRAPHIC_…" at bounding box center [736, 353] width 1129 height 607
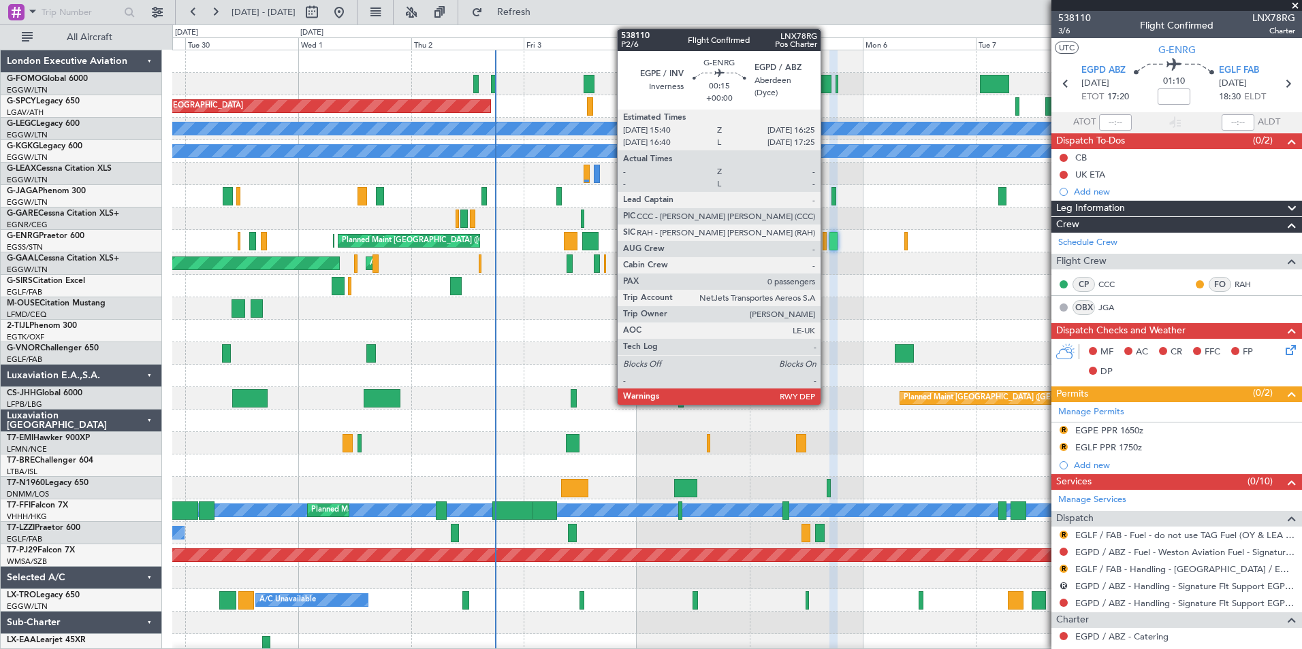
click at [826, 245] on div at bounding box center [824, 241] width 4 height 18
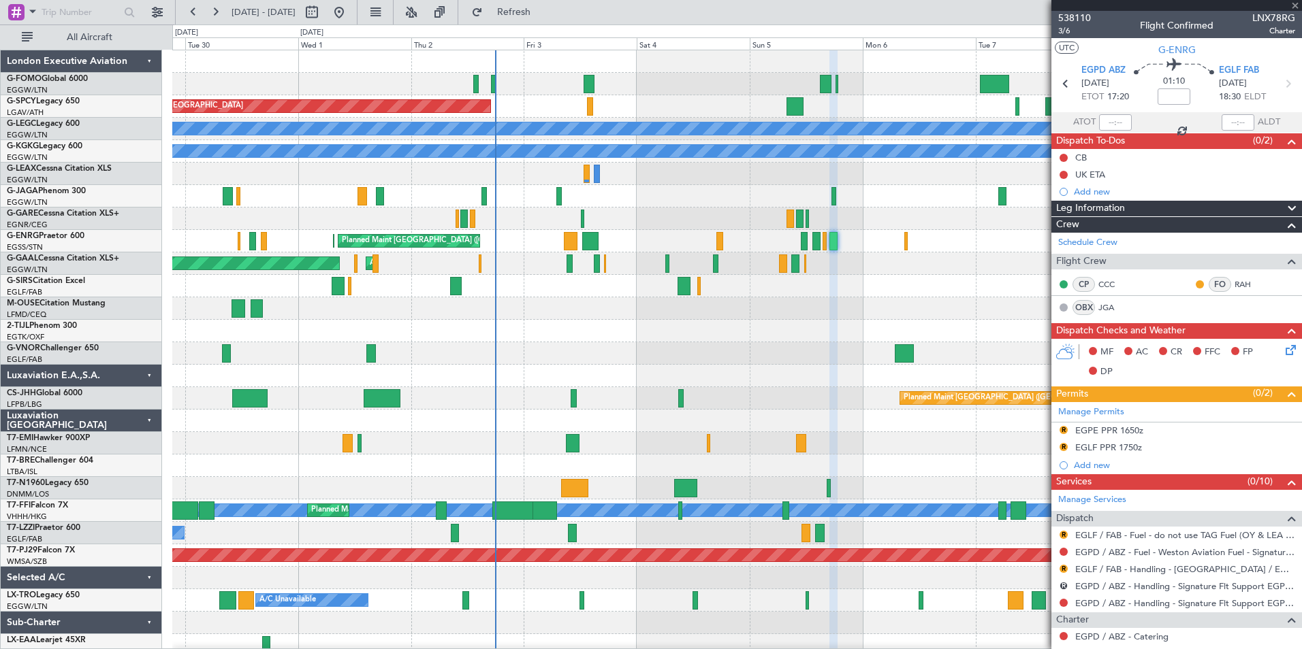
type input "0"
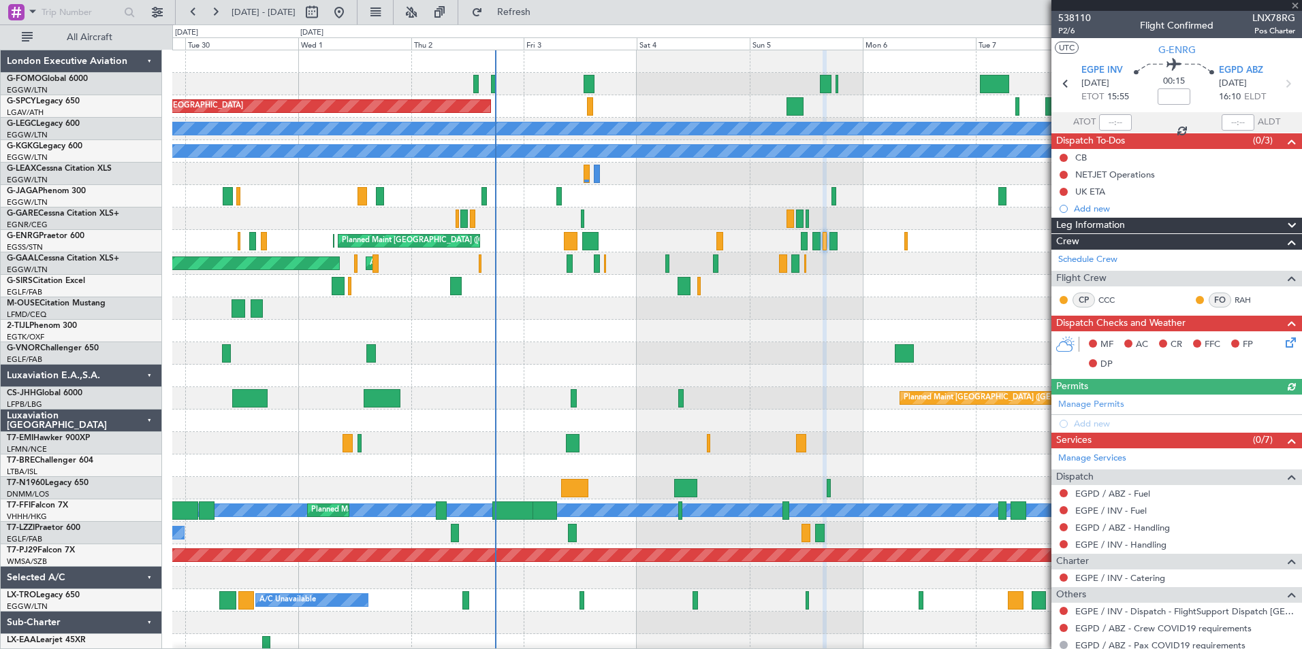
scroll to position [60, 0]
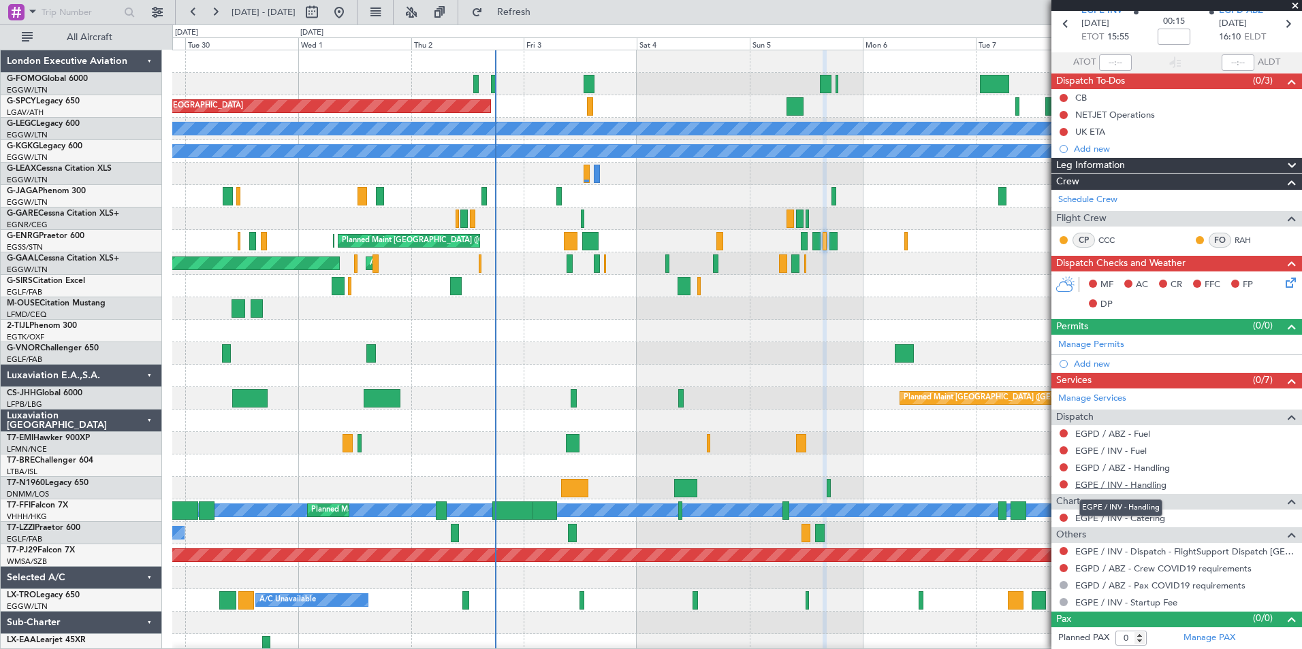
click at [1163, 486] on link "EGPE / INV - Handling" at bounding box center [1120, 485] width 91 height 12
click at [543, 13] on span "Refresh" at bounding box center [513, 12] width 57 height 10
click at [1153, 471] on link "EGPD / ABZ - Handling" at bounding box center [1122, 468] width 95 height 12
click at [1103, 453] on link "EGPE / INV - Fuel" at bounding box center [1110, 451] width 71 height 12
click at [534, 9] on span "Refresh" at bounding box center [513, 12] width 57 height 10
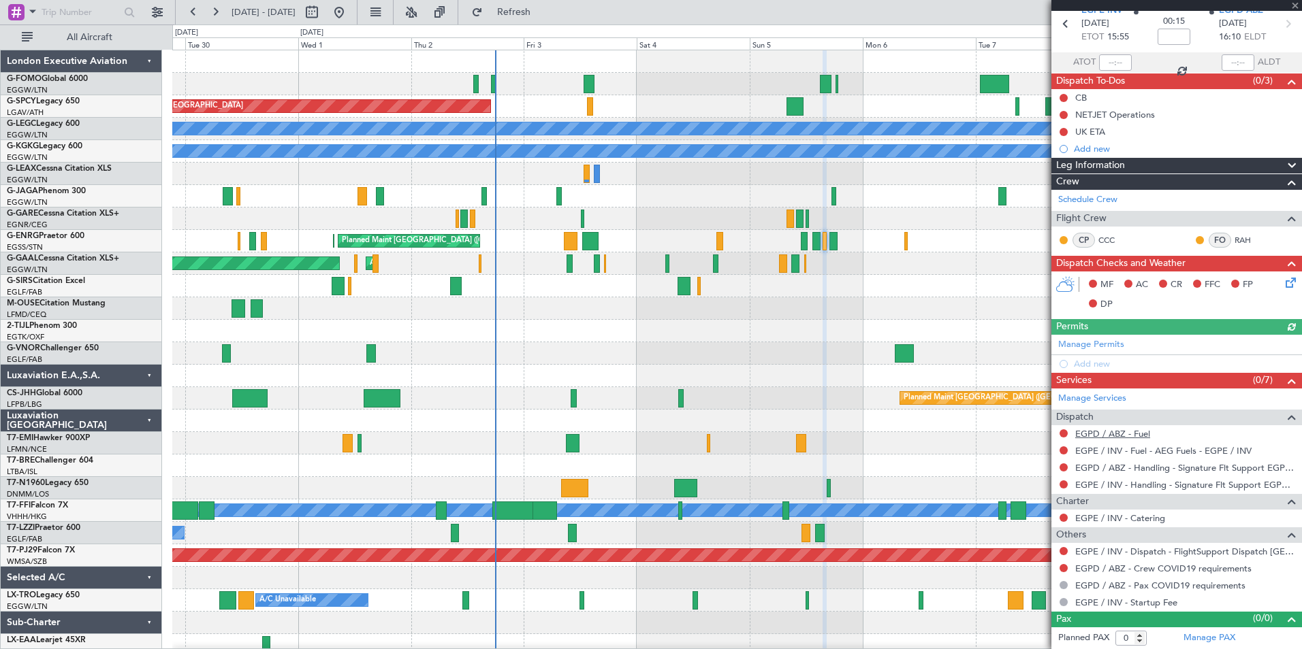
click at [1083, 431] on link "EGPD / ABZ - Fuel" at bounding box center [1112, 434] width 75 height 12
click at [547, 20] on button "Refresh" at bounding box center [506, 12] width 82 height 22
click at [1200, 633] on link "Manage PAX" at bounding box center [1209, 639] width 52 height 14
click at [547, 3] on button "Refresh" at bounding box center [506, 12] width 82 height 22
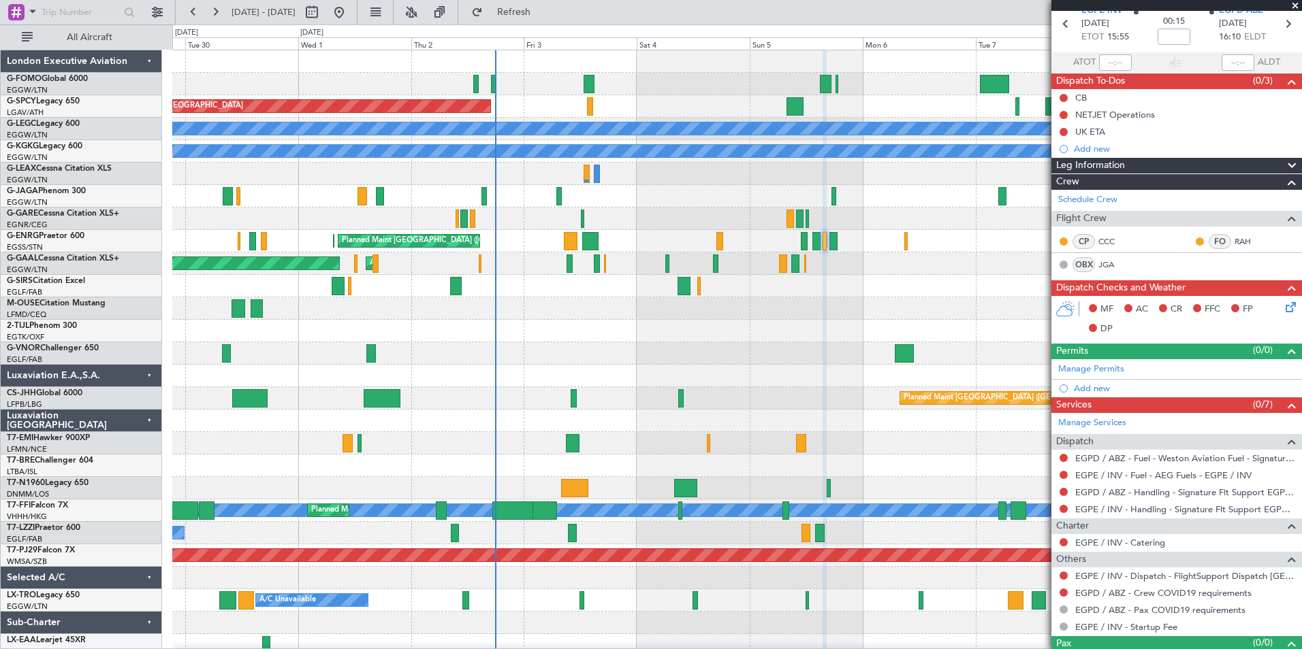
scroll to position [0, 0]
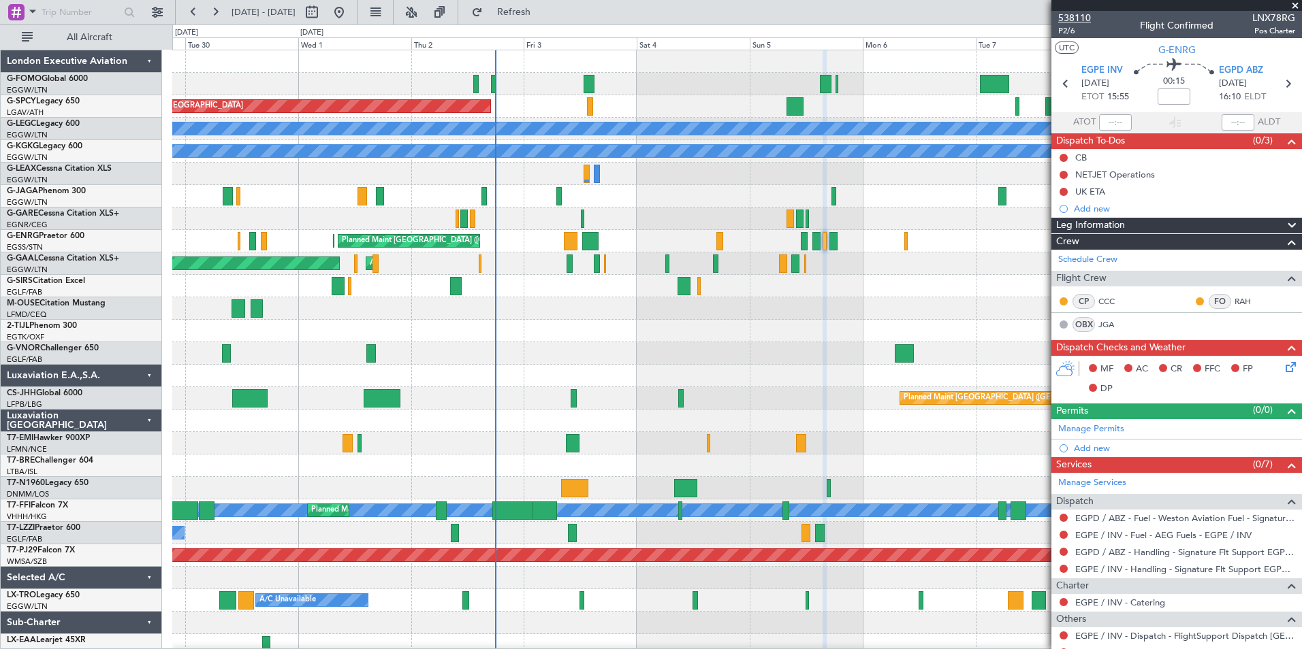
click at [1082, 14] on span "538110" at bounding box center [1074, 18] width 33 height 14
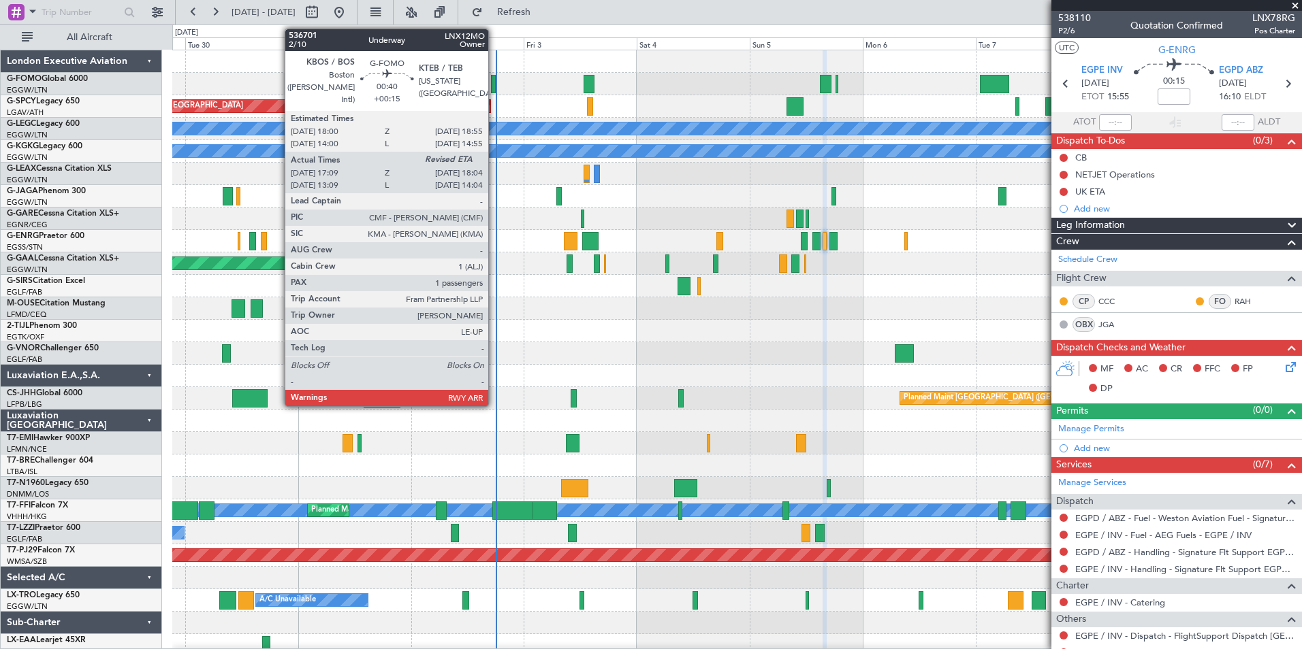
click at [494, 90] on div at bounding box center [493, 84] width 5 height 18
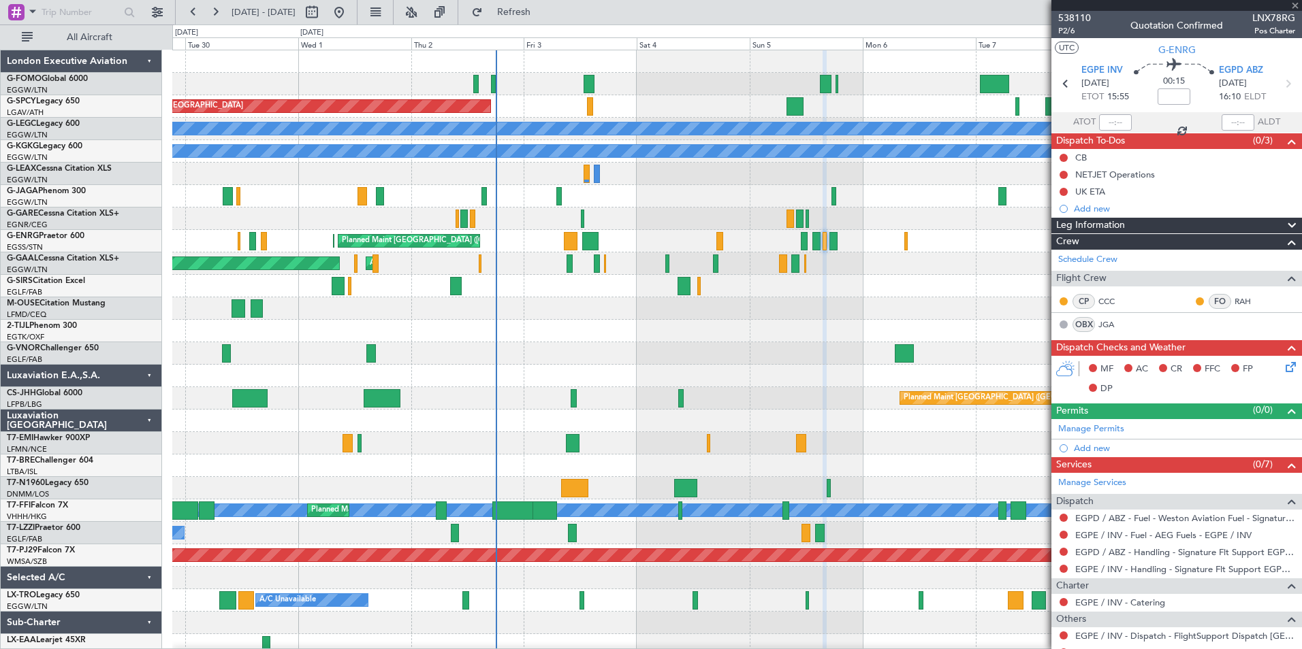
type input "+00:15"
type input "17:09"
type input "1"
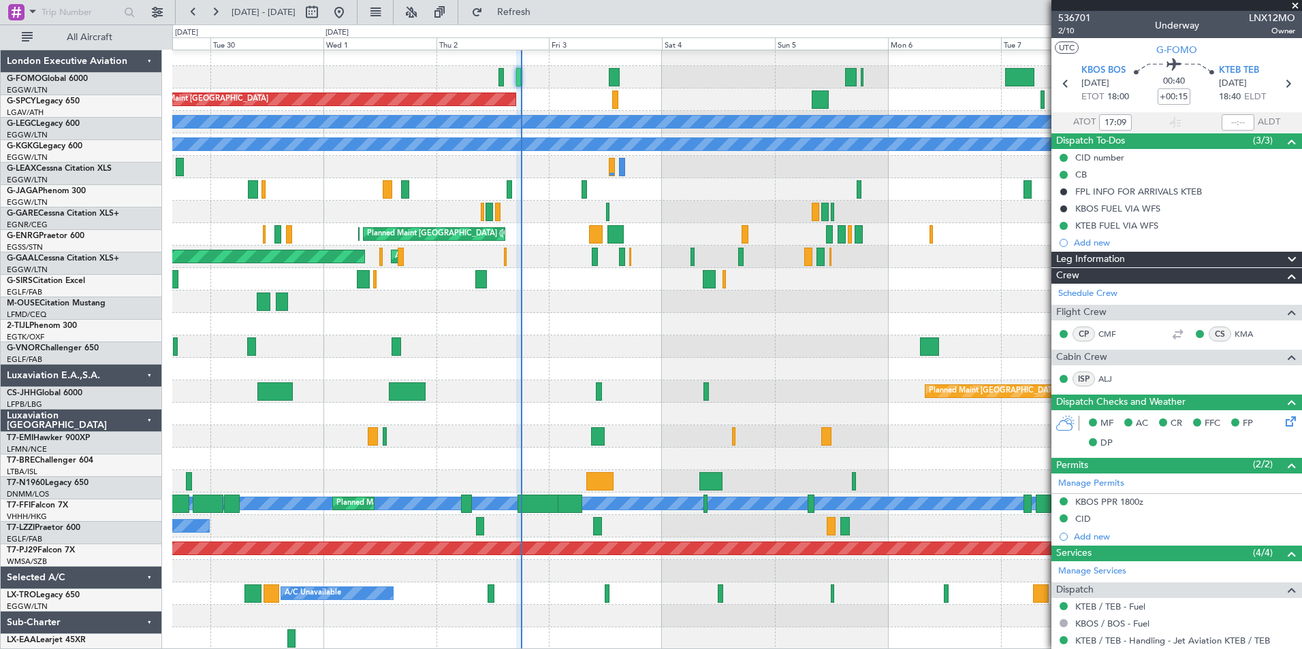
scroll to position [7, 0]
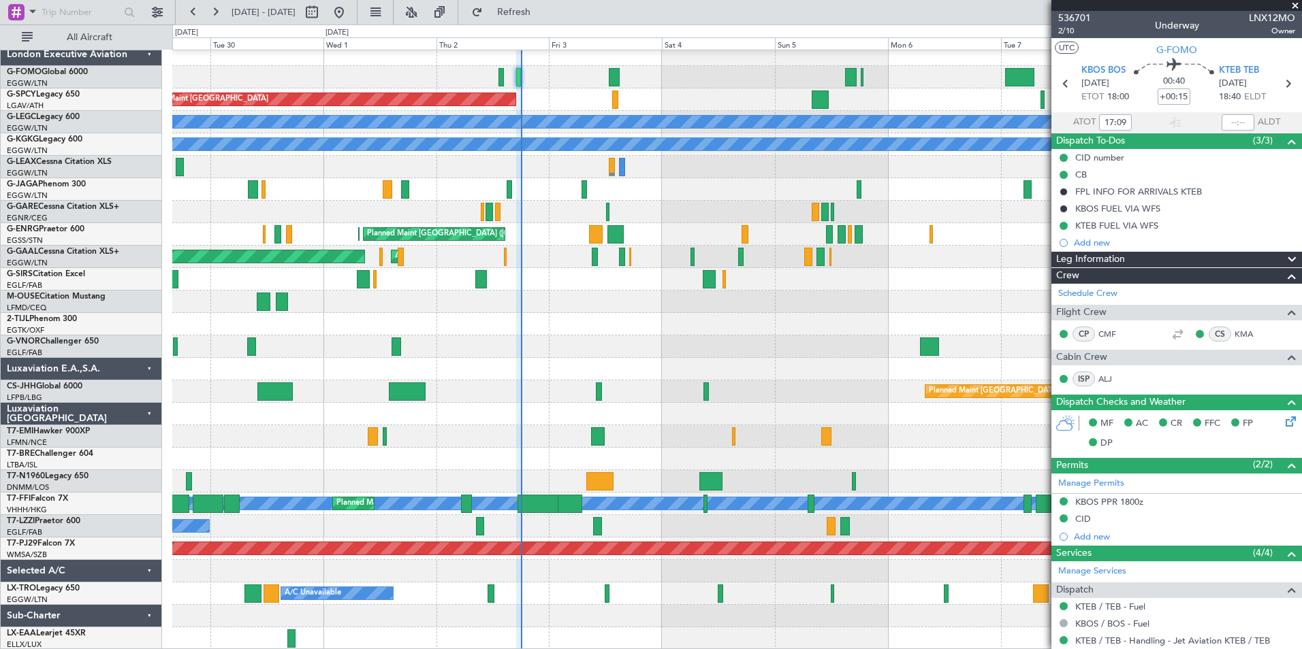
click at [514, 323] on div "Planned Maint [GEOGRAPHIC_DATA] A/C Unavailable [GEOGRAPHIC_DATA] ([GEOGRAPHIC_…" at bounding box center [736, 347] width 1129 height 607
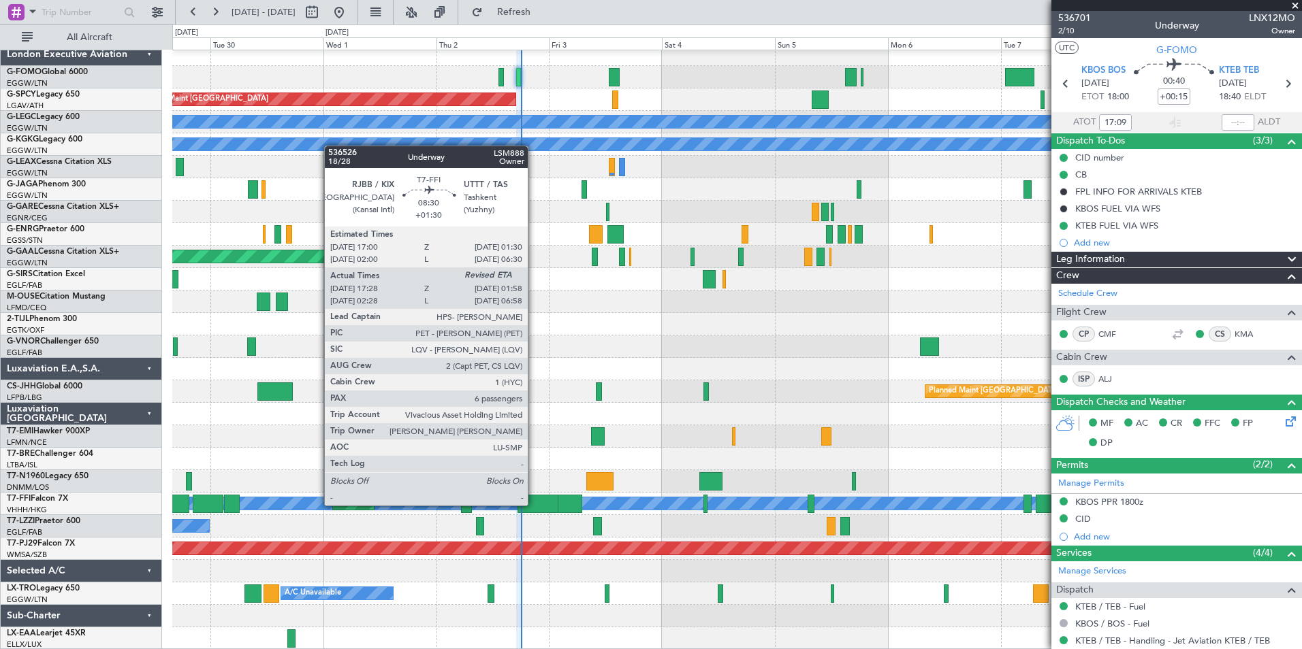
click at [534, 504] on div at bounding box center [537, 504] width 40 height 18
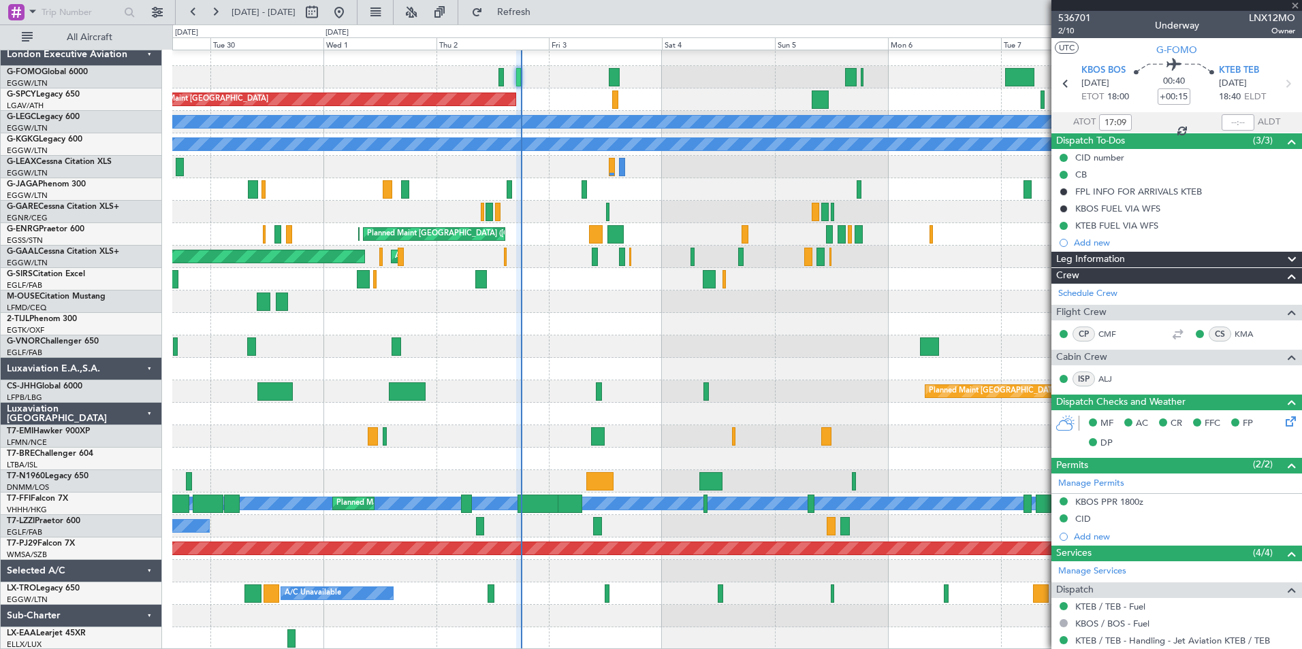
type input "+01:30"
type input "17:28"
type input "6"
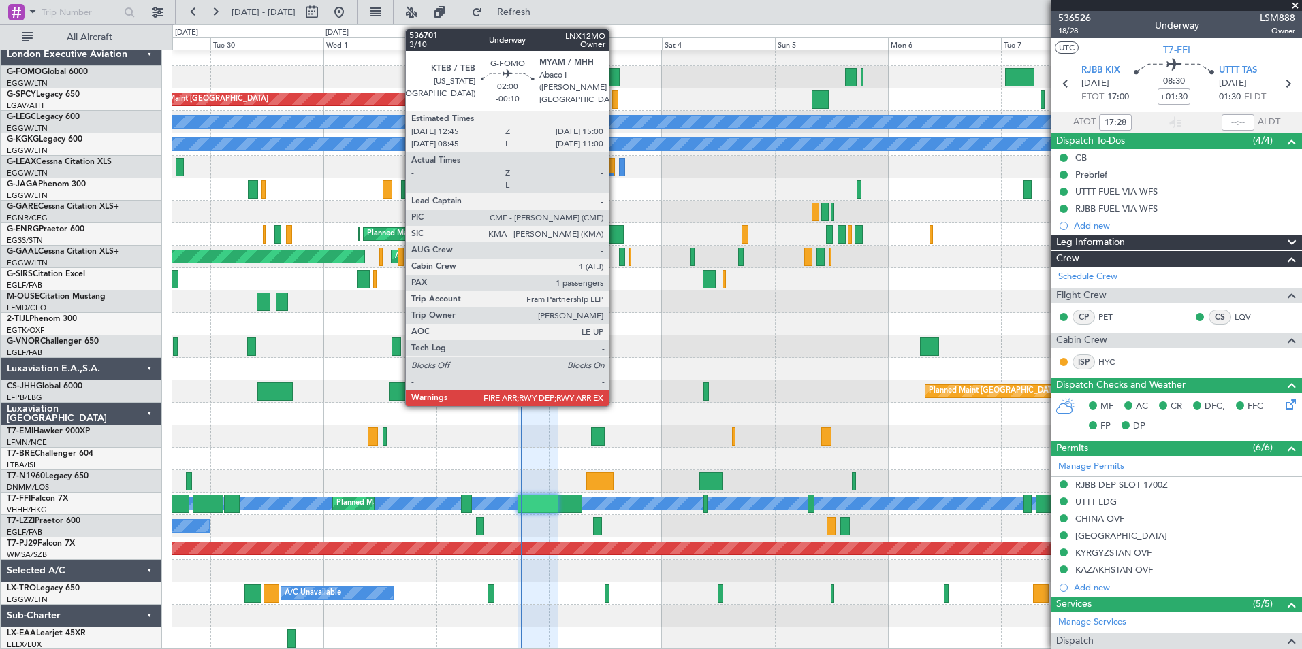
click at [615, 78] on div at bounding box center [614, 77] width 11 height 18
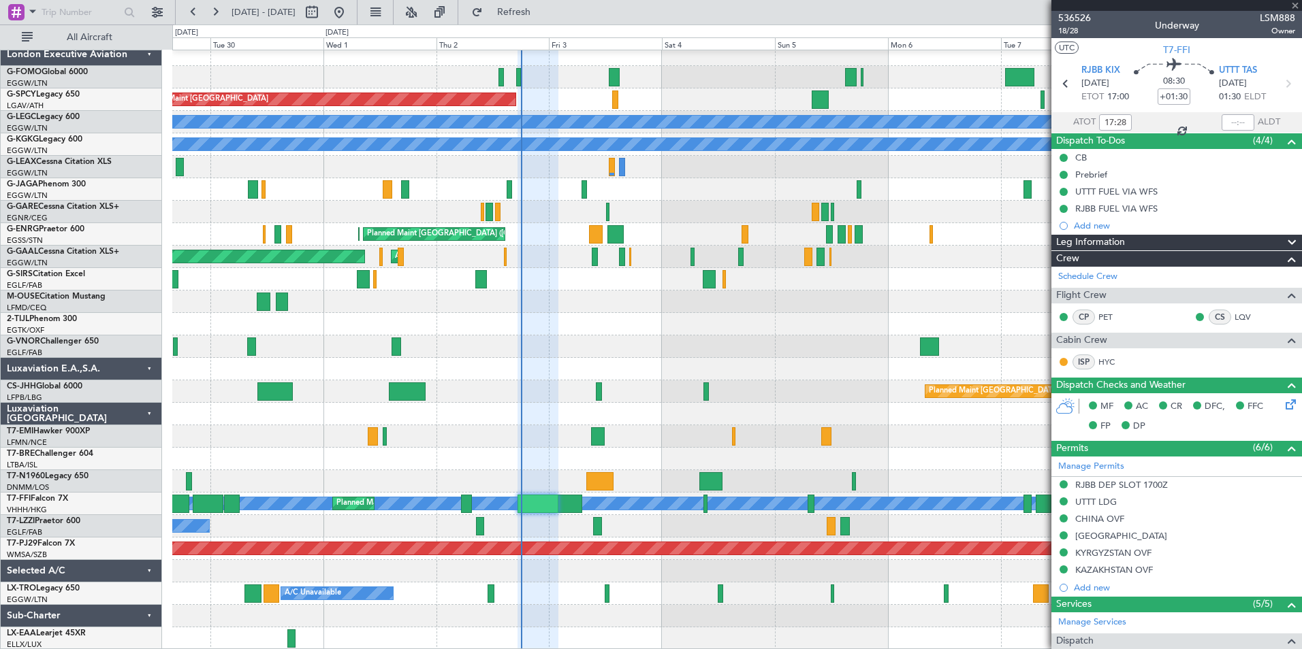
type input "-00:10"
type input "1"
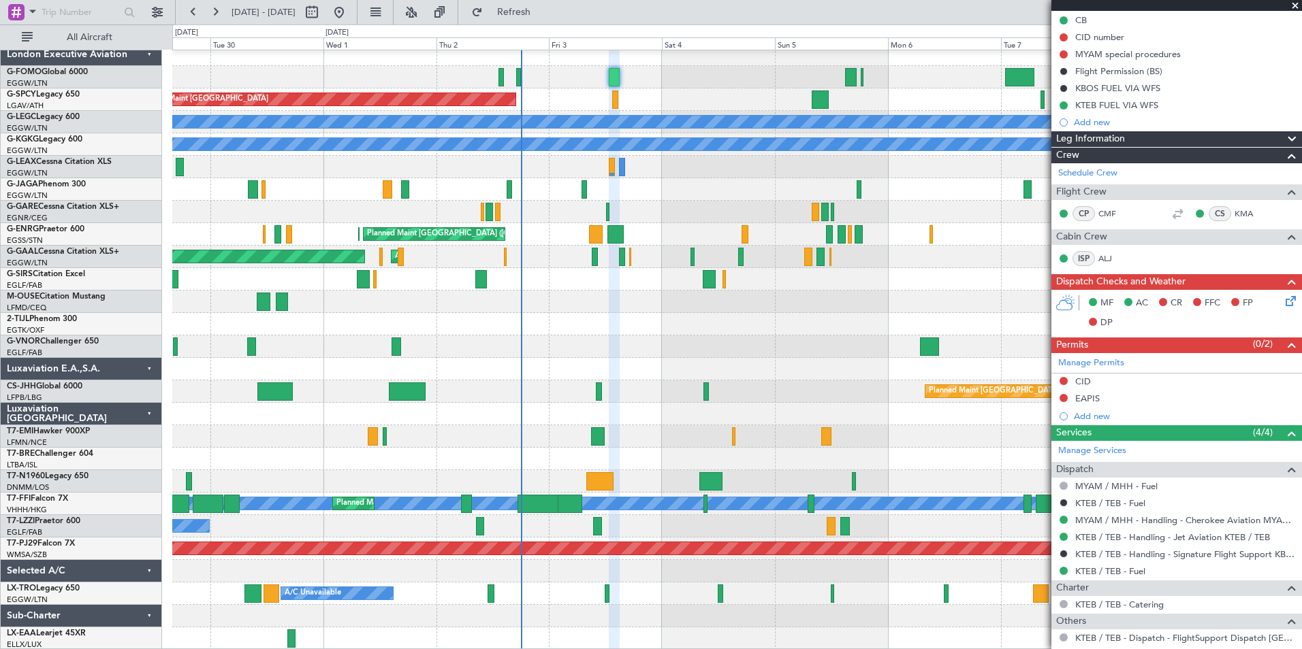
scroll to position [209, 0]
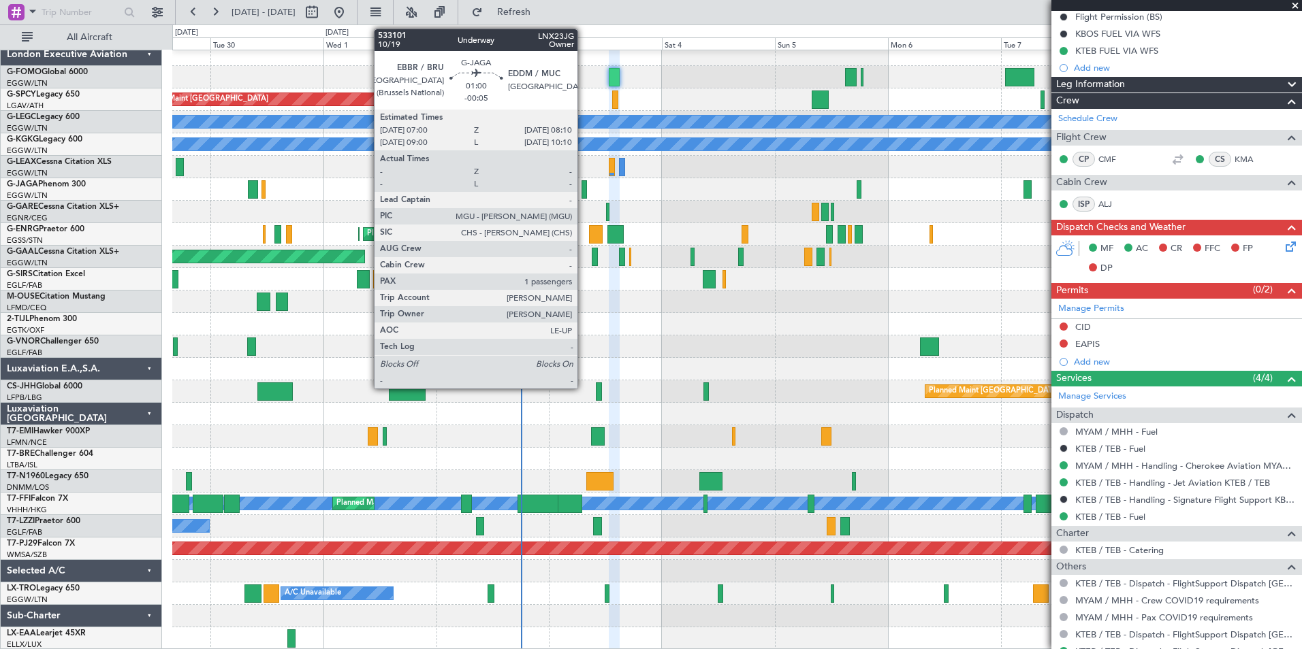
click at [583, 189] on div at bounding box center [584, 189] width 6 height 18
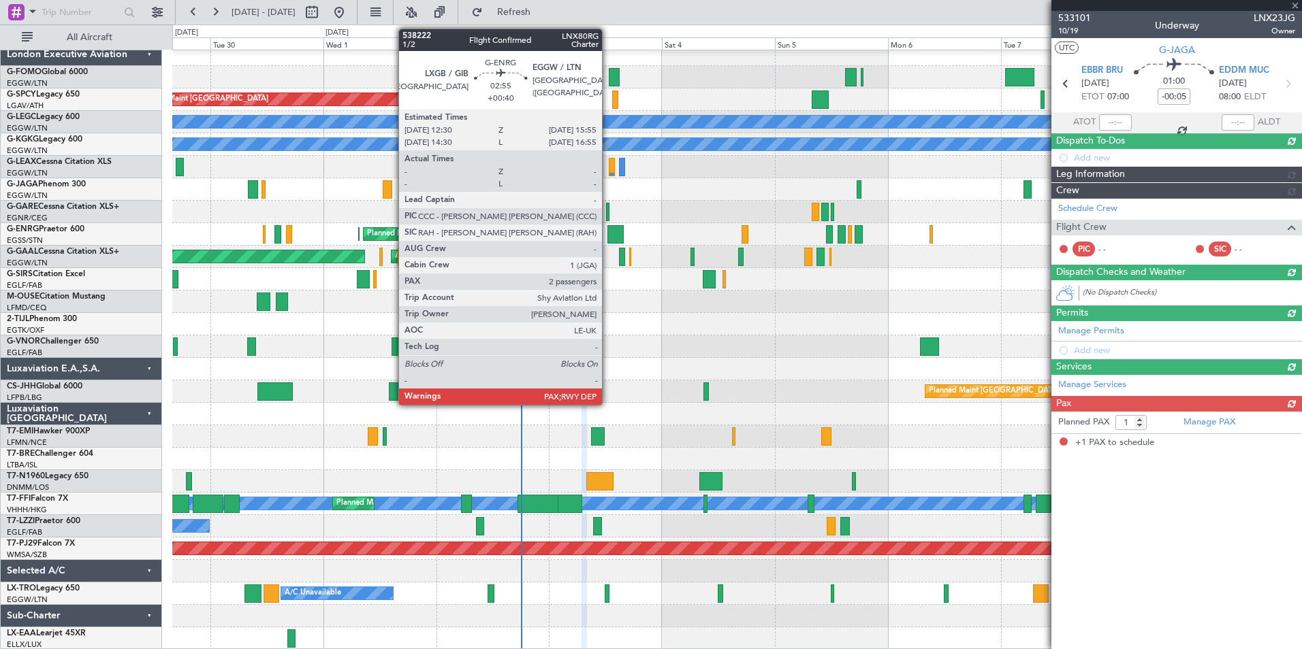
scroll to position [0, 0]
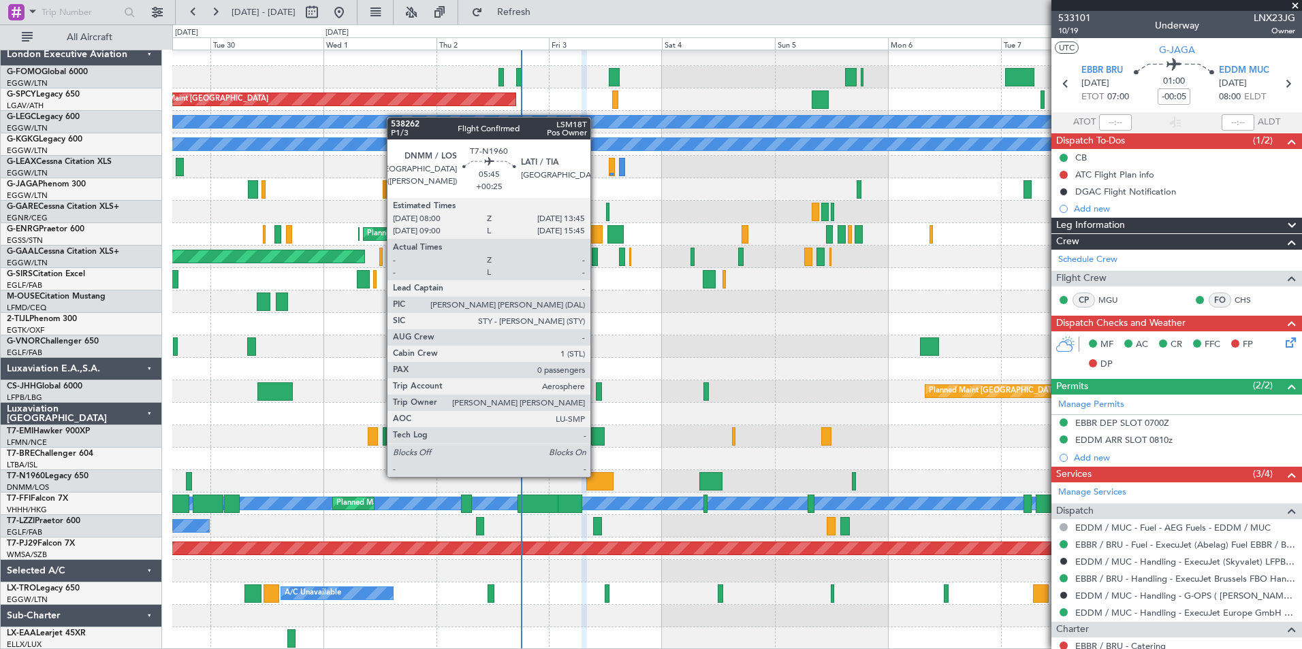
click at [596, 476] on div at bounding box center [599, 481] width 27 height 18
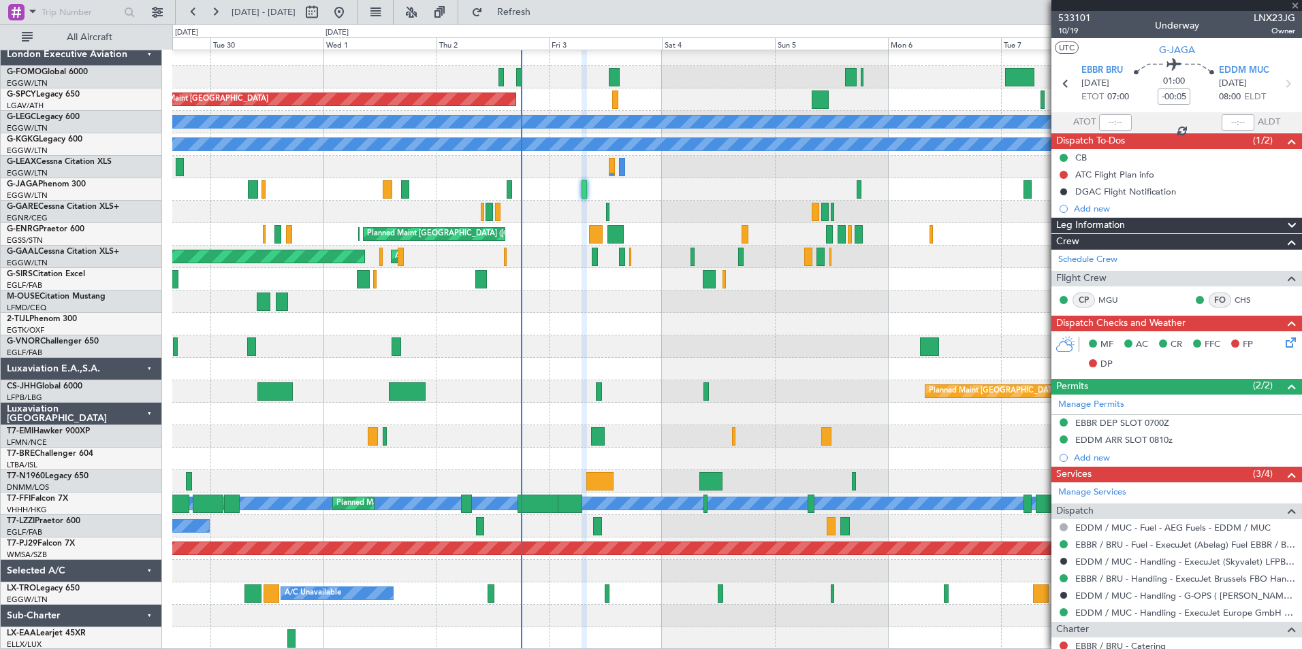
type input "+00:25"
type input "0"
